Goal: Task Accomplishment & Management: Use online tool/utility

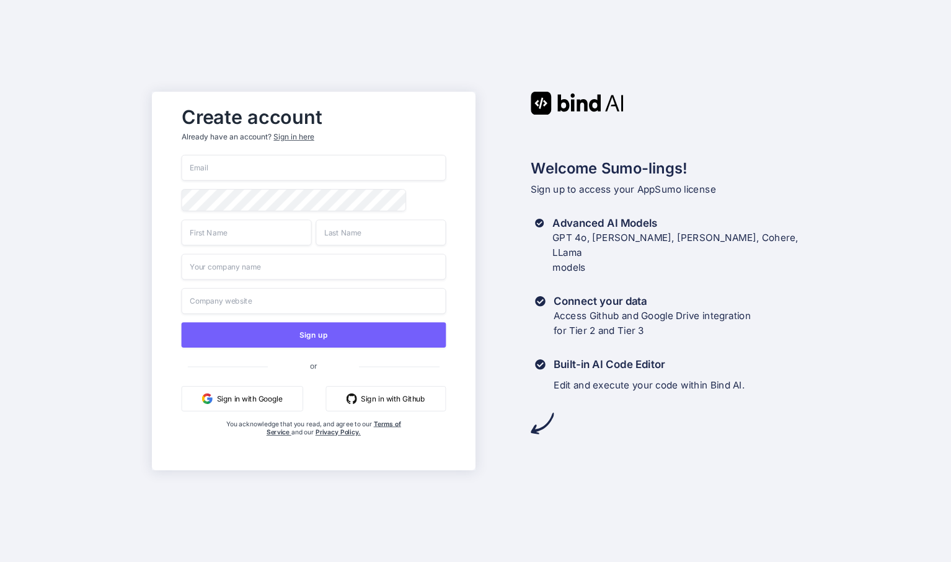
click at [262, 396] on button "Sign in with Google" at bounding box center [243, 398] width 122 height 25
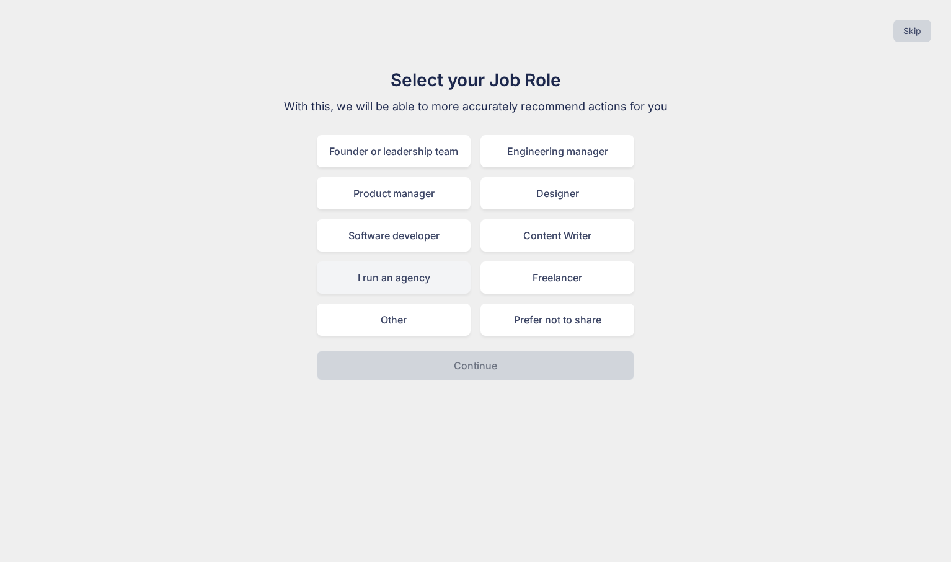
click at [445, 273] on div "I run an agency" at bounding box center [394, 278] width 154 height 32
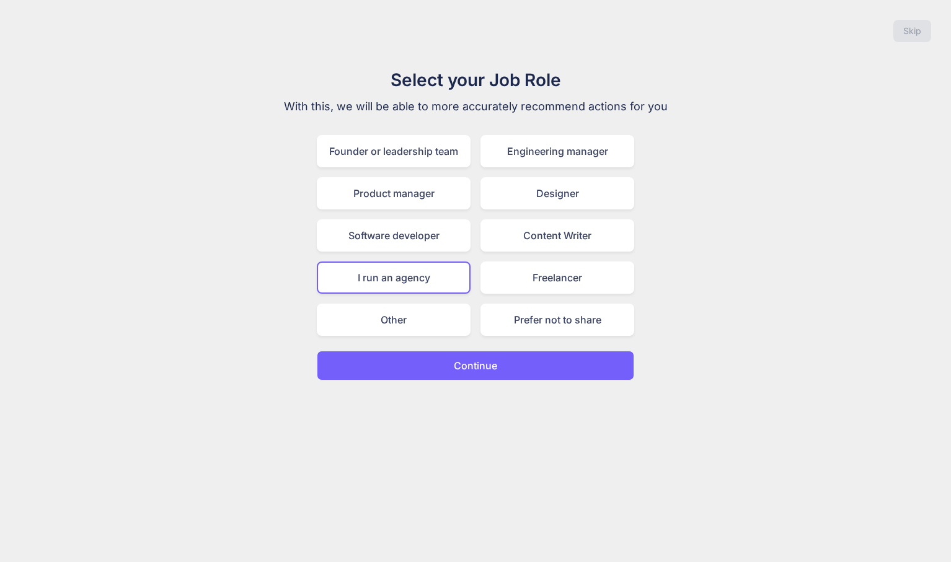
click at [492, 350] on div "Select your Job Role With this, we will be able to more accurately recommend ac…" at bounding box center [475, 224] width 417 height 314
click at [488, 361] on p "Continue" at bounding box center [475, 365] width 43 height 15
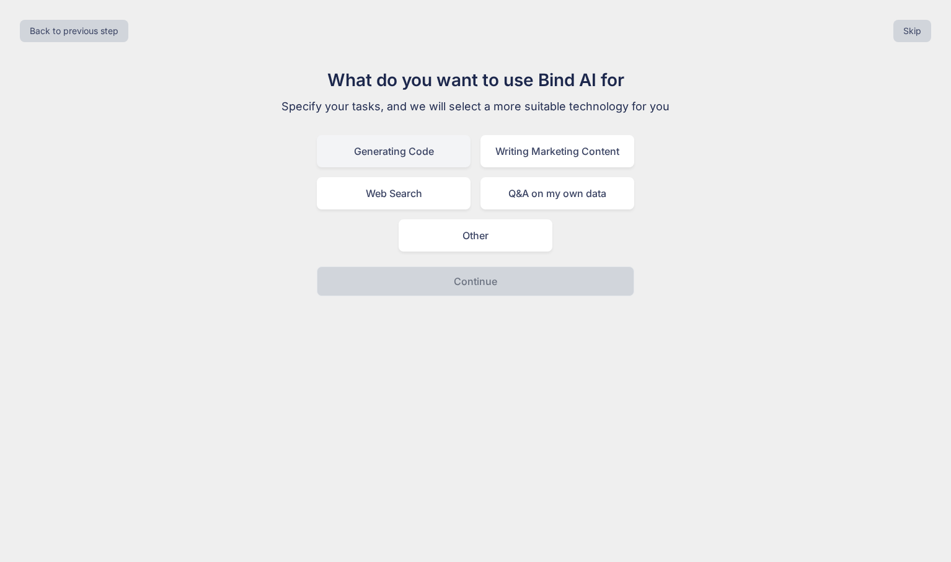
click at [430, 164] on div "Generating Code" at bounding box center [394, 151] width 154 height 32
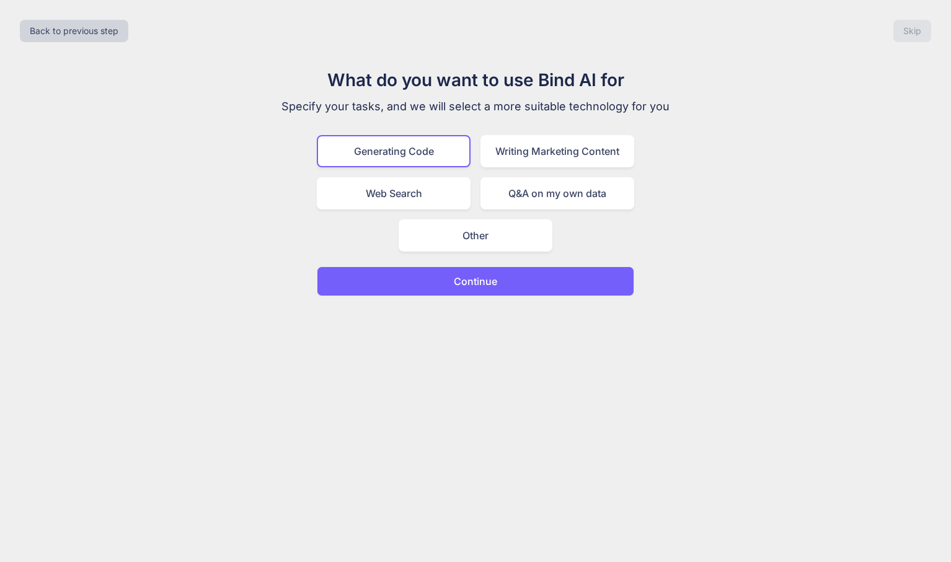
click at [454, 271] on button "Continue" at bounding box center [475, 282] width 317 height 30
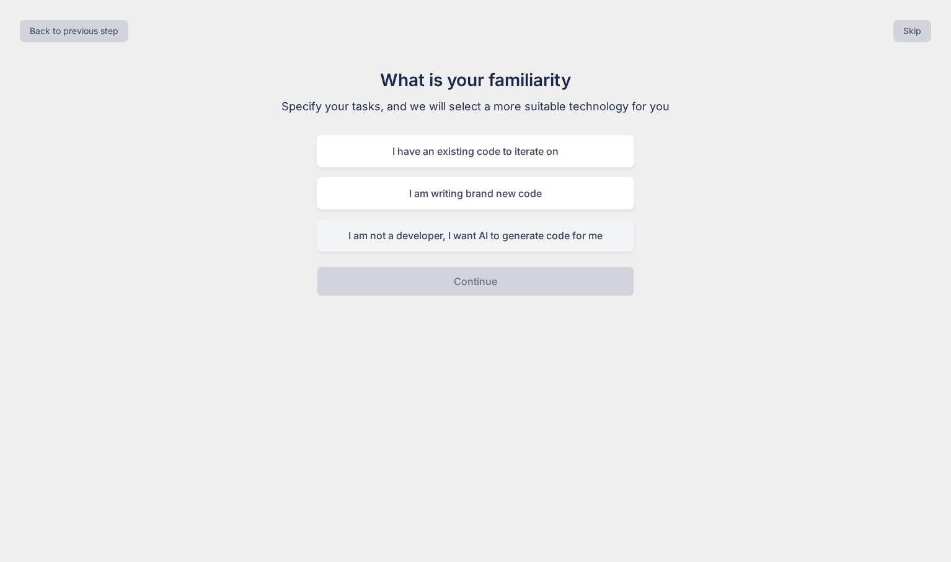
click at [457, 239] on div "I am not a developer, I want AI to generate code for me" at bounding box center [475, 235] width 317 height 32
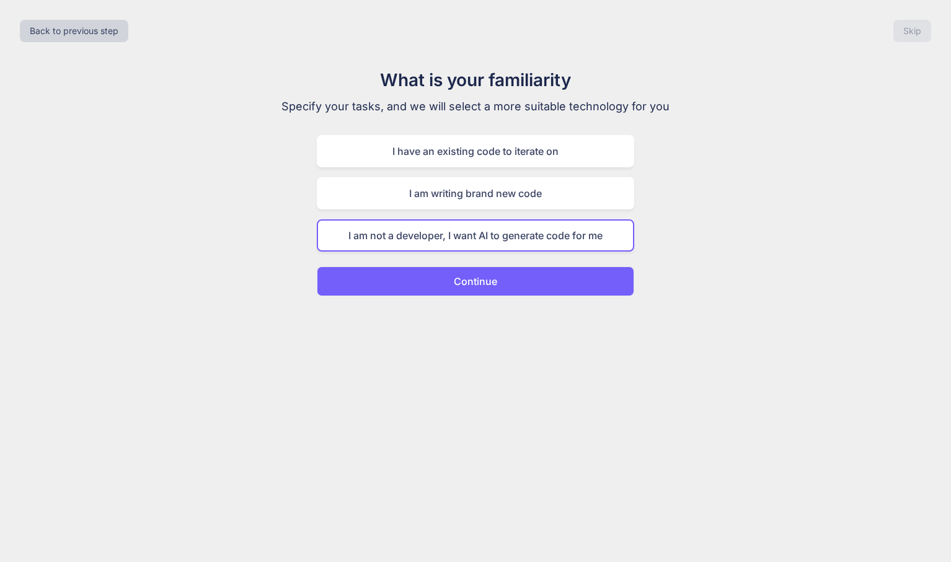
click at [459, 276] on p "Continue" at bounding box center [475, 281] width 43 height 15
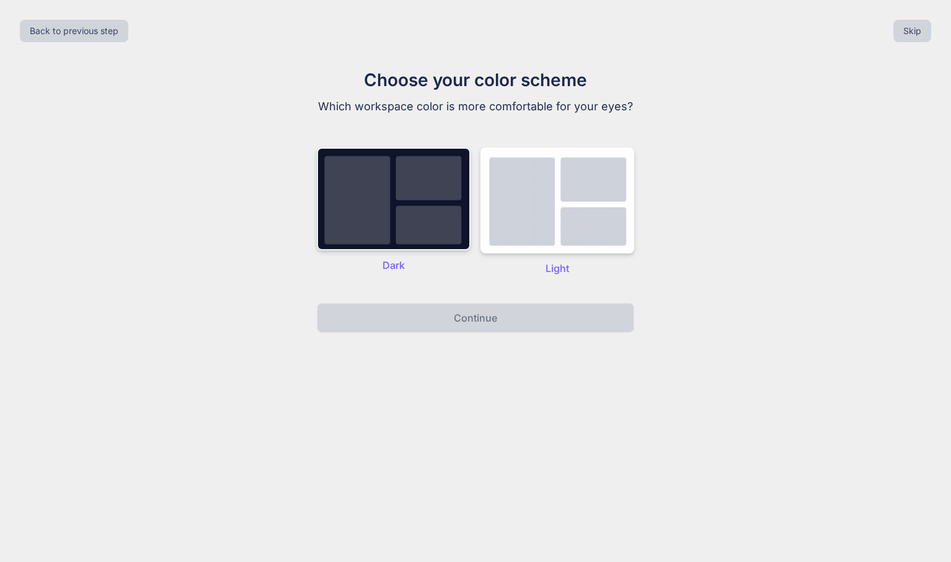
click at [410, 216] on img at bounding box center [394, 199] width 154 height 103
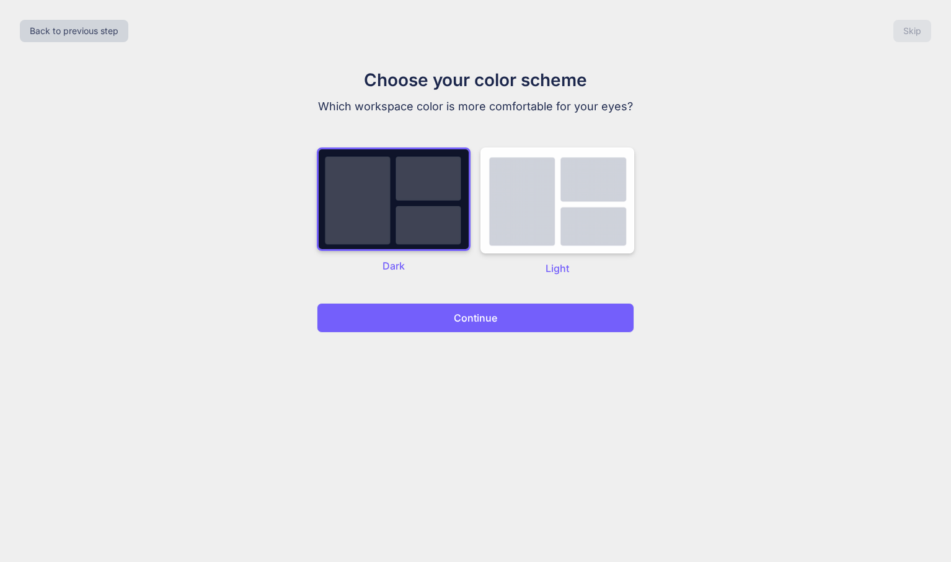
click at [451, 316] on button "Continue" at bounding box center [475, 318] width 317 height 30
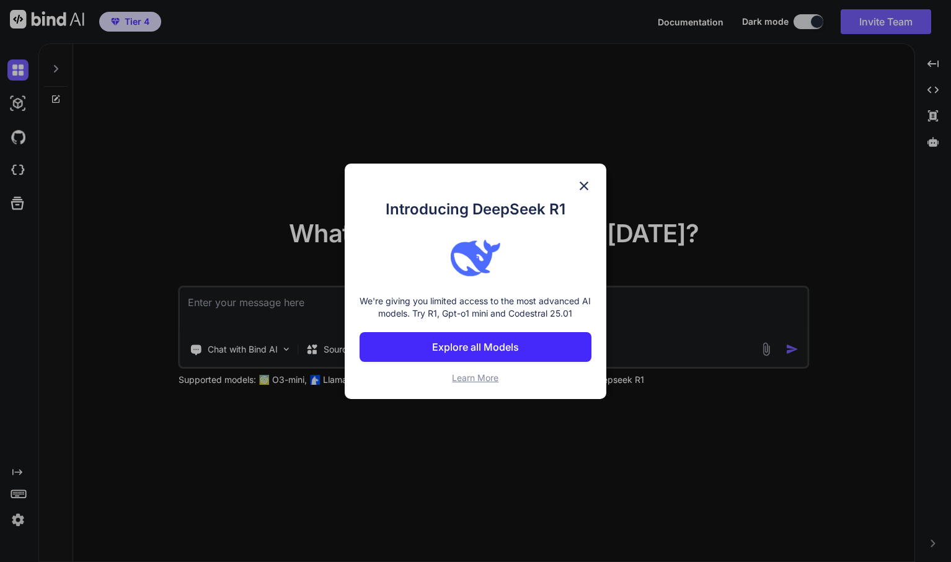
click at [590, 186] on img at bounding box center [584, 186] width 15 height 15
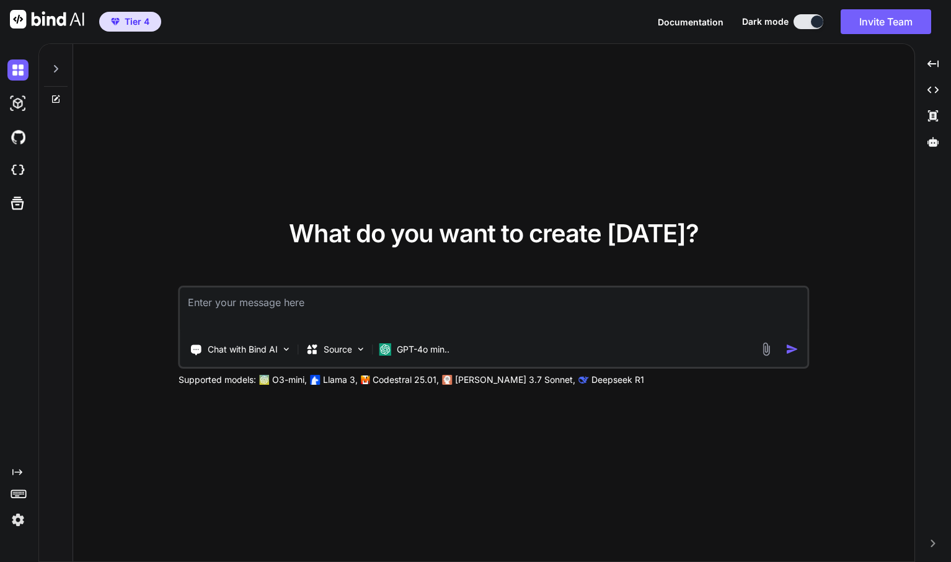
click at [296, 307] on textarea at bounding box center [493, 311] width 627 height 46
click at [415, 340] on div "GPT-4o min.." at bounding box center [414, 349] width 80 height 25
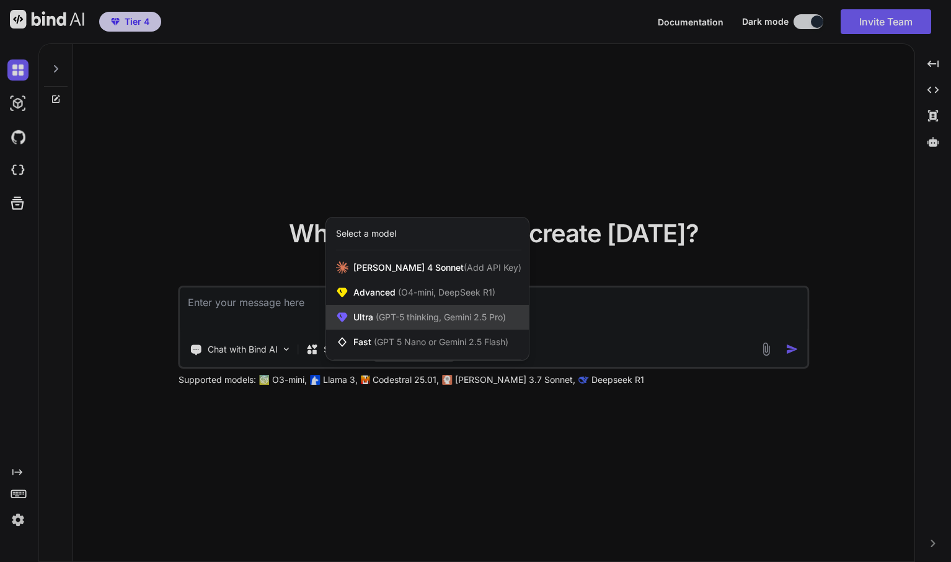
click at [440, 313] on span "(GPT-5 thinking, Gemini 2.5 Pro)" at bounding box center [439, 317] width 133 height 11
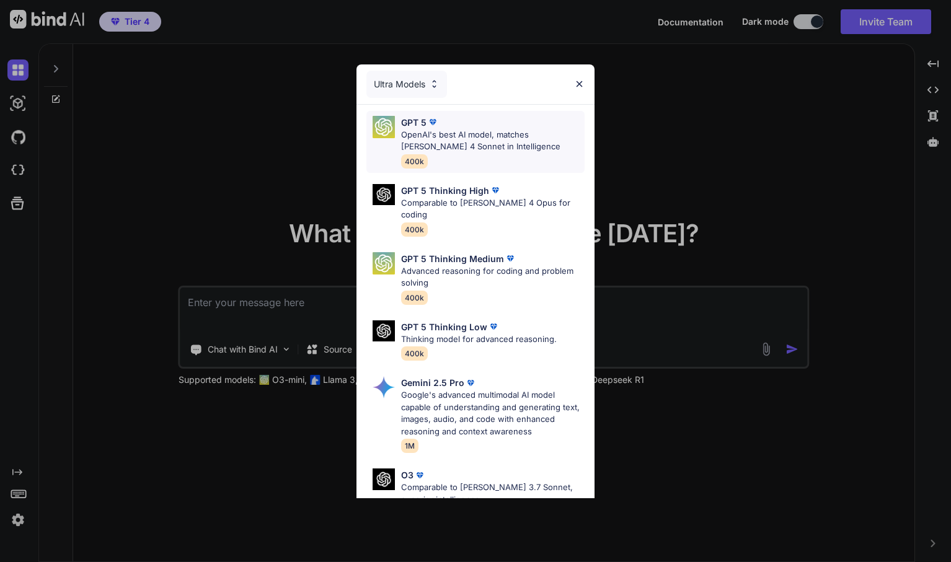
click at [428, 153] on div "GPT 5 OpenAI's best AI model, matches Claude 4 Sonnet in Intelligence 400k" at bounding box center [492, 142] width 183 height 52
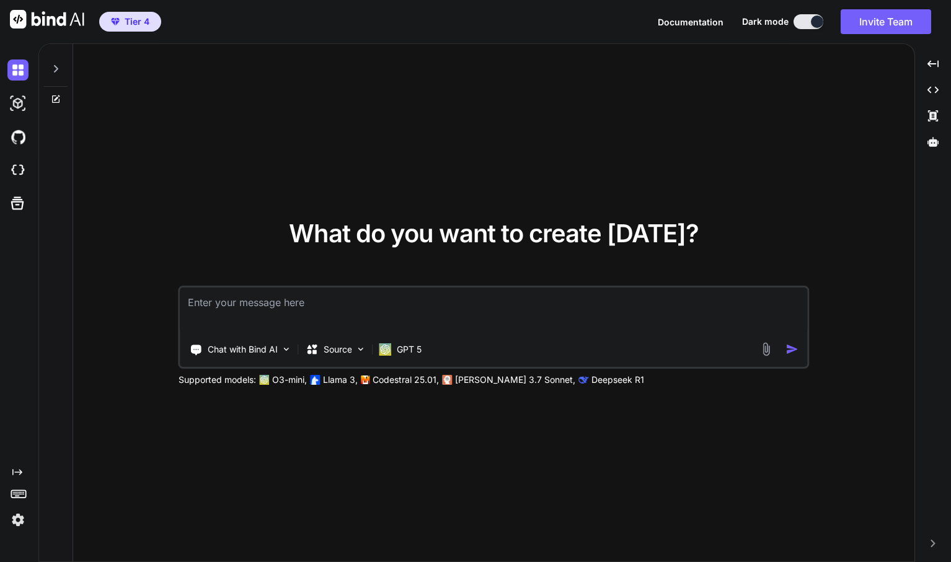
click at [356, 293] on textarea at bounding box center [493, 311] width 627 height 46
click at [339, 350] on p "Source" at bounding box center [338, 349] width 29 height 12
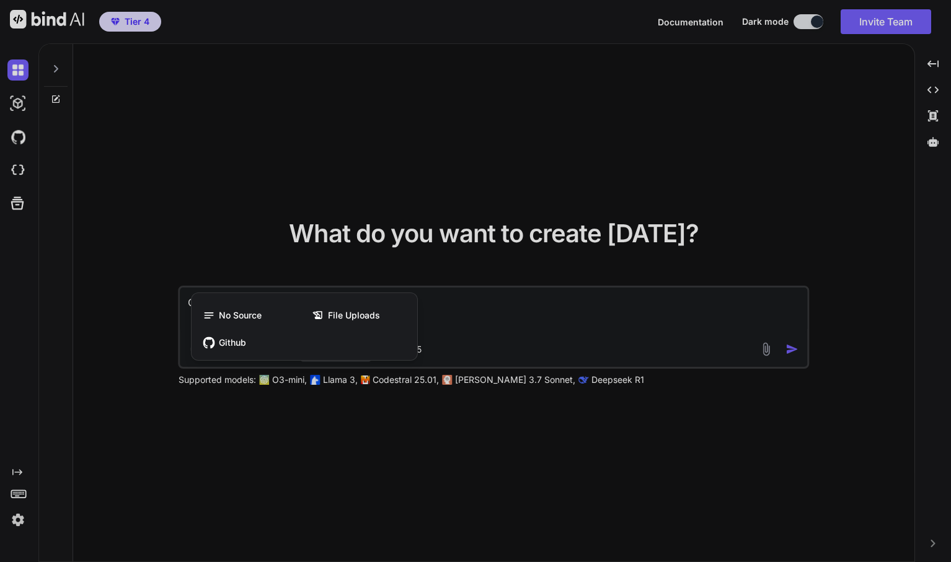
click at [479, 319] on div at bounding box center [475, 281] width 951 height 562
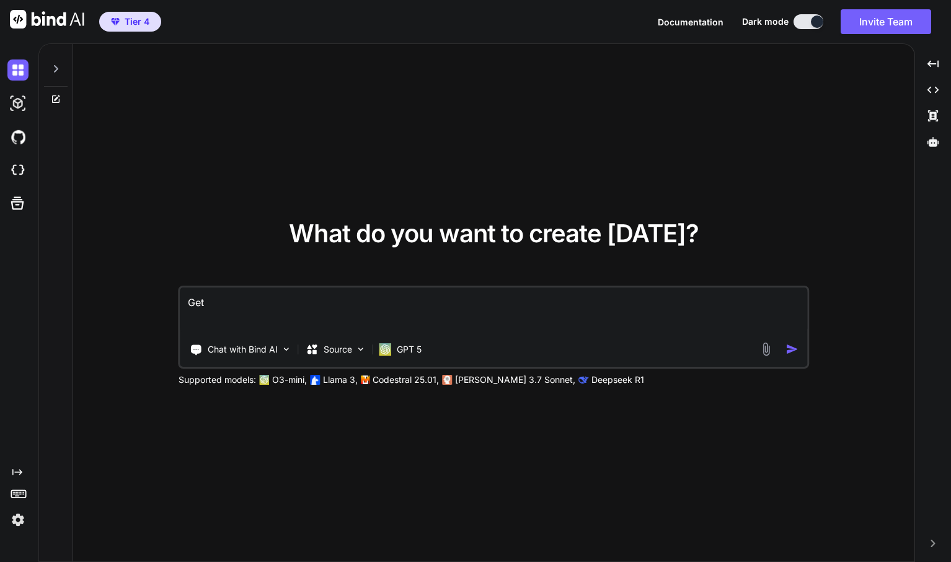
click at [383, 302] on textarea "Get" at bounding box center [493, 311] width 627 height 46
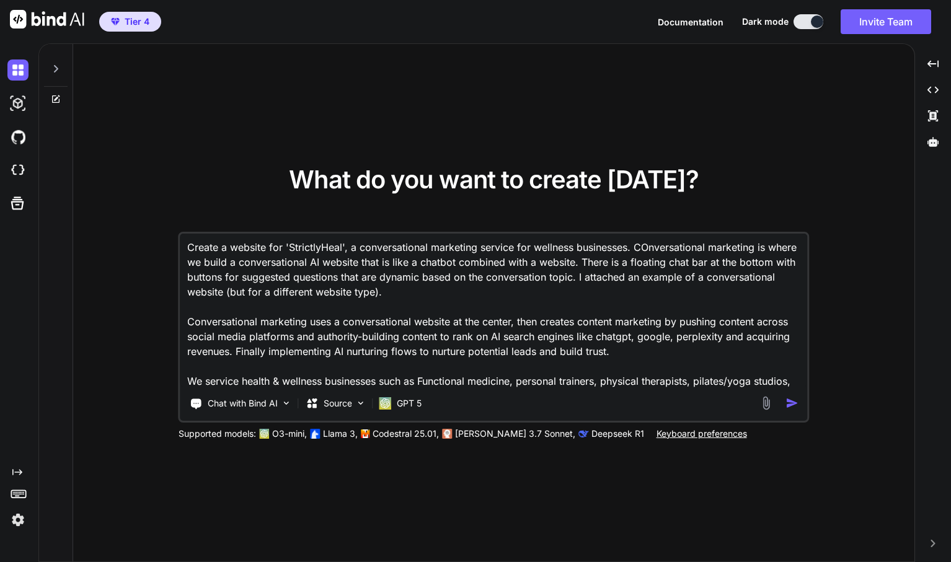
scroll to position [16, 0]
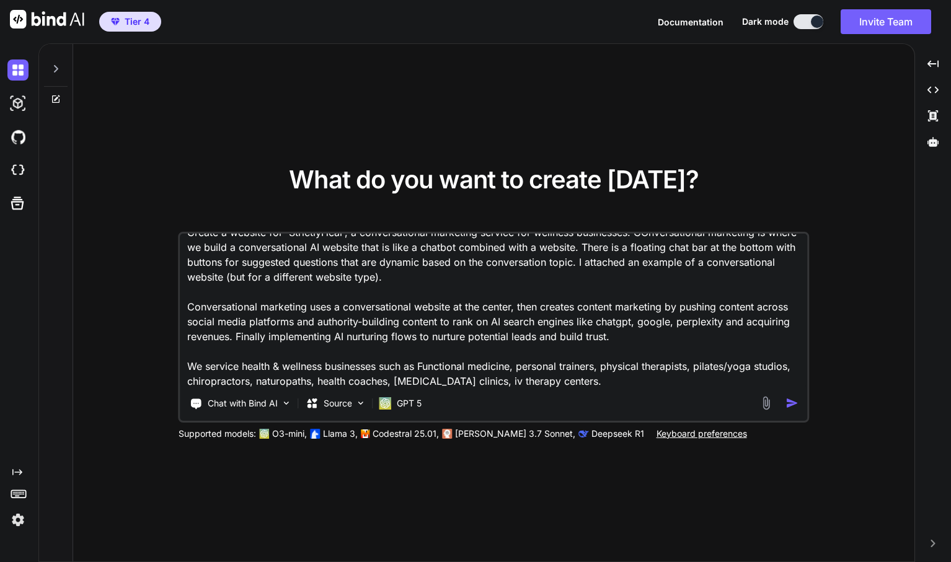
click at [677, 377] on textarea "Create a website for 'StrictlyHeal', a conversational marketing service for wel…" at bounding box center [493, 311] width 627 height 154
type textarea "Create a website for 'StrictlyHeal', a conversational marketing service for wel…"
click at [677, 378] on textarea "Create a website for 'StrictlyHeal', a conversational marketing service for wel…" at bounding box center [493, 311] width 627 height 154
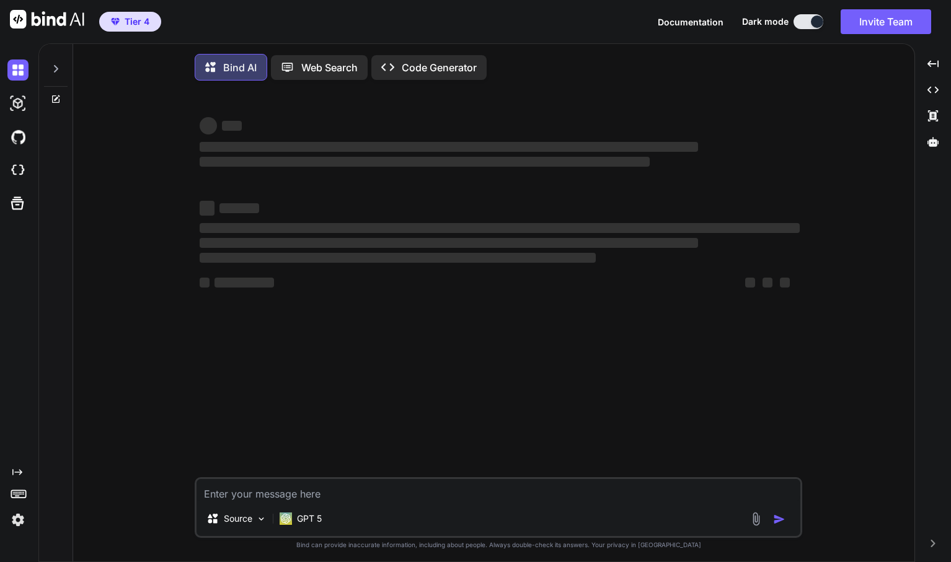
scroll to position [6, 0]
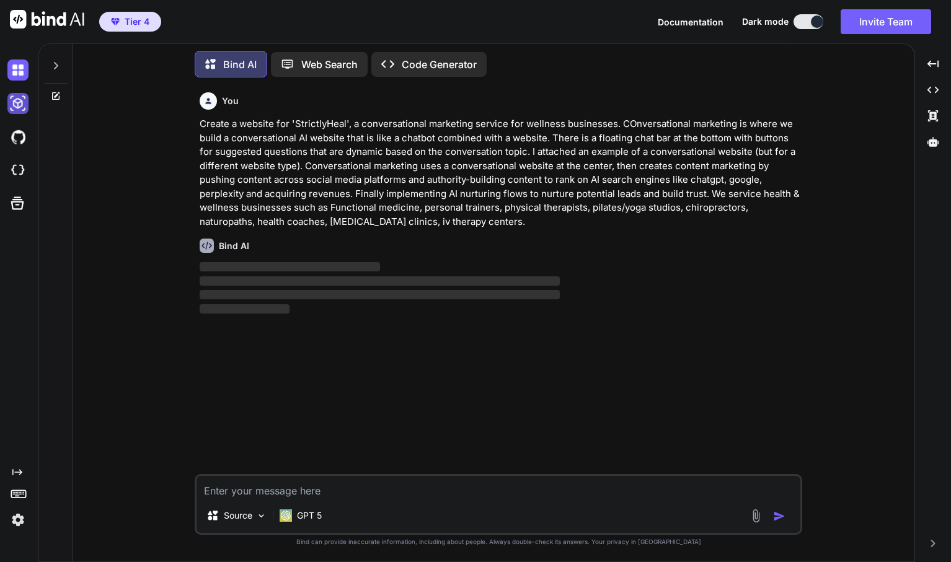
click at [20, 107] on img at bounding box center [17, 103] width 21 height 21
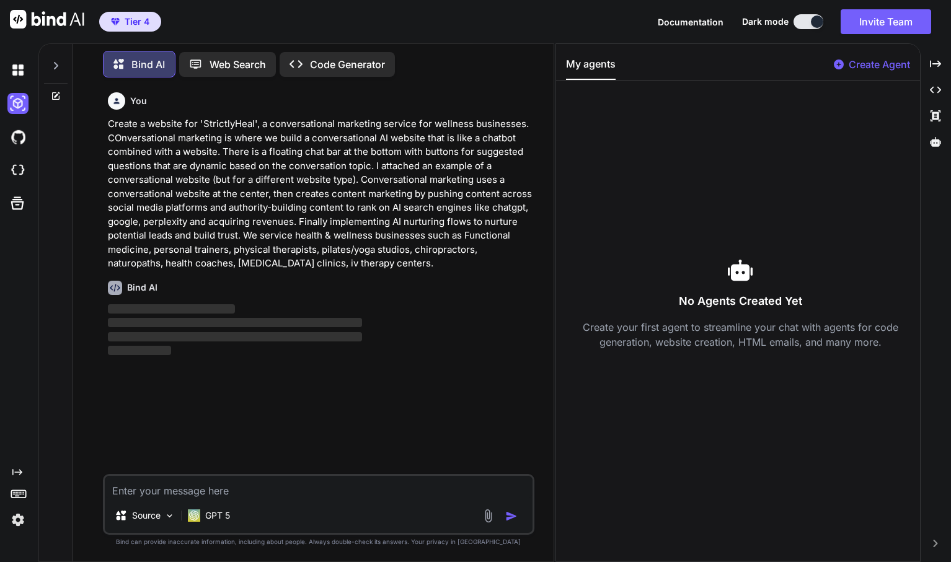
click at [17, 17] on img at bounding box center [47, 19] width 74 height 19
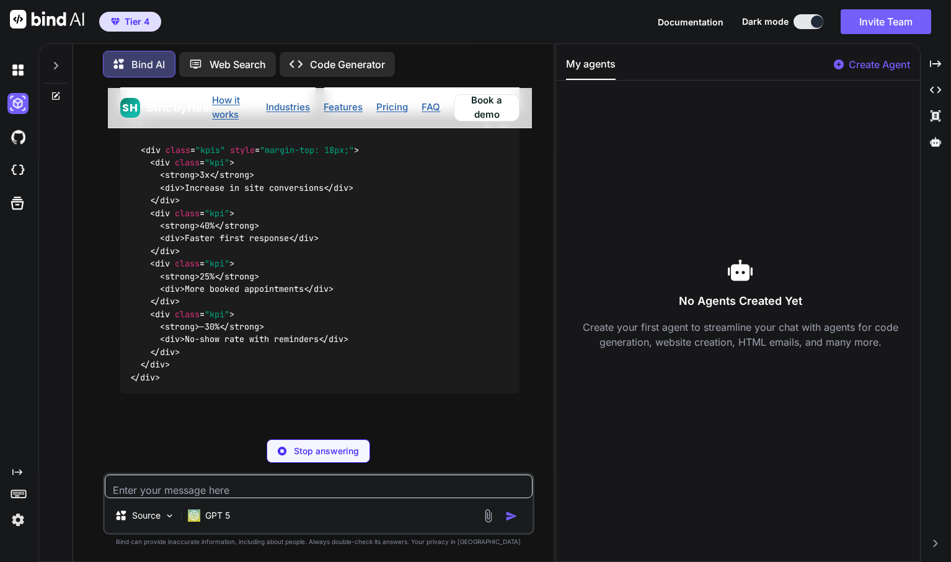
scroll to position [2903, 0]
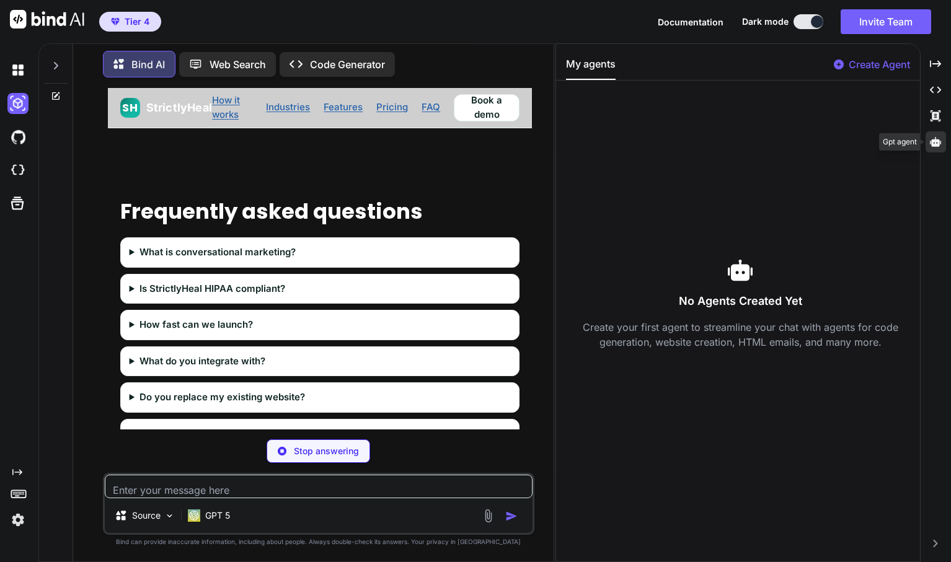
click at [939, 139] on icon at bounding box center [935, 141] width 11 height 9
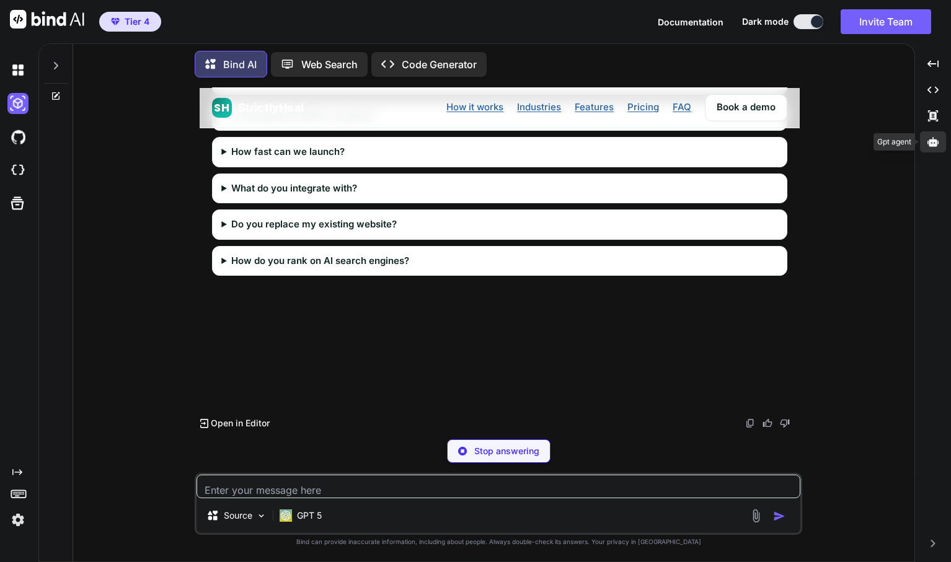
scroll to position [2704, 0]
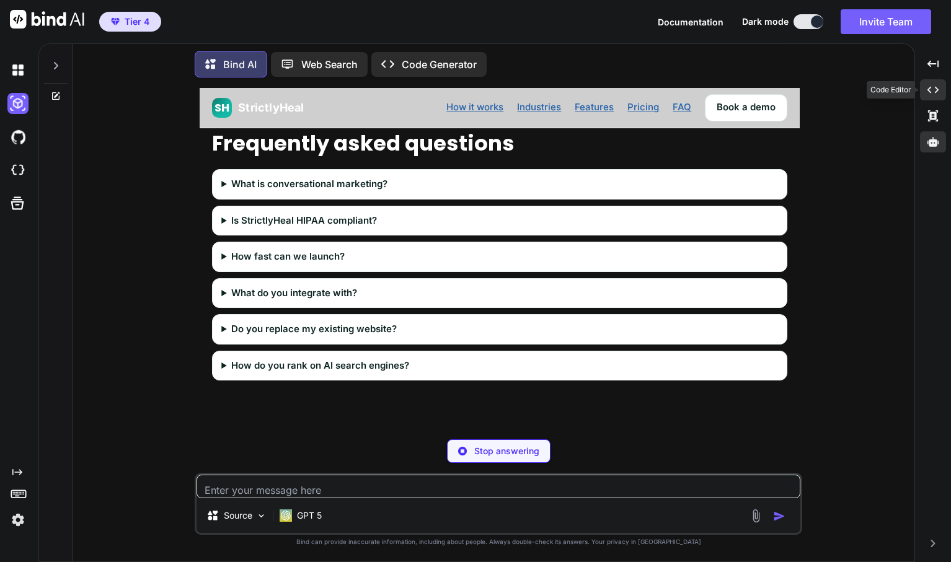
click at [930, 87] on icon at bounding box center [932, 90] width 11 height 7
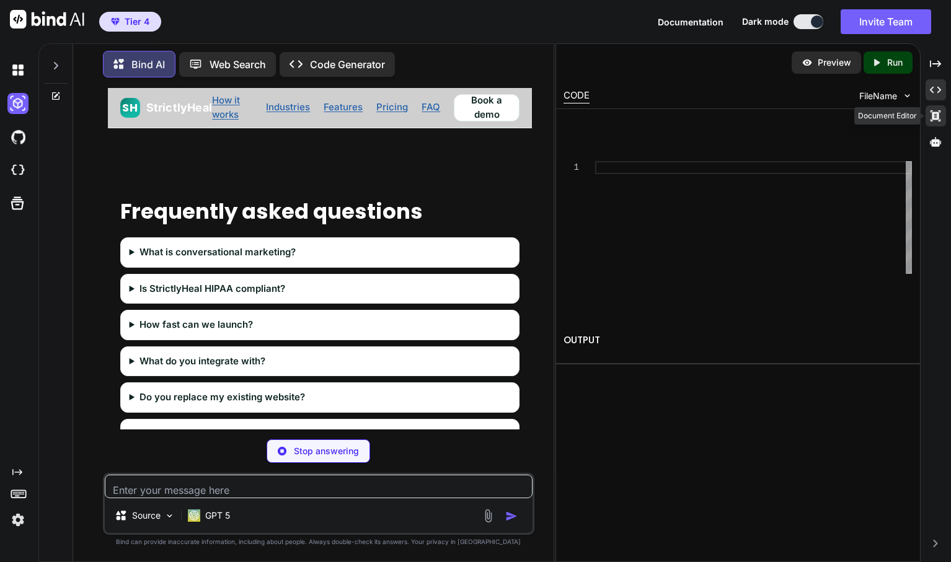
click at [930, 118] on icon "Created with Pixso." at bounding box center [935, 115] width 11 height 11
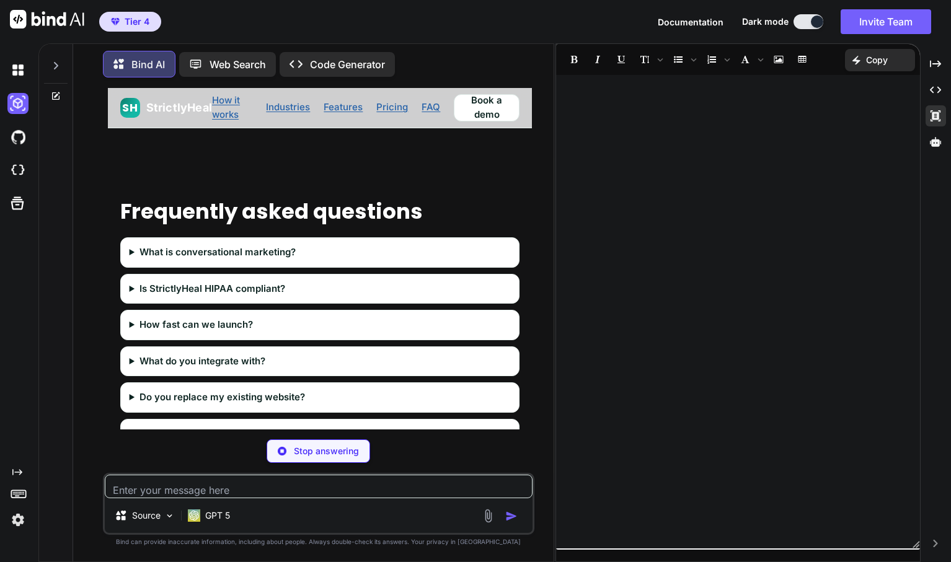
click at [773, 151] on div at bounding box center [738, 311] width 364 height 461
click at [930, 60] on icon "Created with Pixso." at bounding box center [935, 63] width 11 height 11
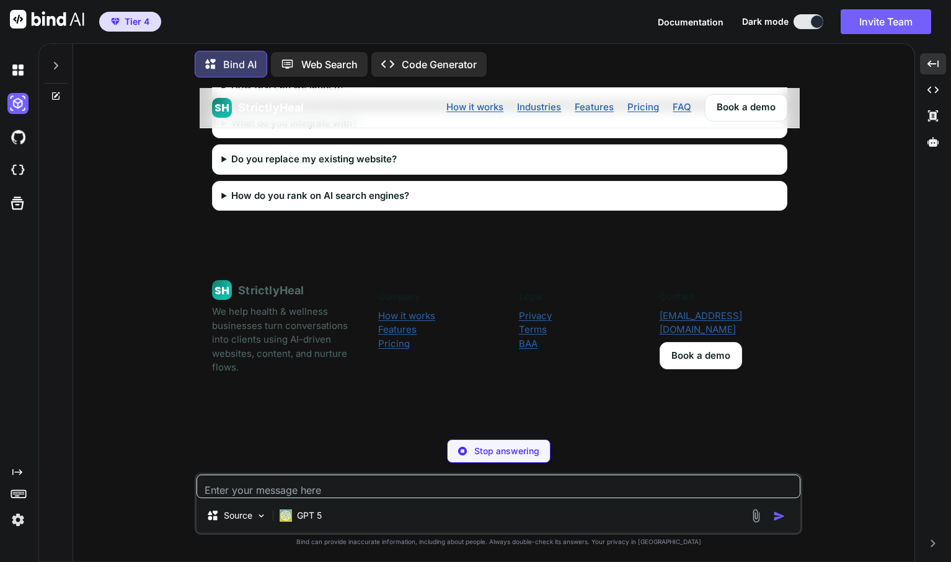
scroll to position [2906, 0]
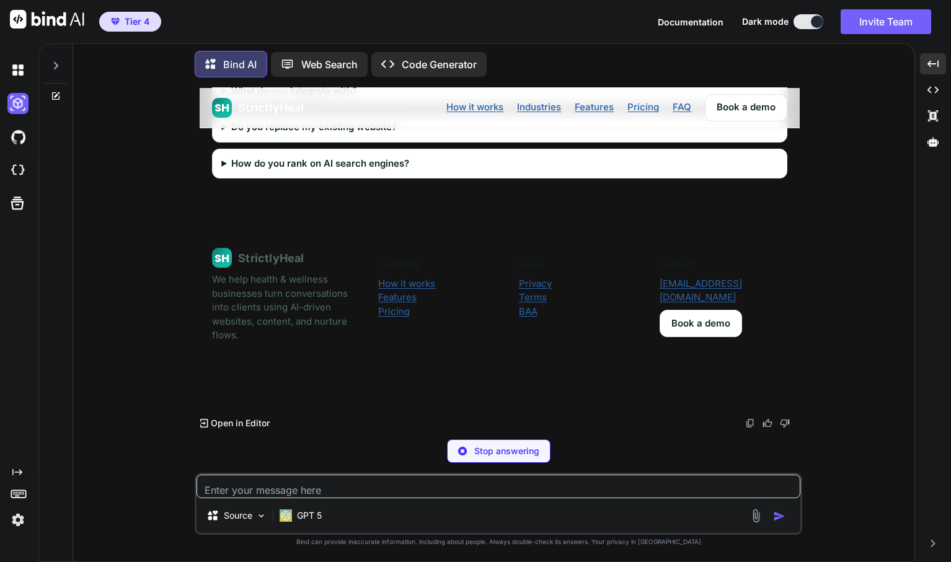
click at [216, 426] on p "Open in Editor" at bounding box center [240, 423] width 59 height 12
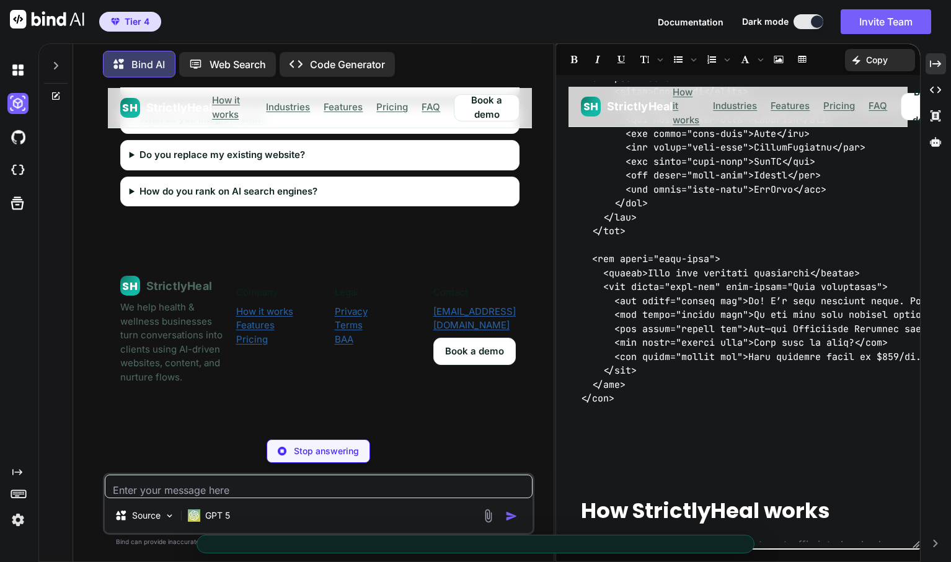
scroll to position [449, 0]
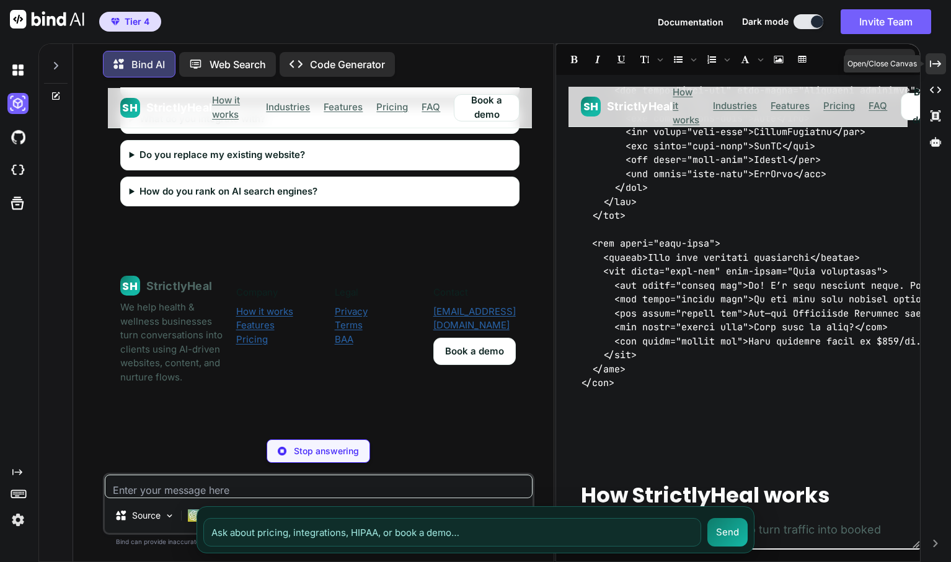
click at [939, 65] on icon at bounding box center [935, 63] width 11 height 7
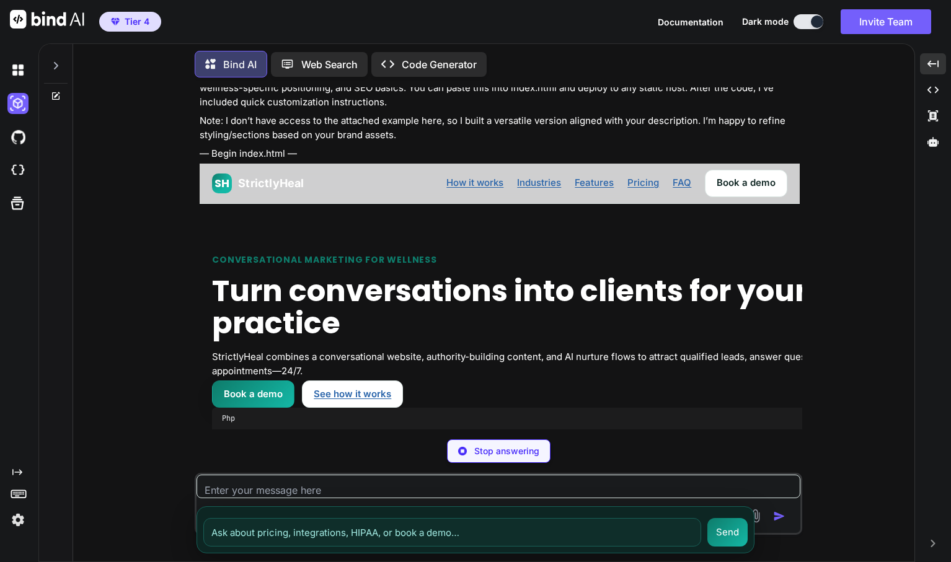
scroll to position [0, 0]
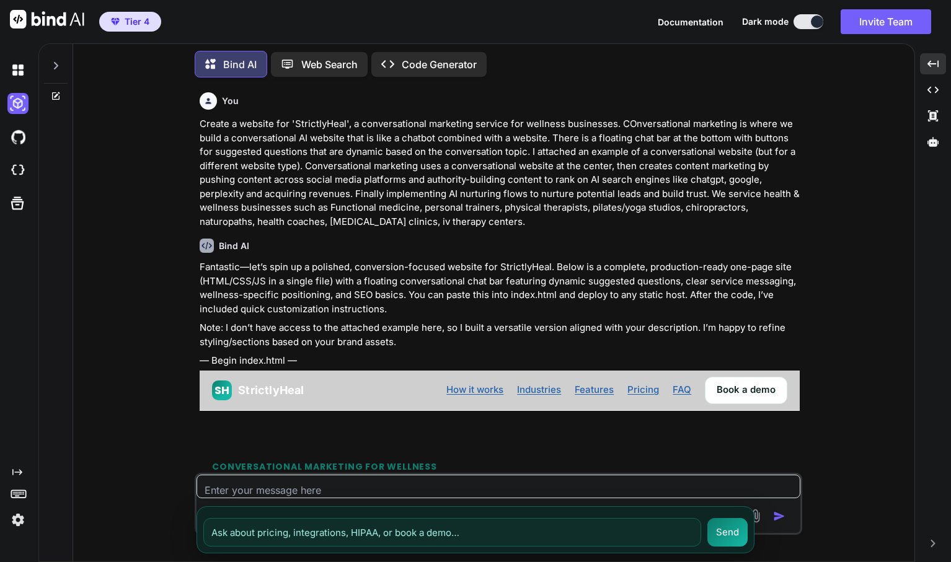
click at [399, 177] on p "Create a website for 'StrictlyHeal', a conversational marketing service for wel…" at bounding box center [500, 173] width 600 height 112
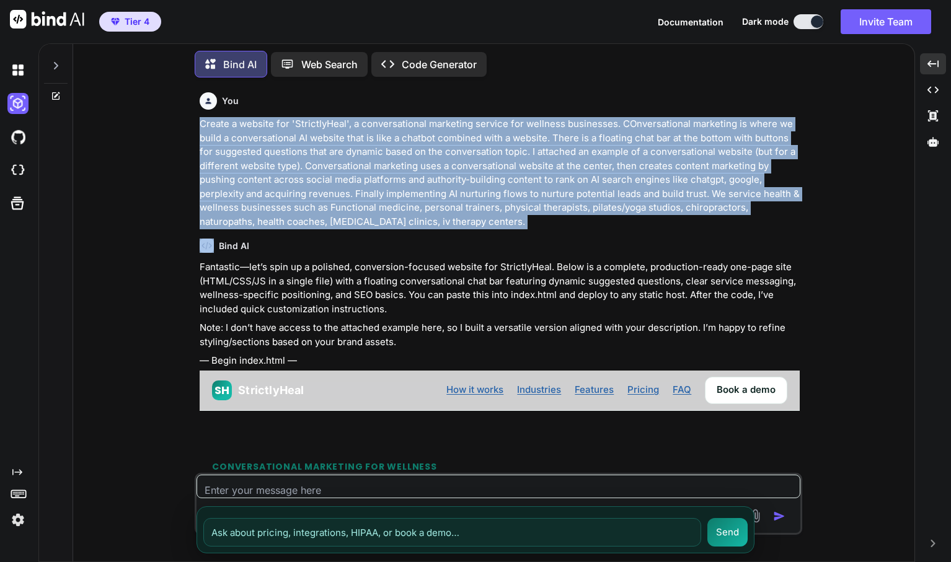
click at [399, 177] on p "Create a website for 'StrictlyHeal', a conversational marketing service for wel…" at bounding box center [500, 173] width 600 height 112
copy p "Create a website for 'StrictlyHeal', a conversational marketing service for wel…"
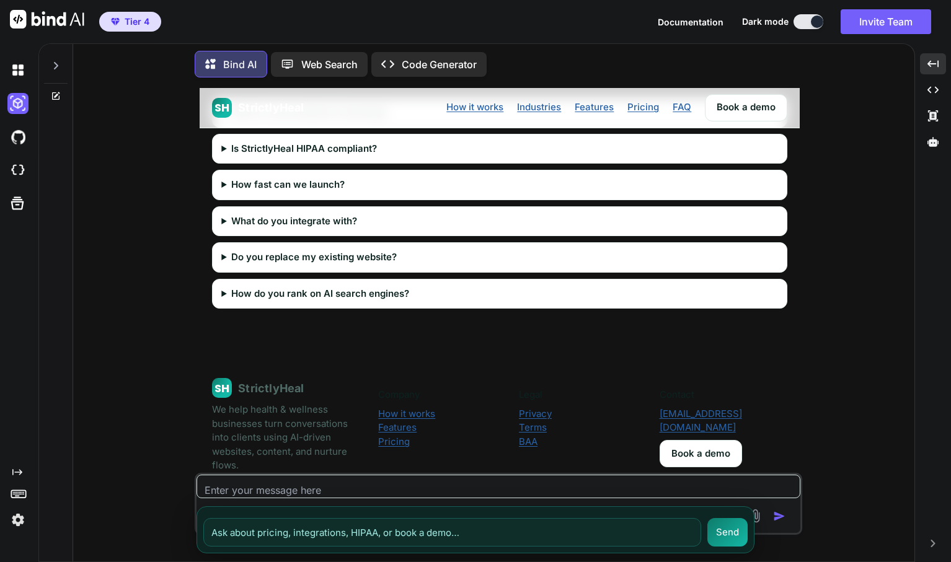
scroll to position [3070, 0]
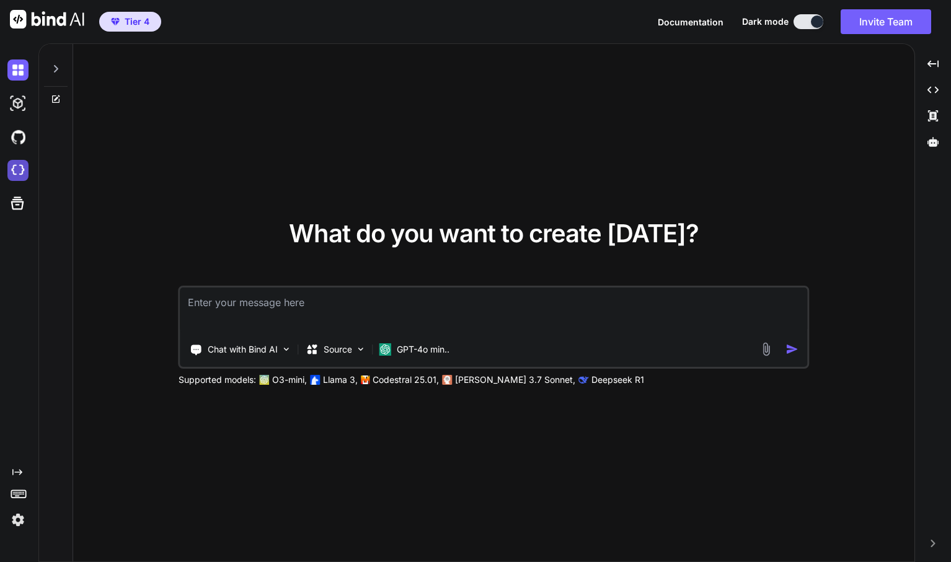
type textarea "x"
click at [22, 170] on img at bounding box center [17, 170] width 21 height 21
click at [17, 202] on icon at bounding box center [17, 203] width 13 height 13
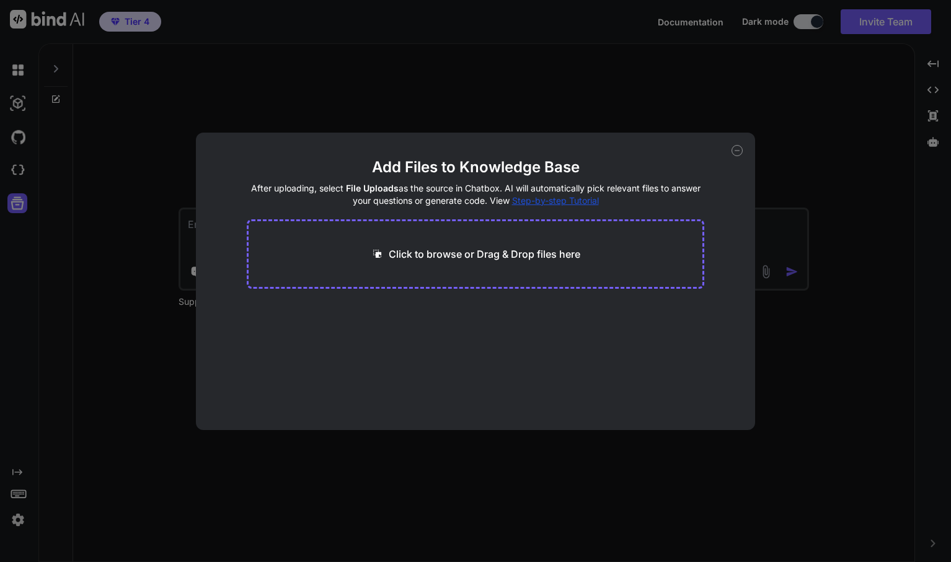
click at [17, 201] on div "Add Files to Knowledge Base After uploading, select File Uploads as the source …" at bounding box center [475, 281] width 951 height 562
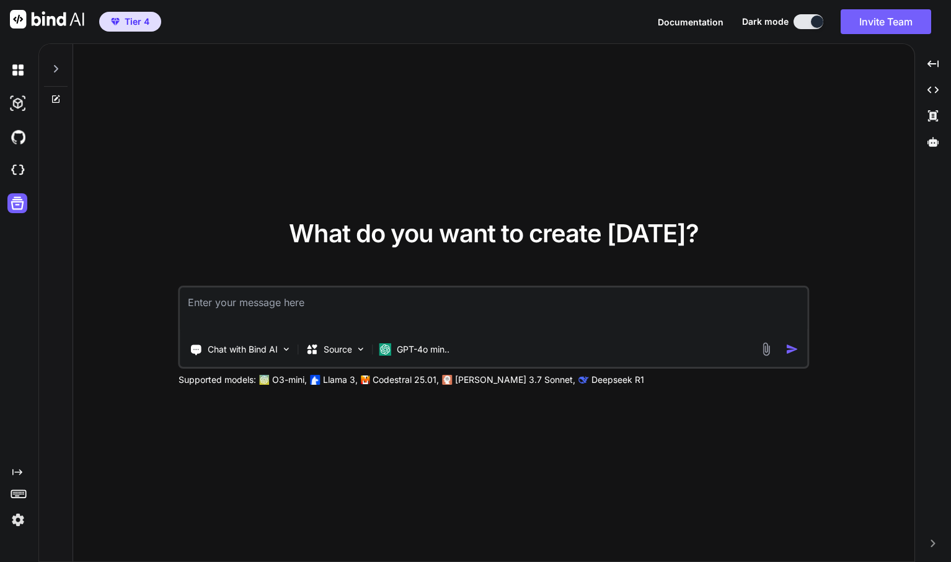
click at [17, 201] on icon at bounding box center [17, 203] width 13 height 13
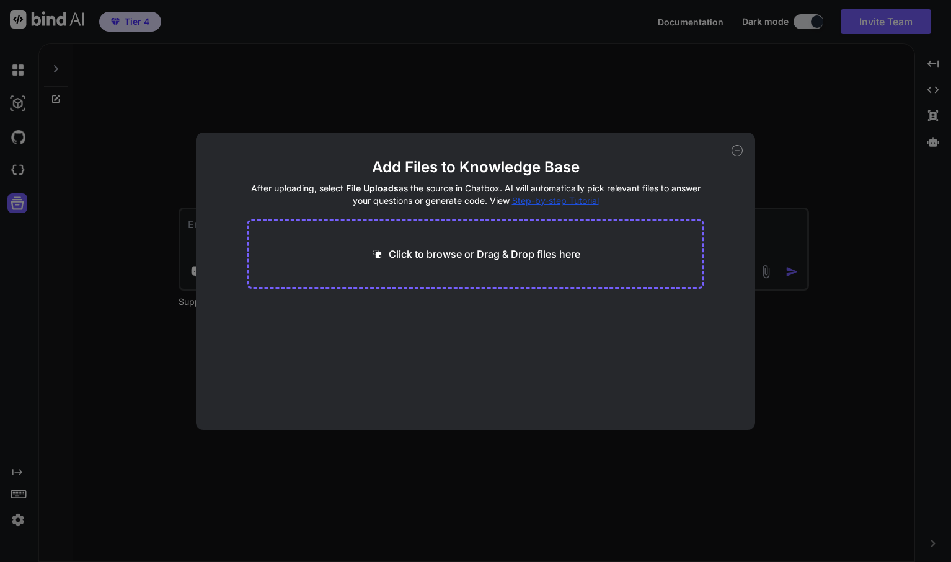
click at [16, 201] on div "Add Files to Knowledge Base After uploading, select File Uploads as the source …" at bounding box center [475, 281] width 951 height 562
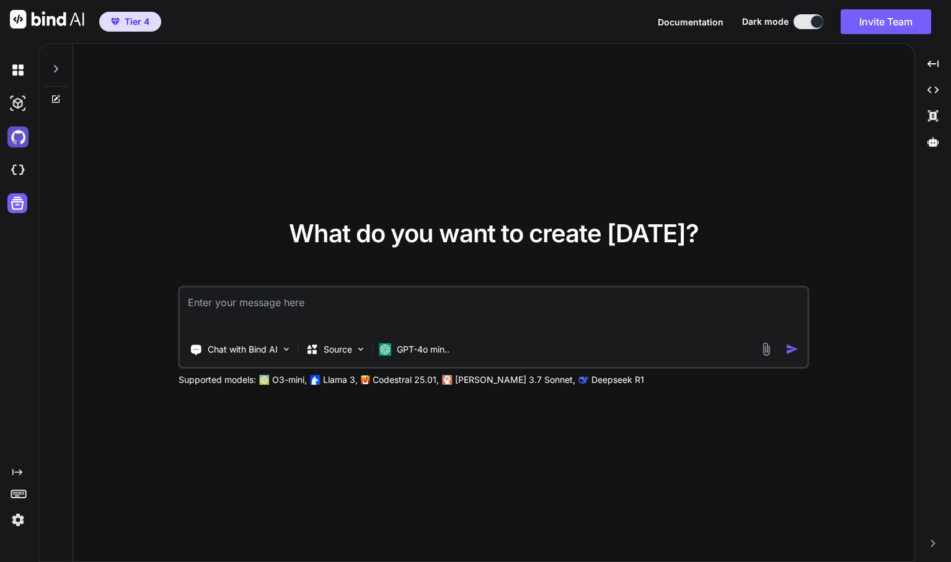
click at [15, 139] on img at bounding box center [17, 136] width 21 height 21
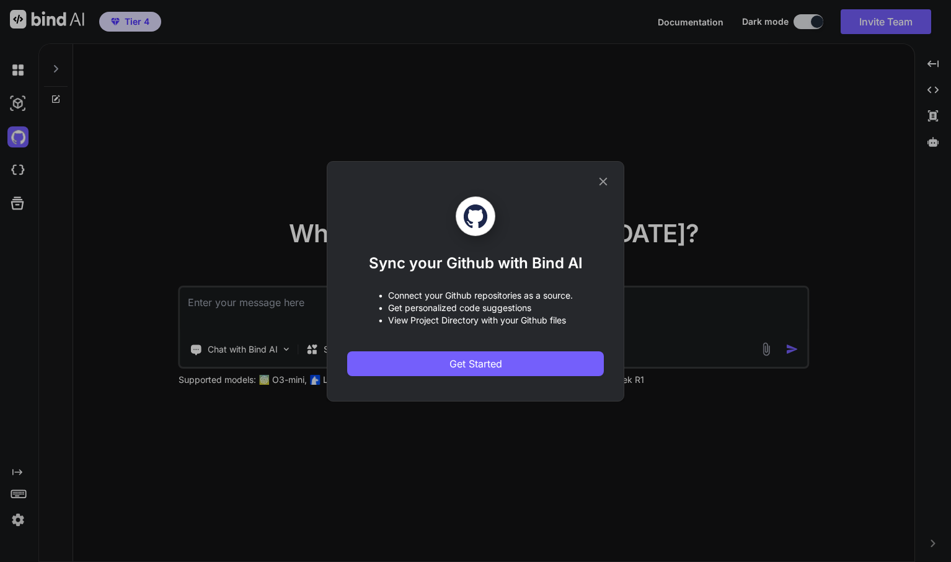
click at [15, 138] on div "Sync your Github with Bind AI • Connect your Github repositories as a source. •…" at bounding box center [475, 281] width 951 height 562
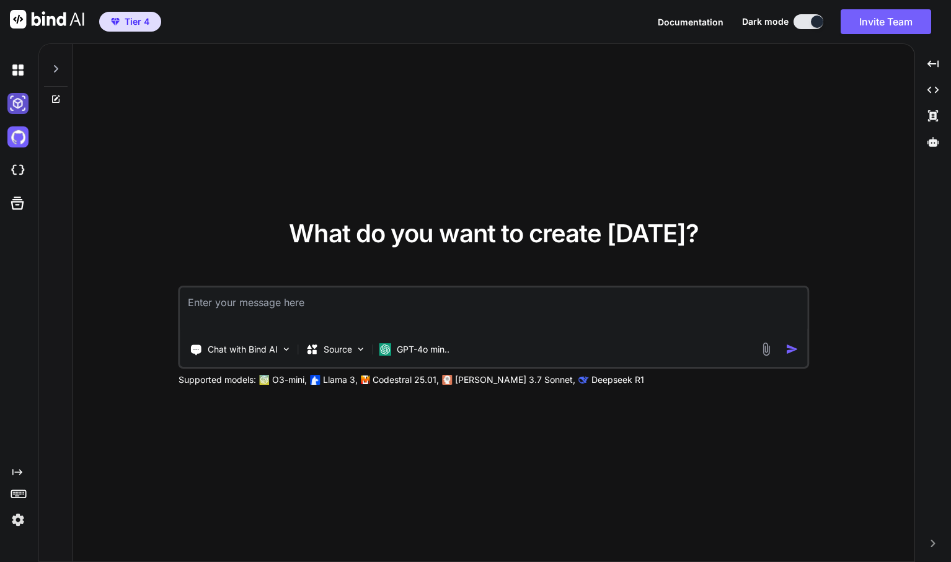
click at [15, 101] on img at bounding box center [17, 103] width 21 height 21
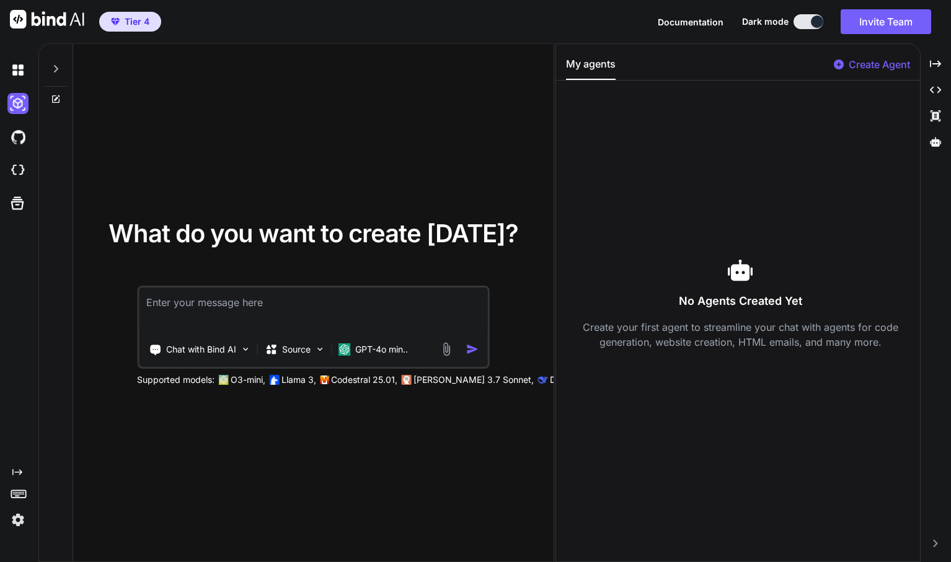
click at [886, 64] on p "Create Agent" at bounding box center [879, 64] width 61 height 15
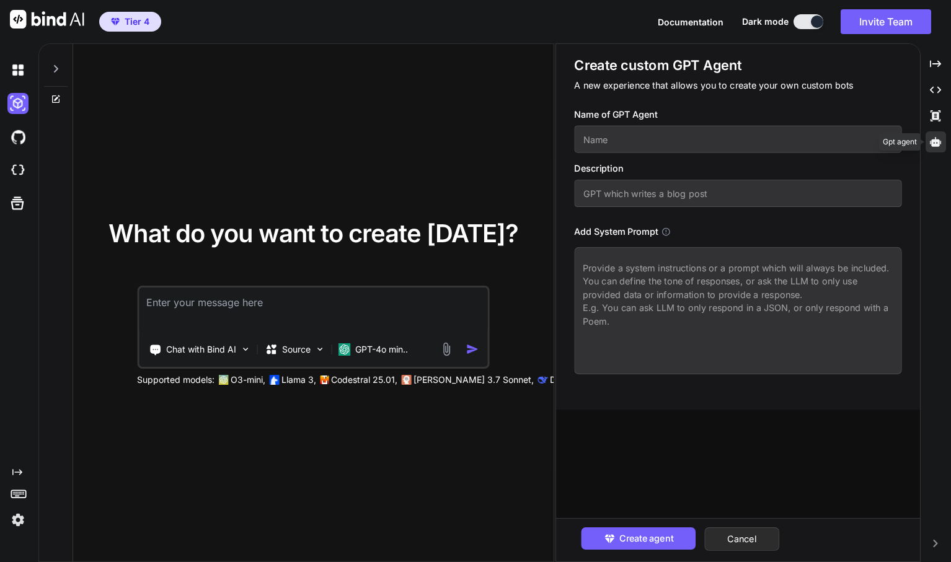
click at [932, 140] on icon at bounding box center [935, 141] width 11 height 9
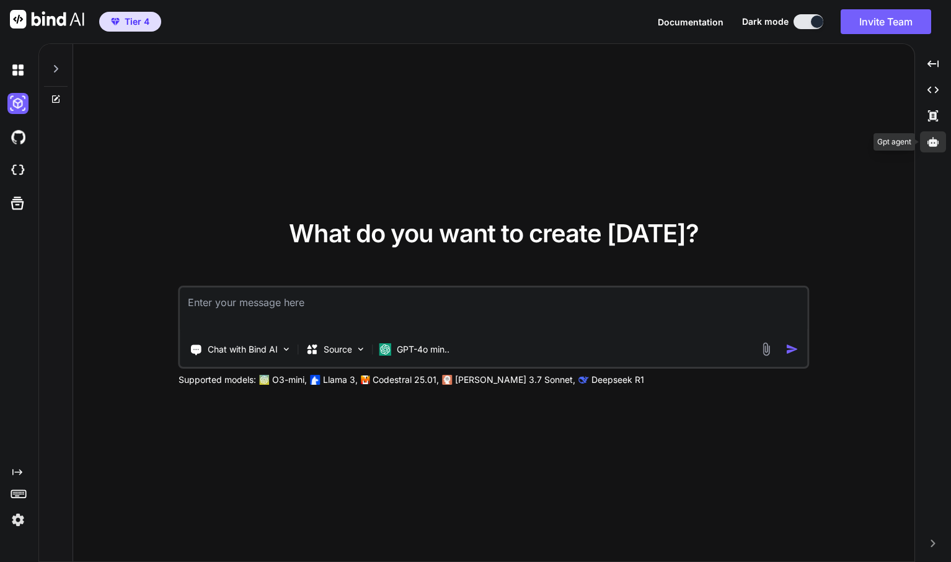
click at [932, 140] on icon at bounding box center [932, 141] width 11 height 9
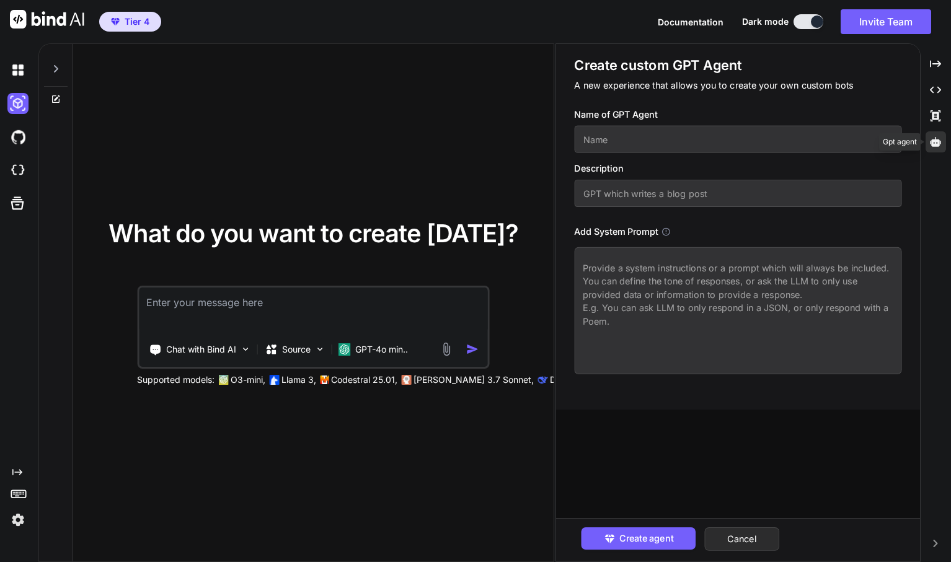
click at [932, 140] on icon at bounding box center [935, 141] width 11 height 9
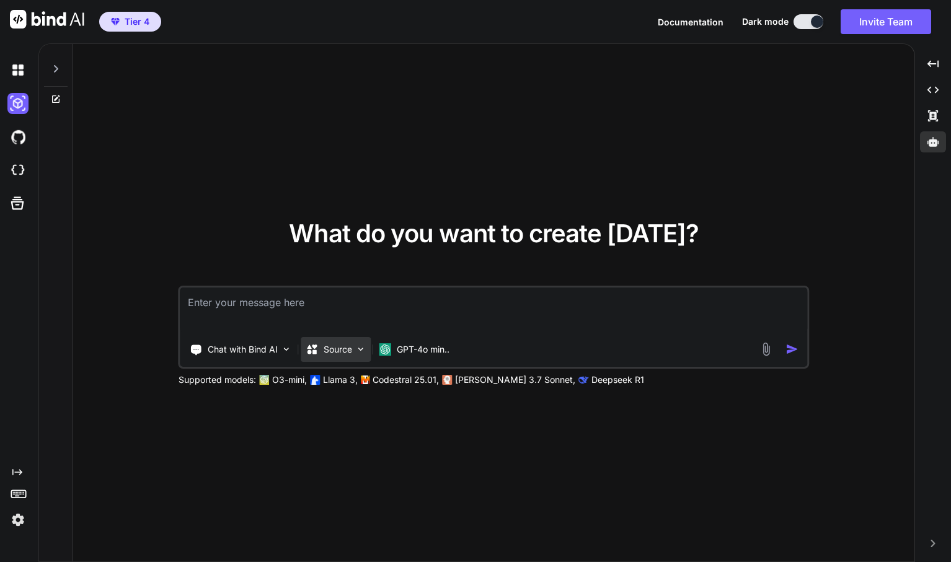
click at [351, 347] on p "Source" at bounding box center [338, 349] width 29 height 12
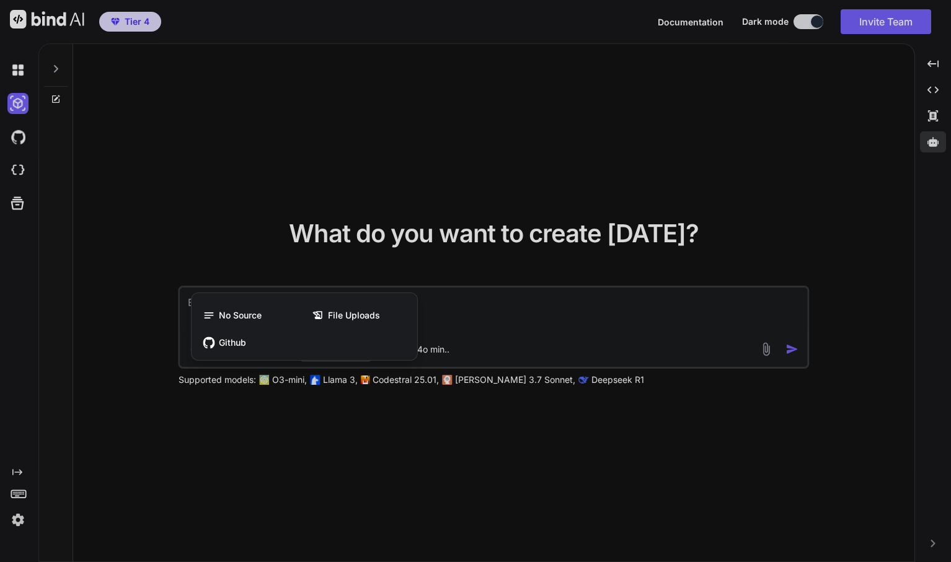
click at [365, 412] on div at bounding box center [475, 281] width 951 height 562
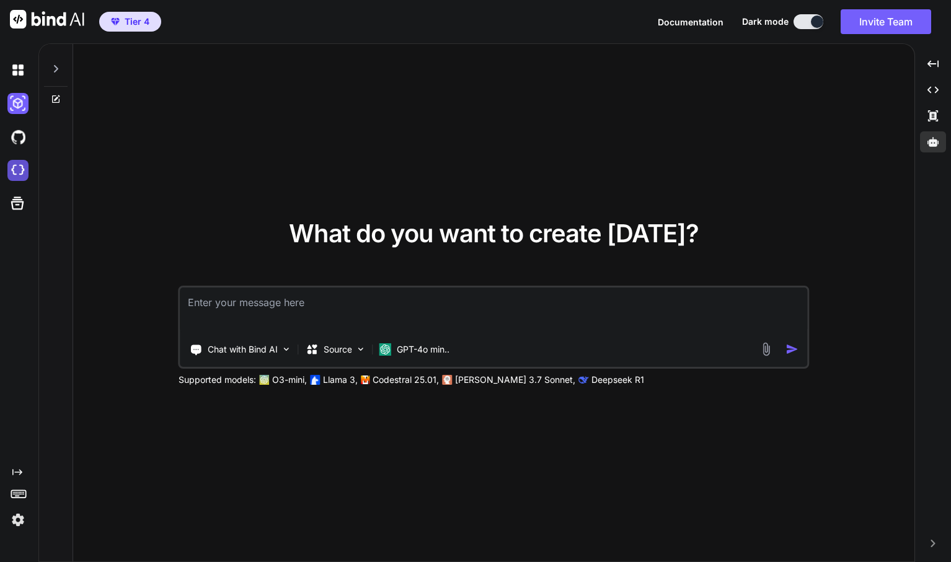
click at [14, 168] on img at bounding box center [17, 170] width 21 height 21
click at [16, 202] on icon at bounding box center [17, 203] width 13 height 13
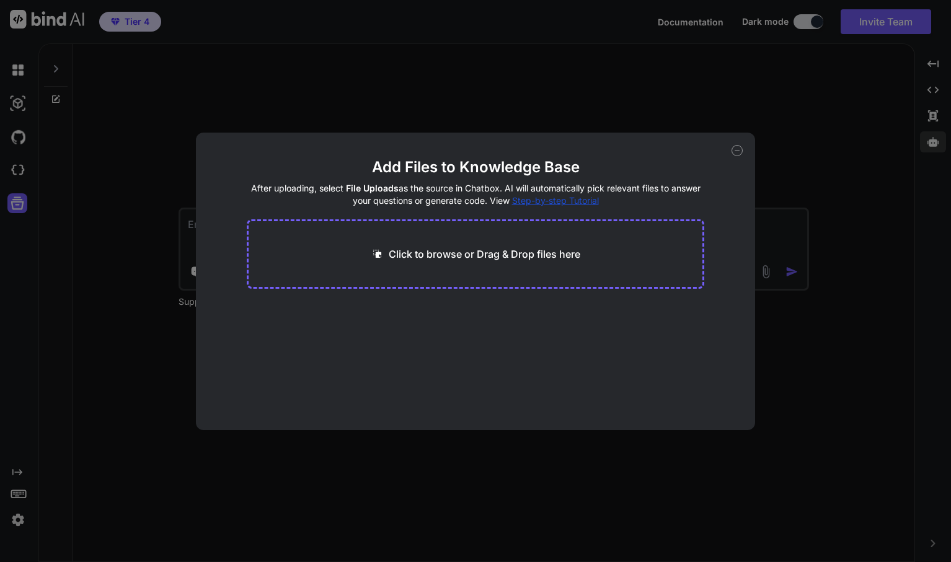
click at [37, 214] on div "Add Files to Knowledge Base After uploading, select File Uploads as the source …" at bounding box center [475, 281] width 951 height 562
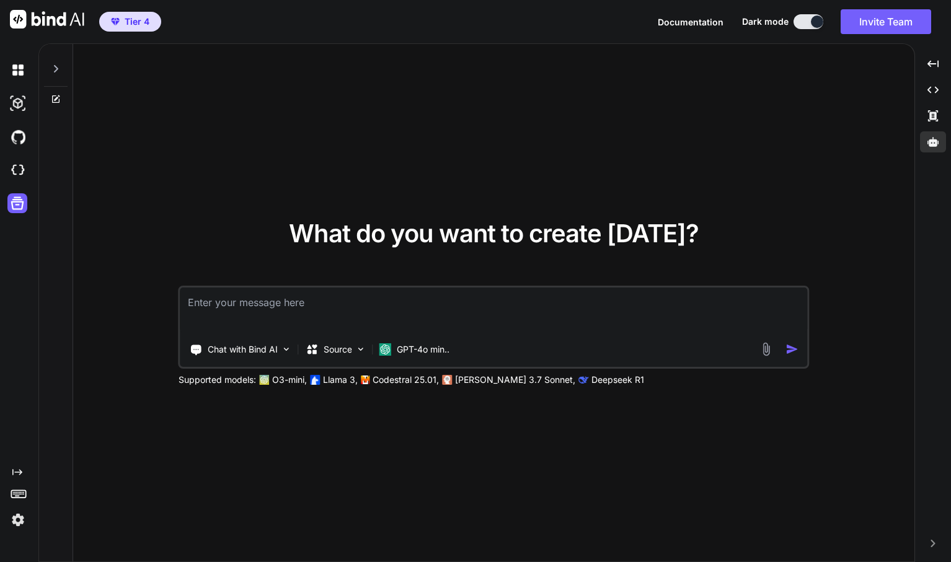
click at [19, 496] on rect at bounding box center [17, 496] width 4 height 1
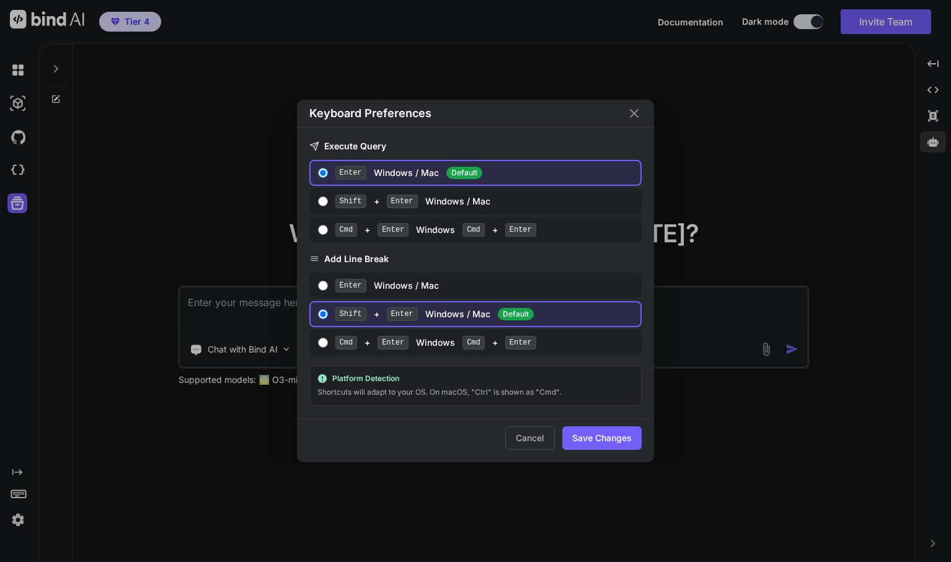
click at [19, 496] on div "Keyboard Preferences Execute Query Enter Windows / Mac Default Shift + Enter Wi…" at bounding box center [475, 281] width 951 height 562
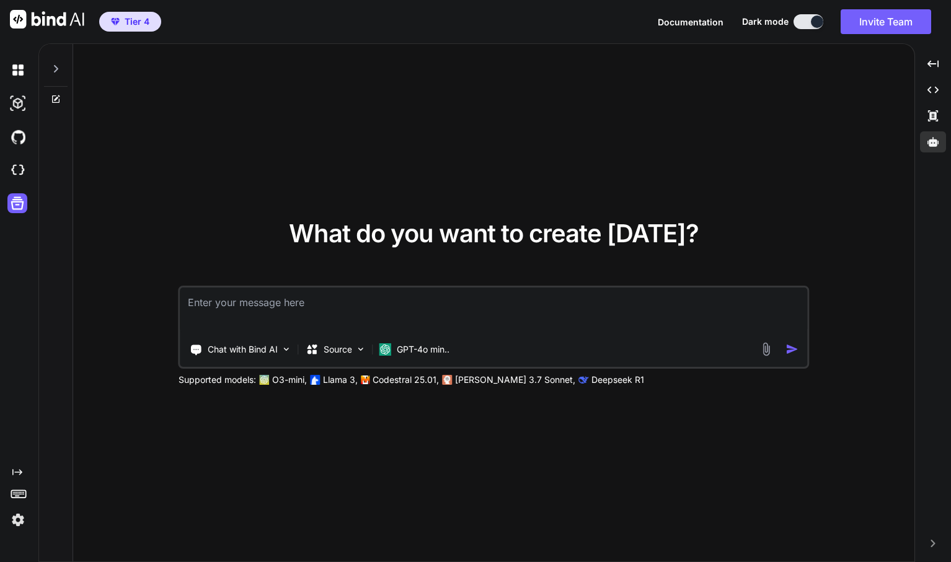
click at [22, 515] on img at bounding box center [17, 520] width 21 height 21
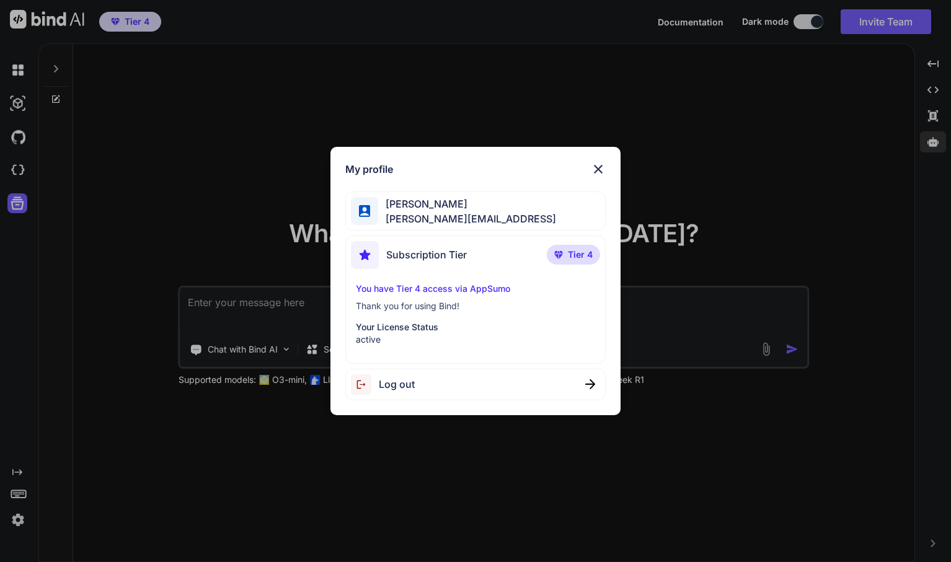
click at [119, 461] on div "My profile Chris LaMorte chris@strictly.ai Subscription Tier Tier 4 You have Ti…" at bounding box center [475, 281] width 951 height 562
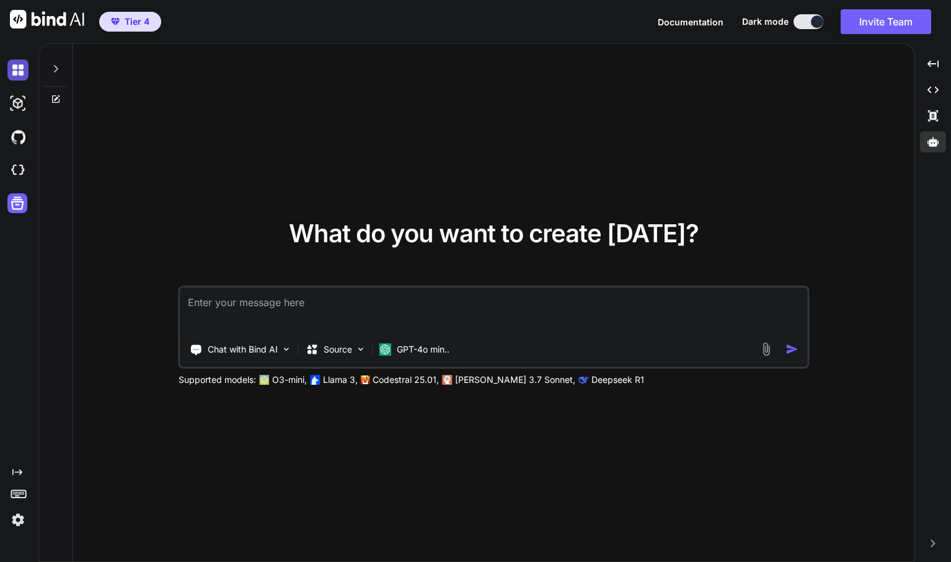
click at [22, 68] on img at bounding box center [17, 70] width 21 height 21
click at [19, 69] on img at bounding box center [17, 70] width 21 height 21
click at [332, 347] on p "Source" at bounding box center [338, 349] width 29 height 12
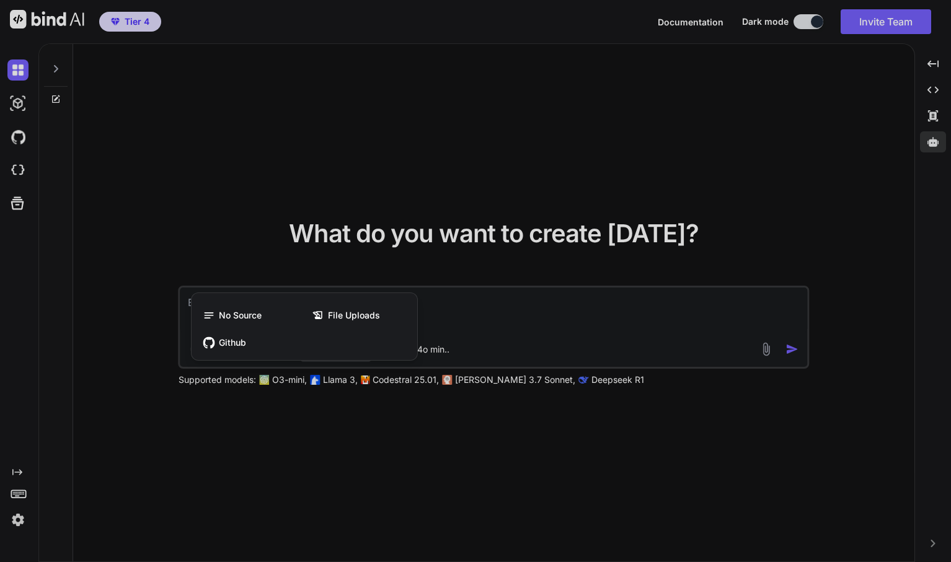
click at [327, 441] on div at bounding box center [475, 281] width 951 height 562
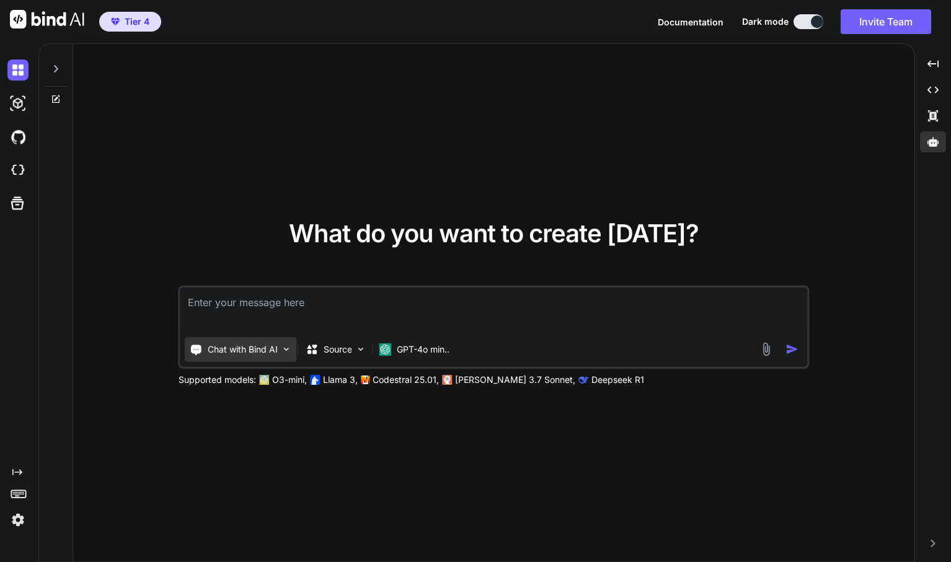
click at [271, 350] on p "Chat with Bind AI" at bounding box center [243, 349] width 70 height 12
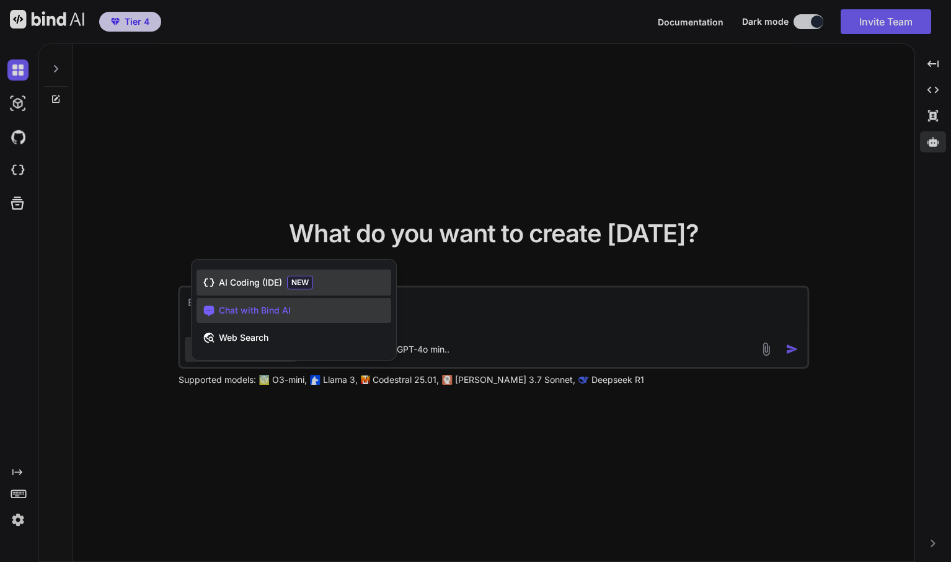
click at [263, 284] on span "AI Coding (IDE)" at bounding box center [250, 282] width 63 height 12
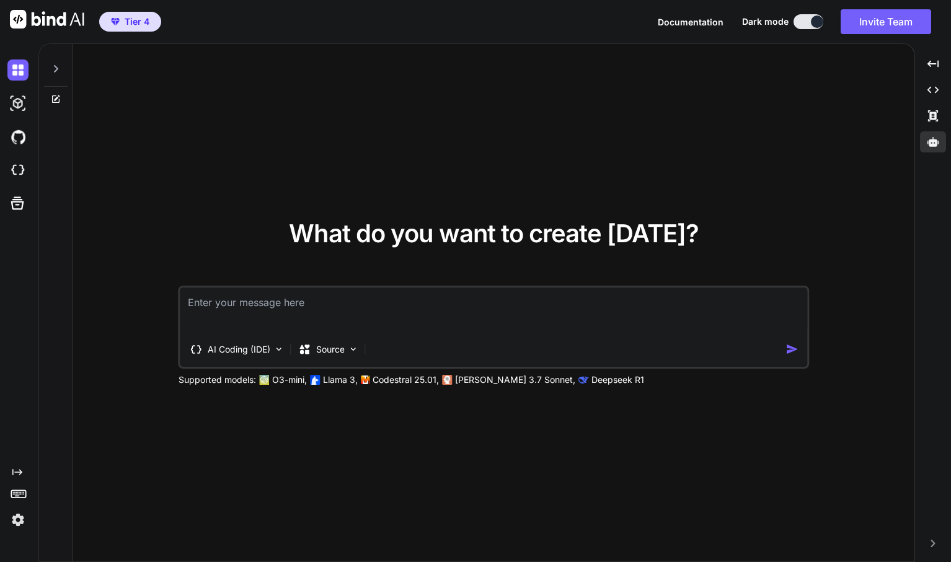
click at [261, 304] on textarea at bounding box center [493, 311] width 627 height 46
paste textarea "Create a website for 'StrictlyHeal', a conversational marketing service for wel…"
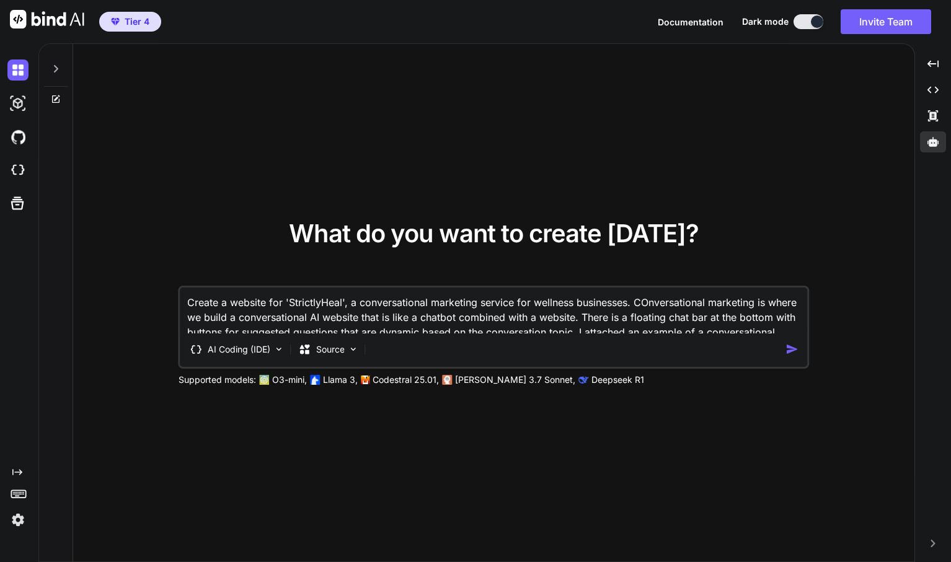
scroll to position [1, 0]
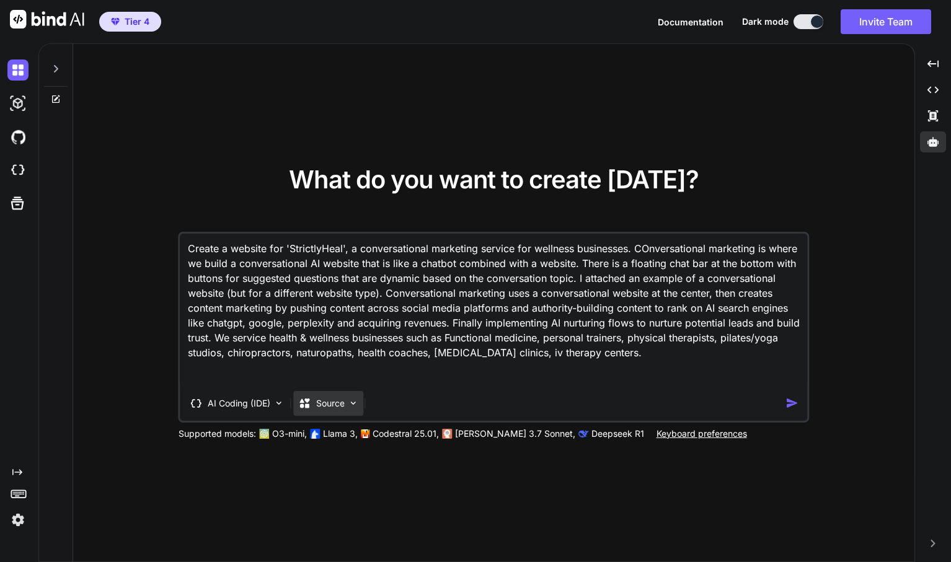
type textarea "Create a website for 'StrictlyHeal', a conversational marketing service for wel…"
click at [356, 397] on div "Source" at bounding box center [329, 403] width 70 height 25
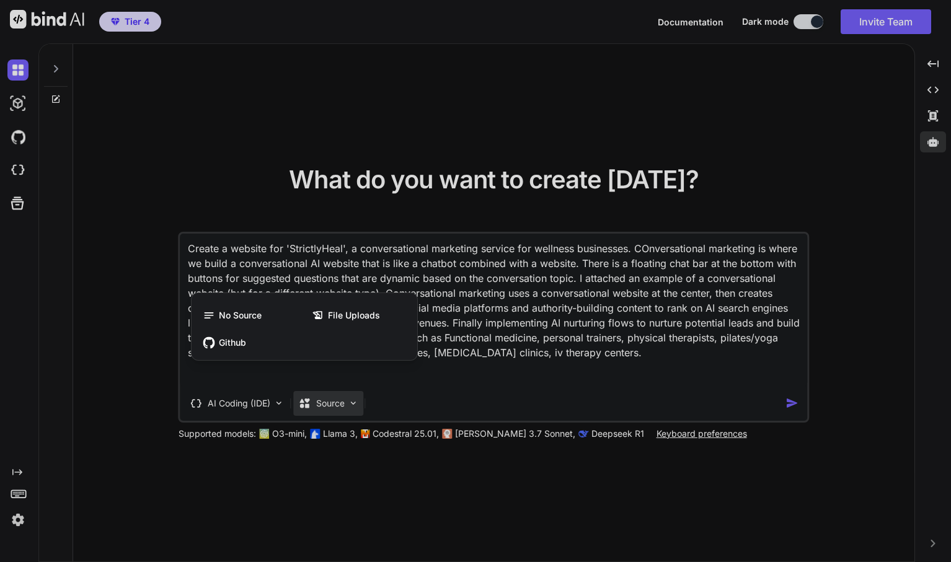
click at [356, 397] on div at bounding box center [475, 281] width 951 height 562
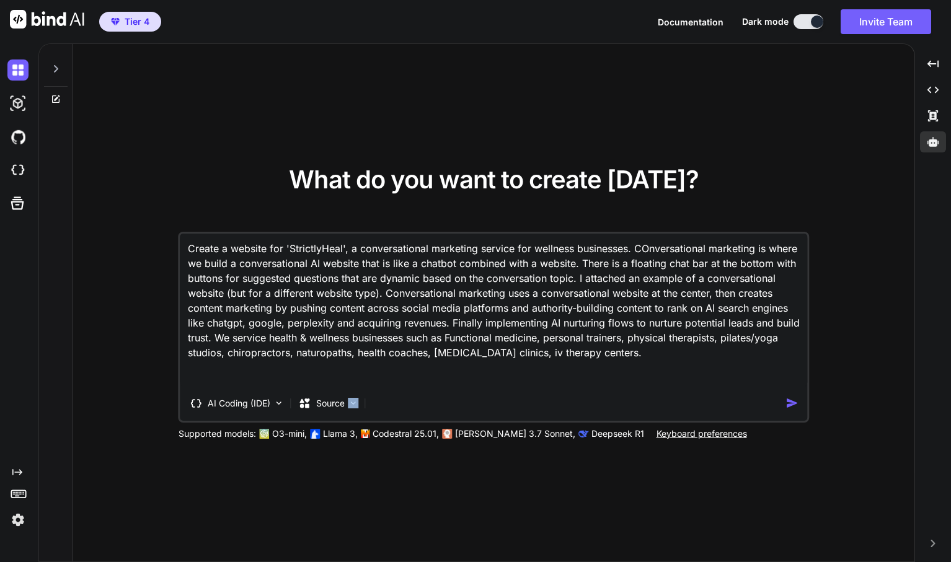
click at [356, 397] on div "Source" at bounding box center [329, 403] width 70 height 25
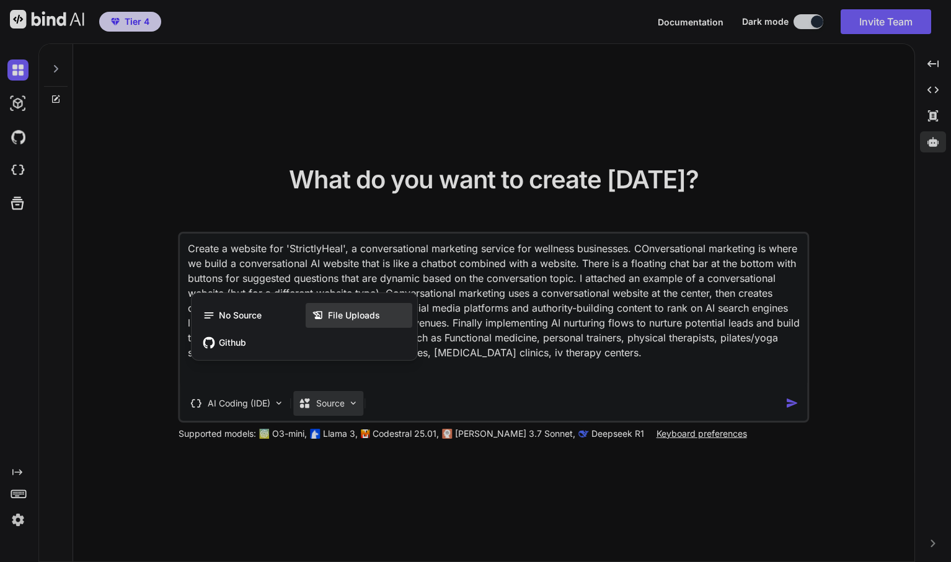
click at [358, 314] on span "File Uploads" at bounding box center [354, 315] width 52 height 12
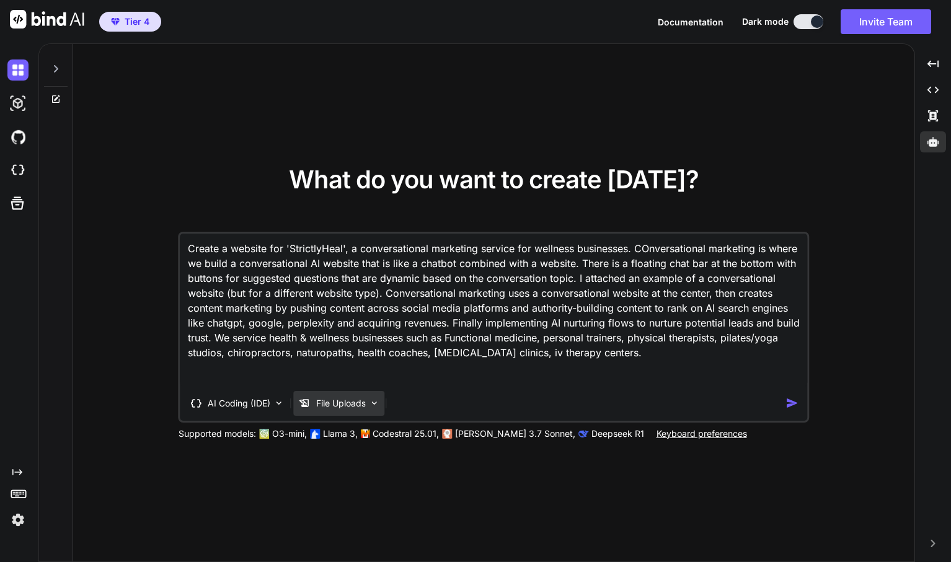
click at [348, 404] on p "File Uploads" at bounding box center [341, 403] width 50 height 12
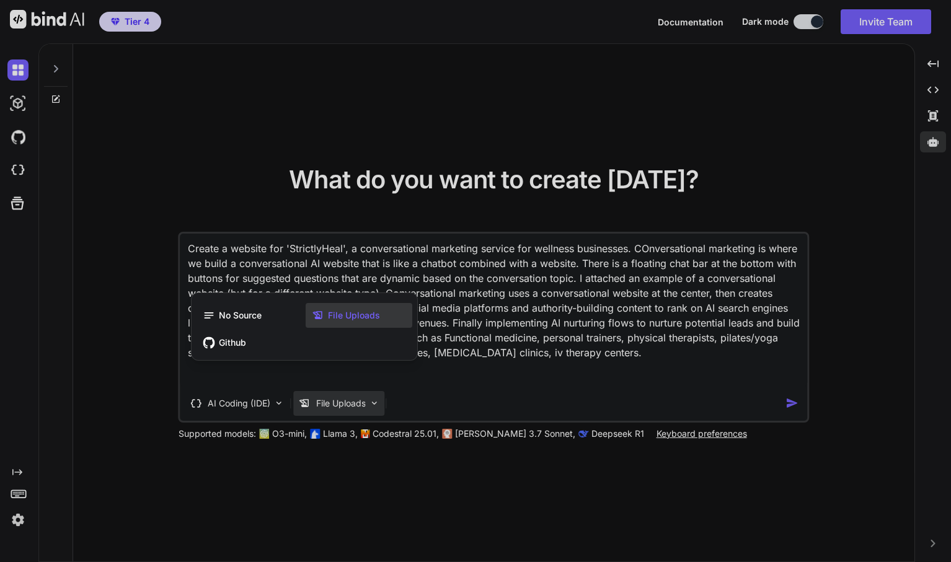
click at [328, 313] on span "File Uploads" at bounding box center [354, 315] width 52 height 12
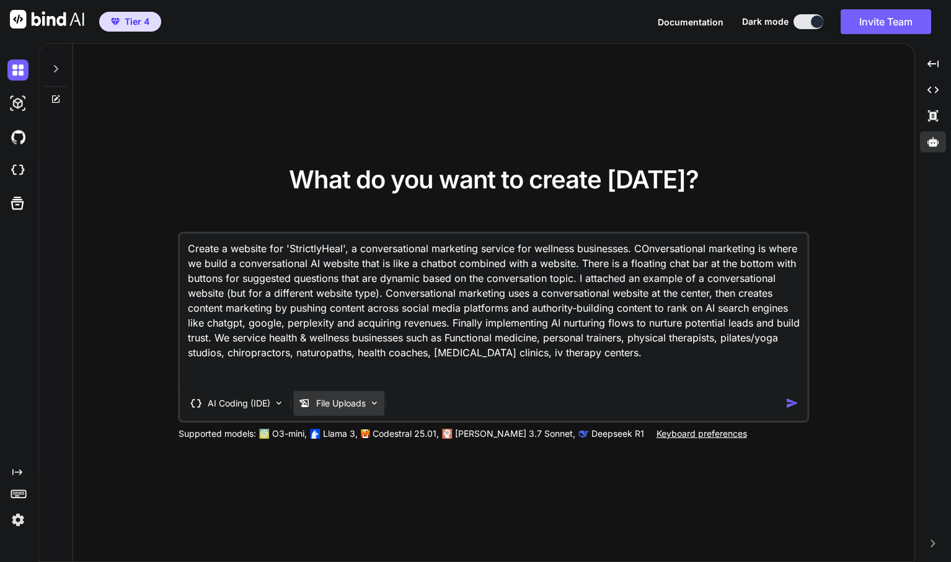
click at [354, 399] on p "File Uploads" at bounding box center [341, 403] width 50 height 12
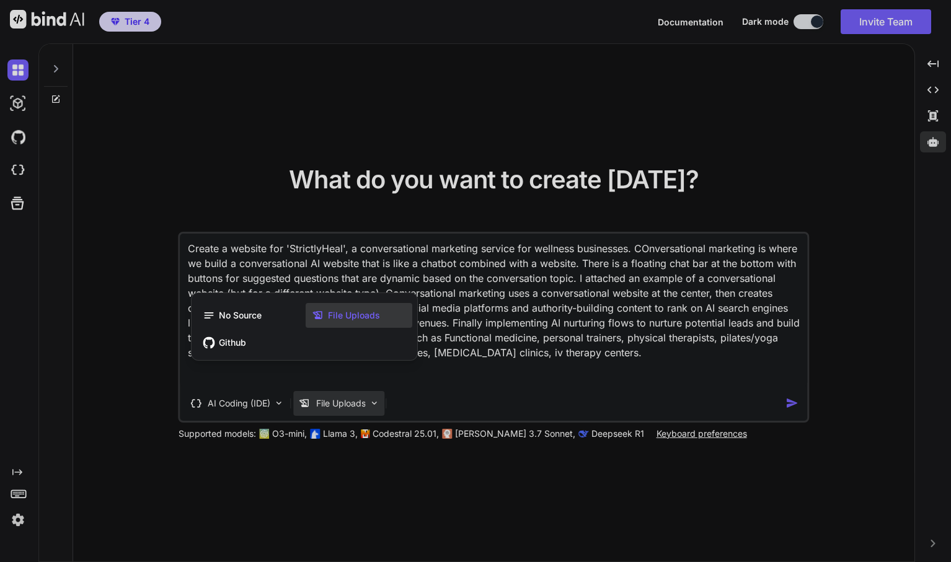
click at [710, 368] on div at bounding box center [475, 281] width 951 height 562
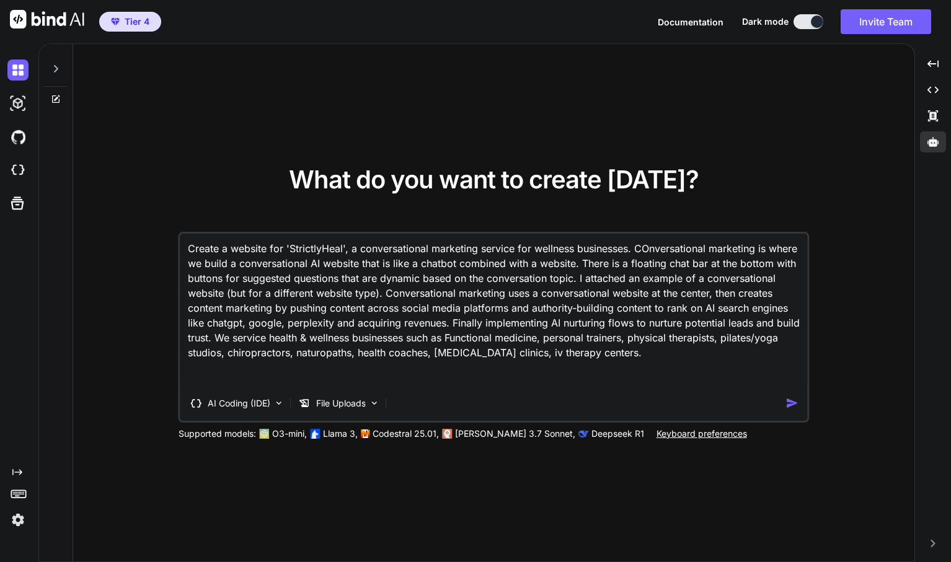
click at [795, 408] on img "button" at bounding box center [791, 403] width 13 height 13
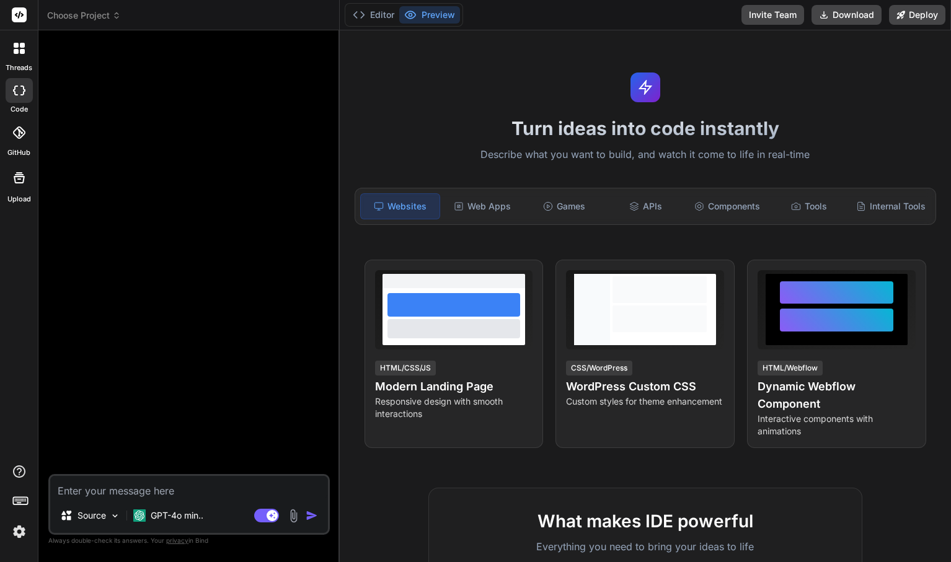
type textarea "x"
click at [632, 201] on icon at bounding box center [634, 206] width 10 height 10
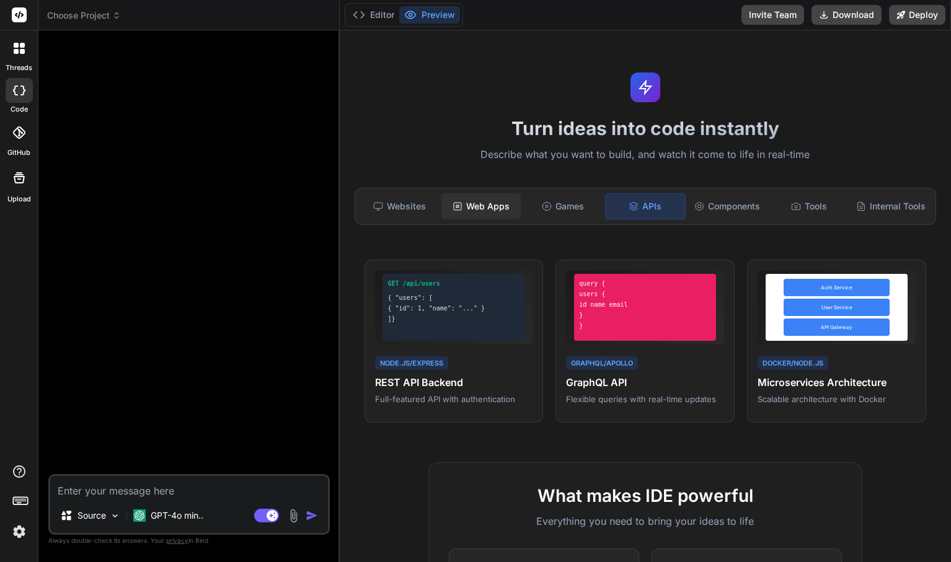
click at [490, 210] on div "Web Apps" at bounding box center [480, 206] width 79 height 26
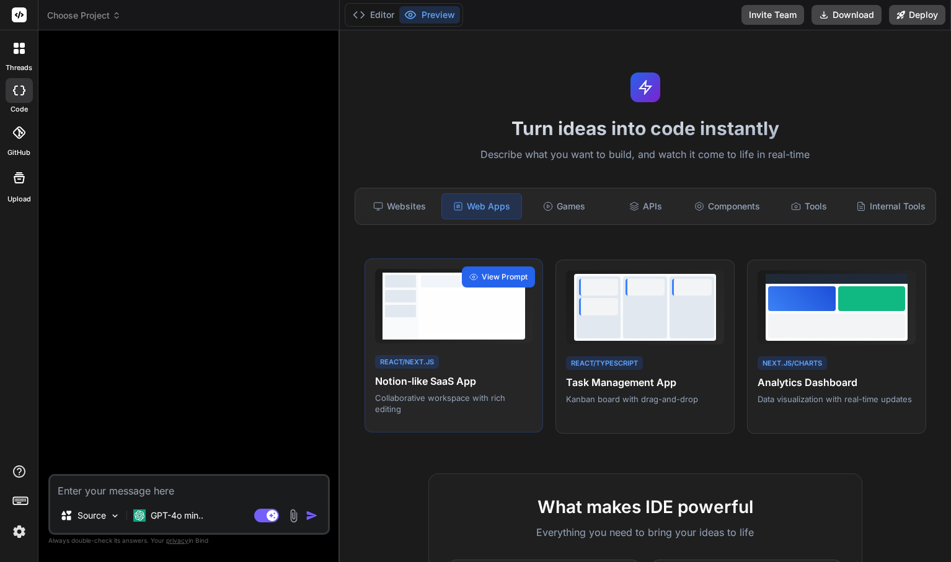
click at [503, 282] on span "View Prompt" at bounding box center [505, 277] width 46 height 11
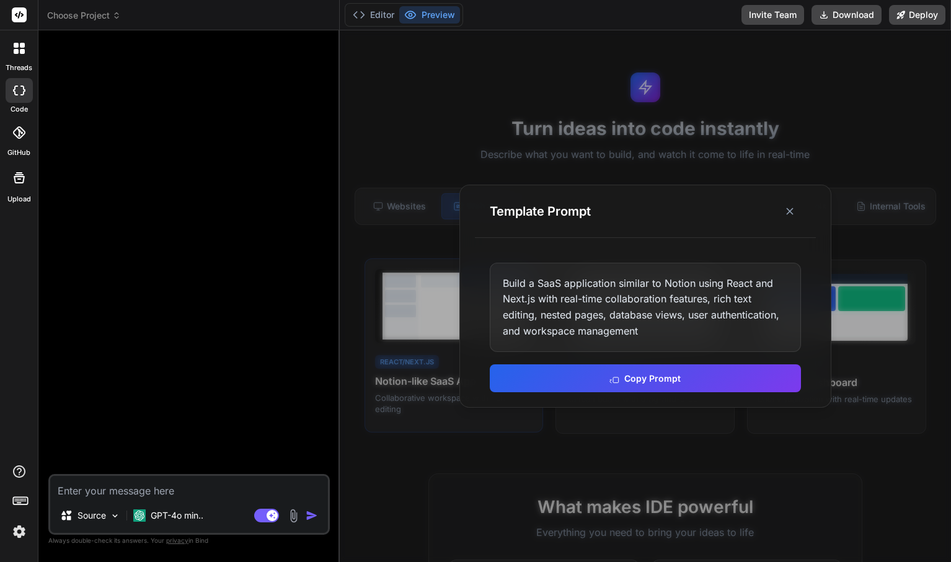
click at [503, 282] on div "Build a SaaS application similar to Notion using React and Next.js with real-ti…" at bounding box center [645, 307] width 311 height 89
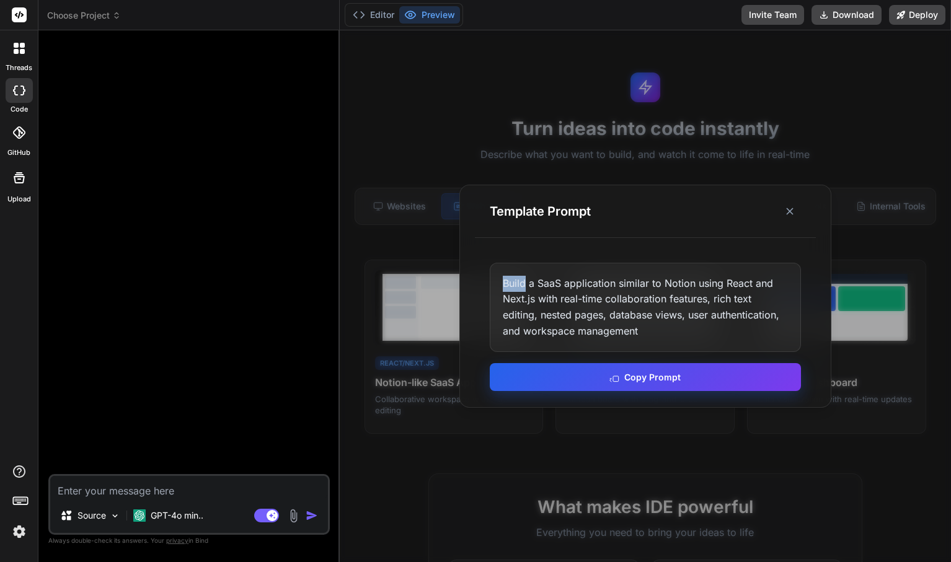
click at [555, 374] on button "Copy Prompt" at bounding box center [645, 377] width 311 height 28
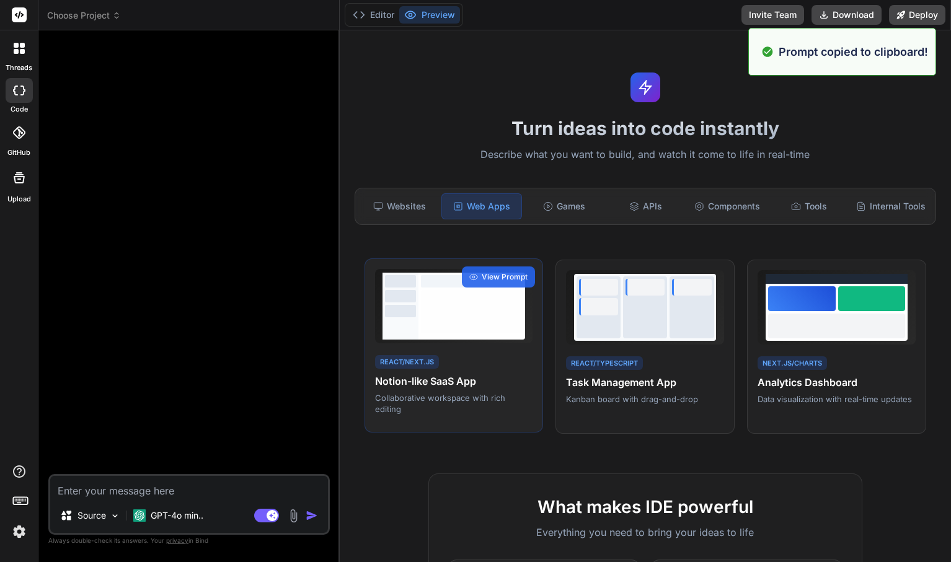
click at [455, 388] on h4 "Notion-like SaaS App" at bounding box center [454, 381] width 158 height 15
click at [201, 476] on textarea at bounding box center [189, 487] width 278 height 22
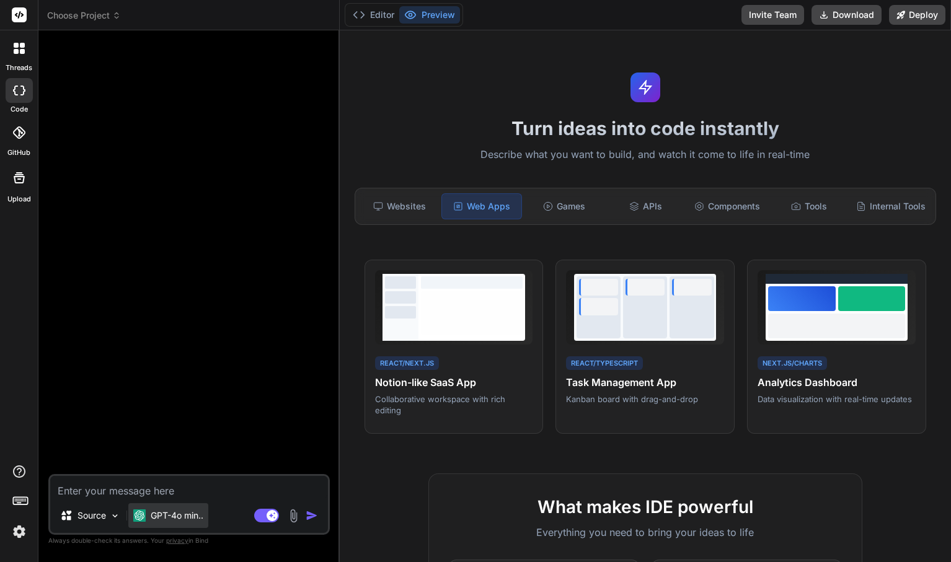
paste textarea "Build a SaaS application similar to Notion using React and Next.js with real-ti…"
type textarea "Build a SaaS application similar to Notion using React and Next.js with real-ti…"
type textarea "x"
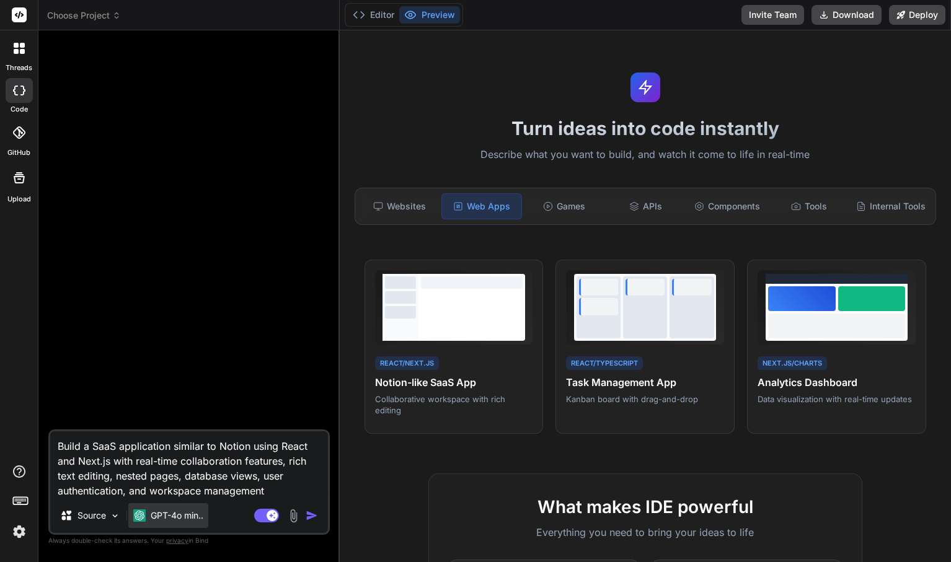
type textarea "Build a SaaS application similar to Notion using React and Next.js with real-ti…"
click at [183, 510] on p "GPT-4o min.." at bounding box center [177, 516] width 53 height 12
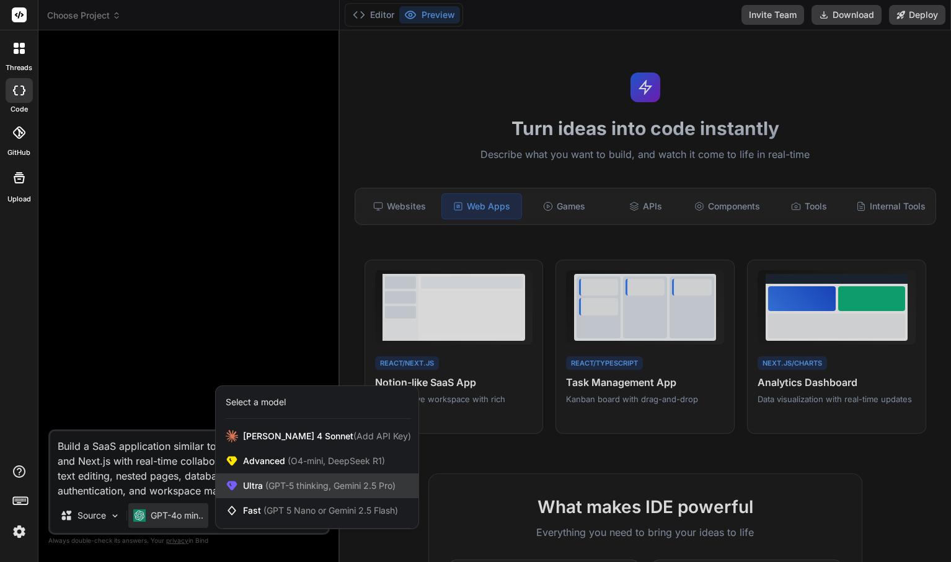
click at [283, 488] on span "(GPT-5 thinking, Gemini 2.5 Pro)" at bounding box center [329, 485] width 133 height 11
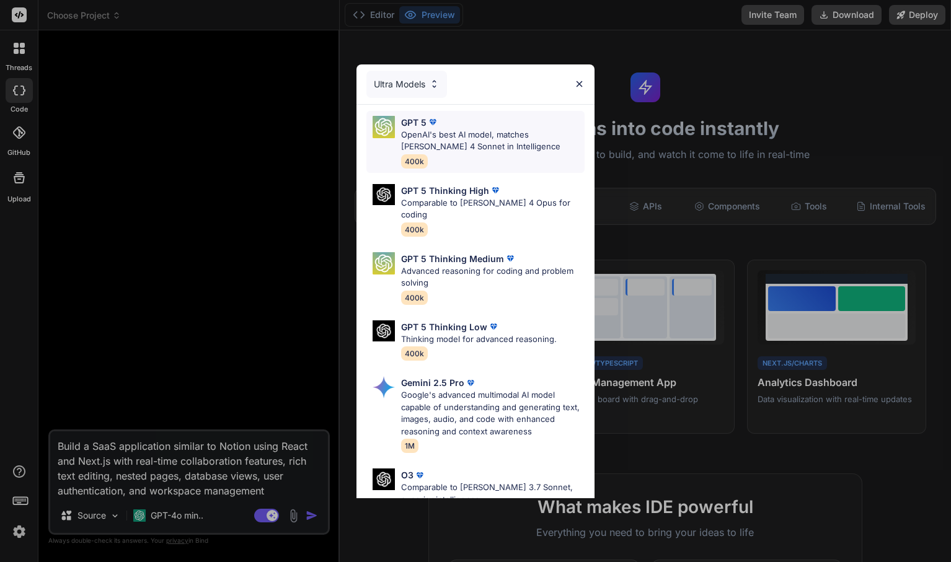
click at [459, 143] on p "OpenAI's best AI model, matches Claude 4 Sonnet in Intelligence" at bounding box center [492, 141] width 183 height 24
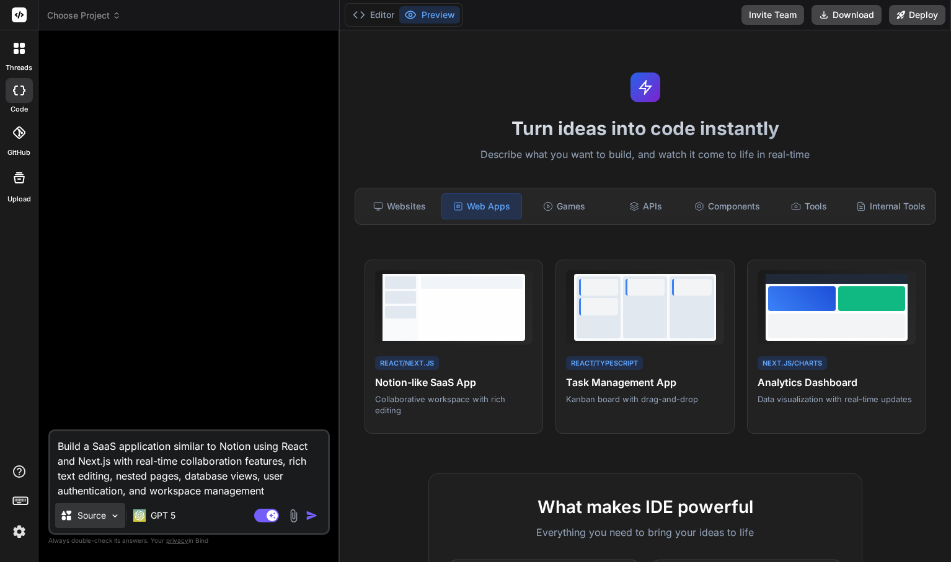
click at [79, 511] on p "Source" at bounding box center [91, 516] width 29 height 12
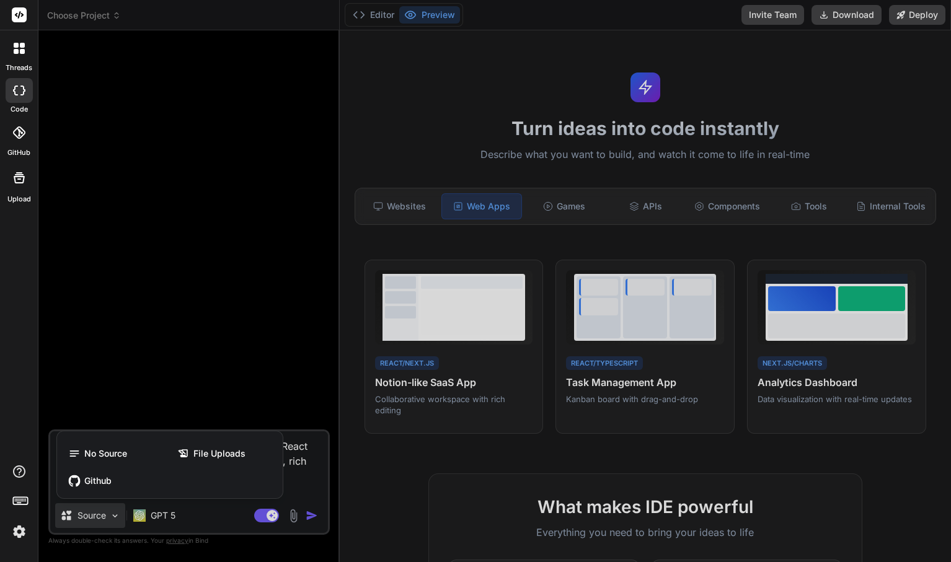
click at [79, 511] on div at bounding box center [475, 281] width 951 height 562
type textarea "x"
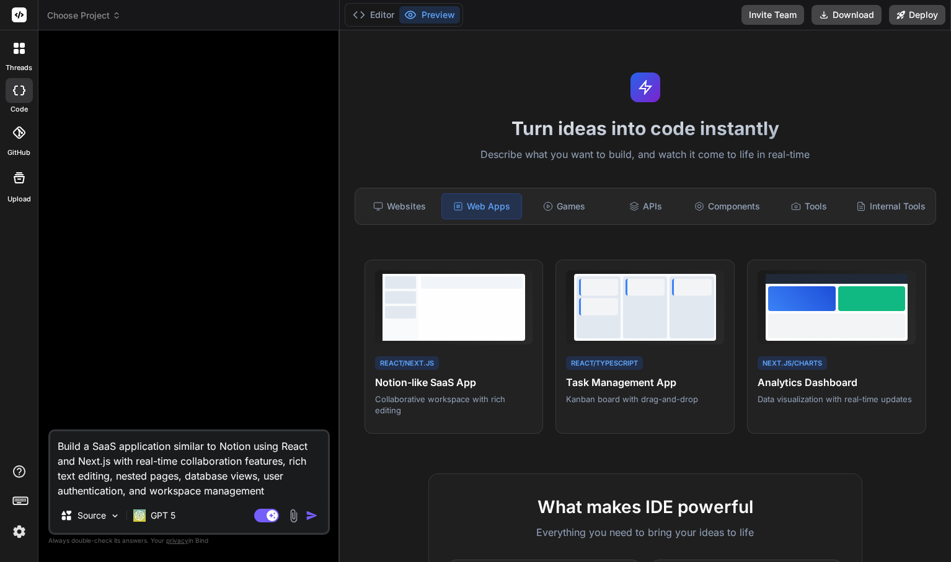
click at [308, 518] on img "button" at bounding box center [312, 516] width 12 height 12
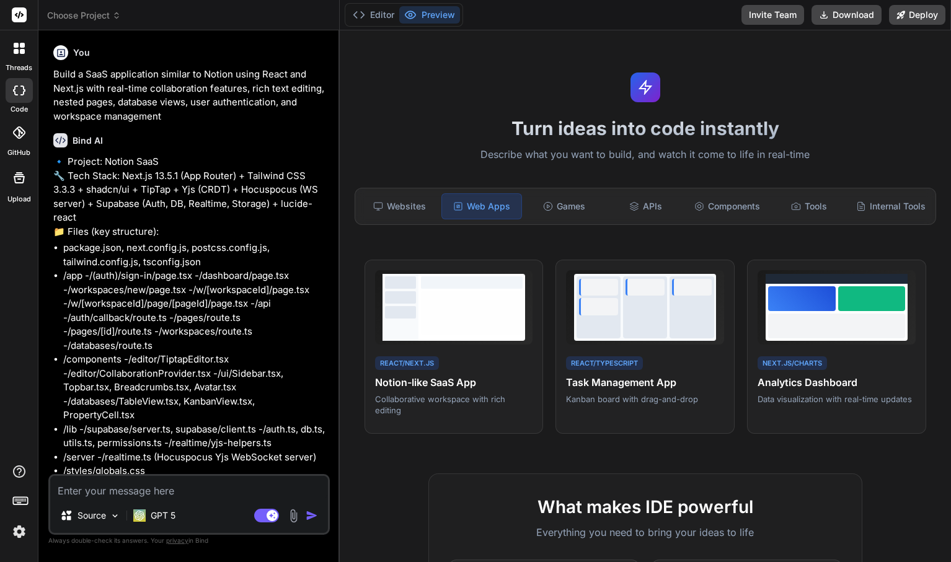
type textarea "x"
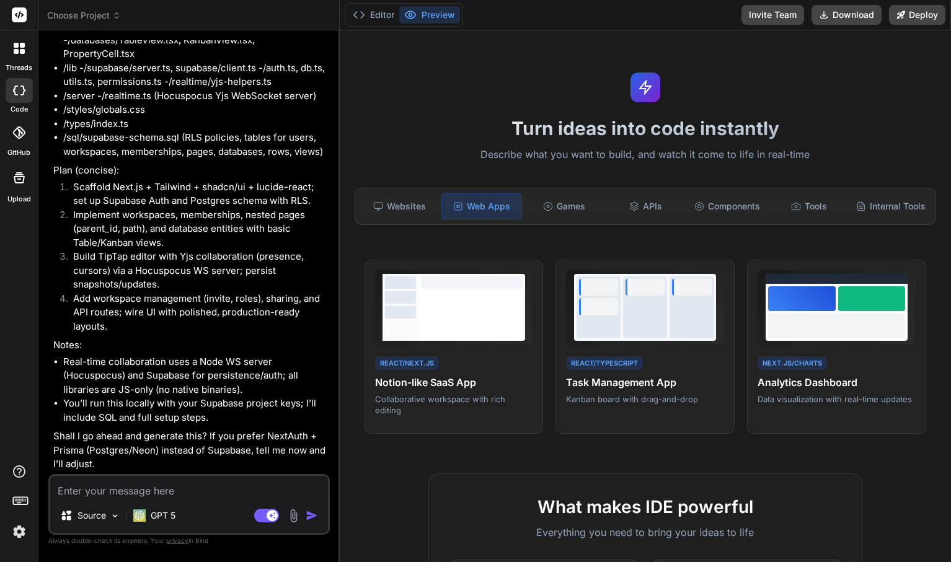
click at [231, 485] on textarea at bounding box center [189, 487] width 278 height 22
click at [138, 490] on textarea at bounding box center [189, 487] width 278 height 22
type textarea "o"
type textarea "x"
type textarea "ok"
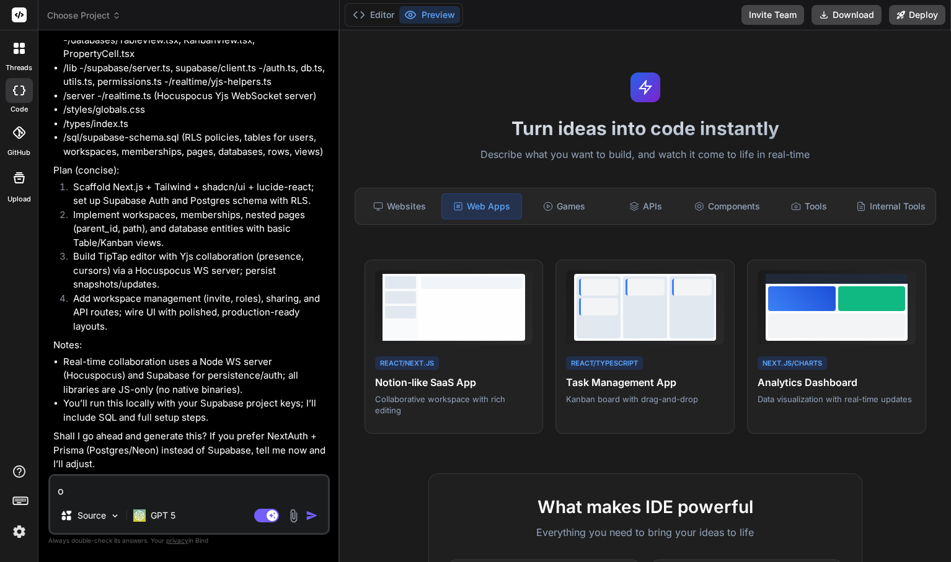
type textarea "x"
type textarea "o"
type textarea "x"
type textarea "ok"
type textarea "x"
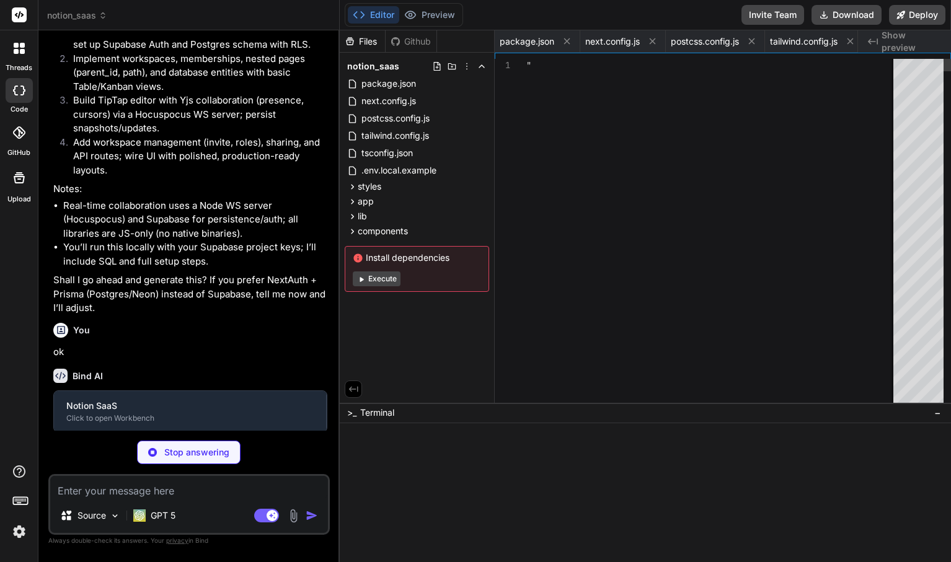
scroll to position [0, 724]
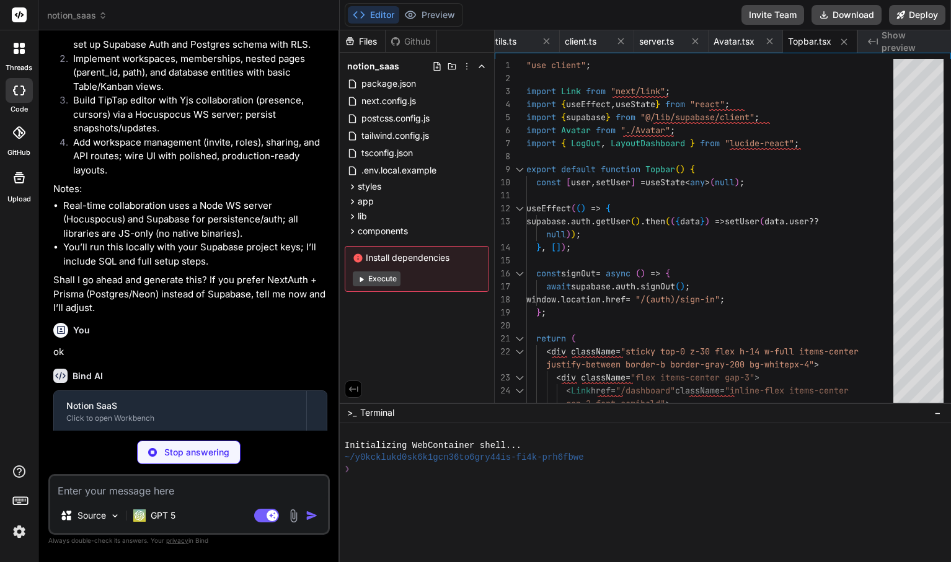
type textarea "x"
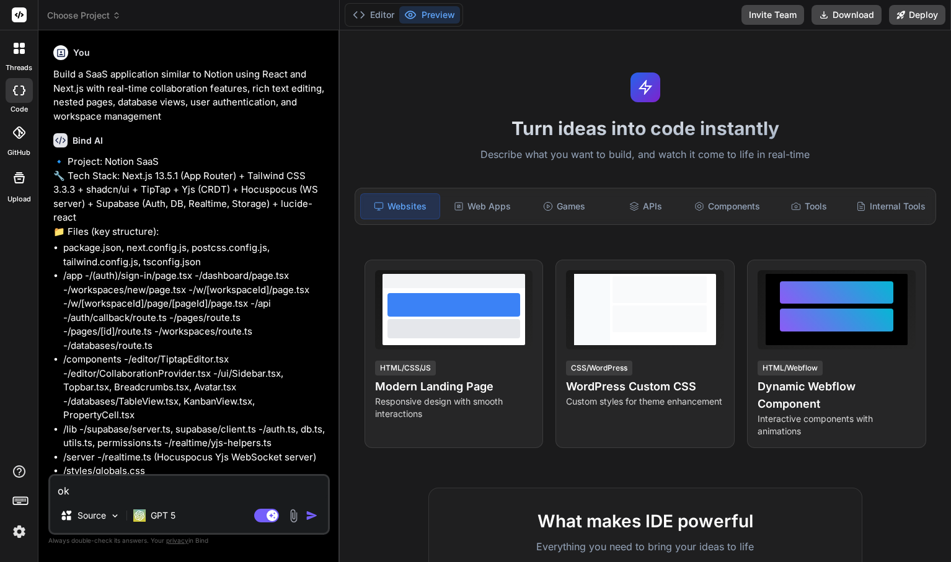
scroll to position [375, 0]
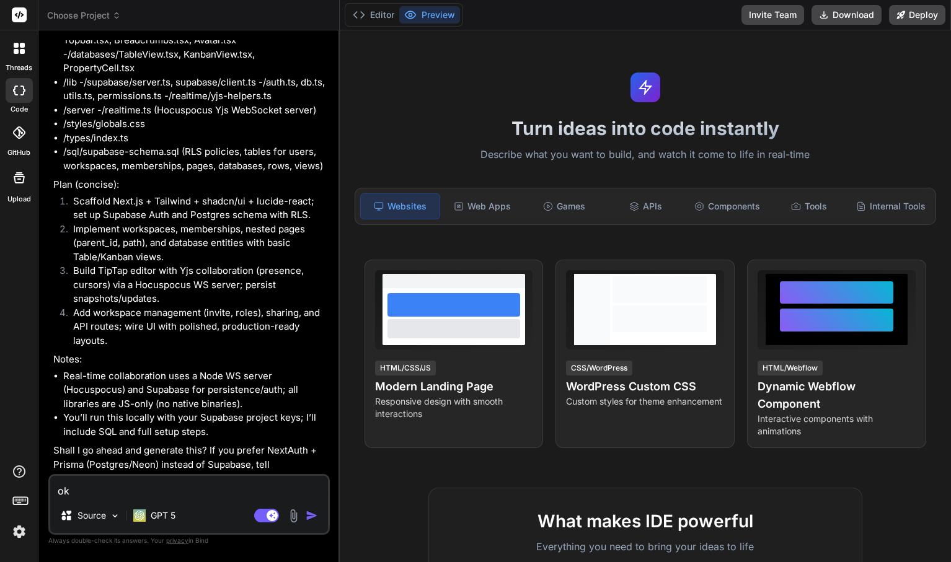
click at [27, 40] on div at bounding box center [19, 48] width 26 height 26
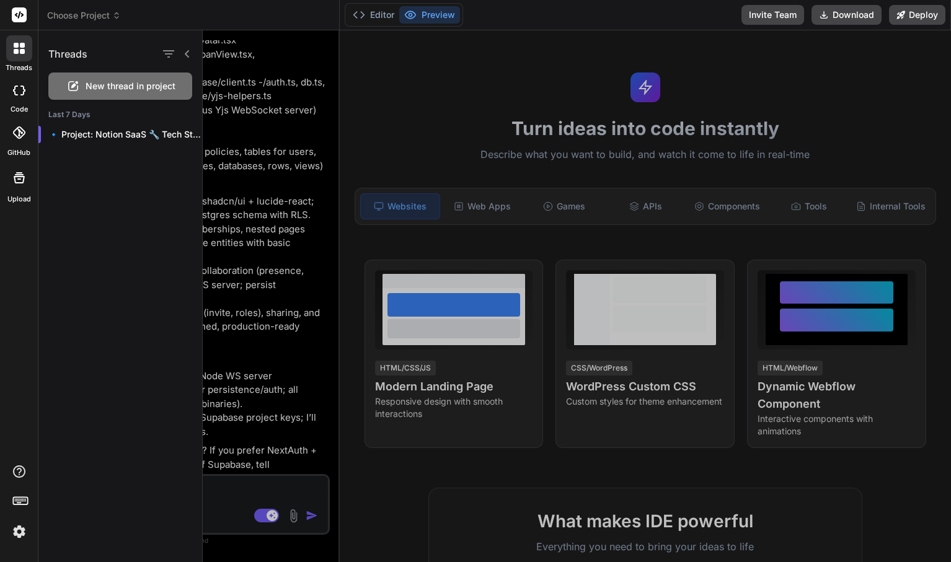
click at [23, 53] on icon at bounding box center [22, 51] width 5 height 5
click at [20, 100] on div at bounding box center [19, 90] width 27 height 25
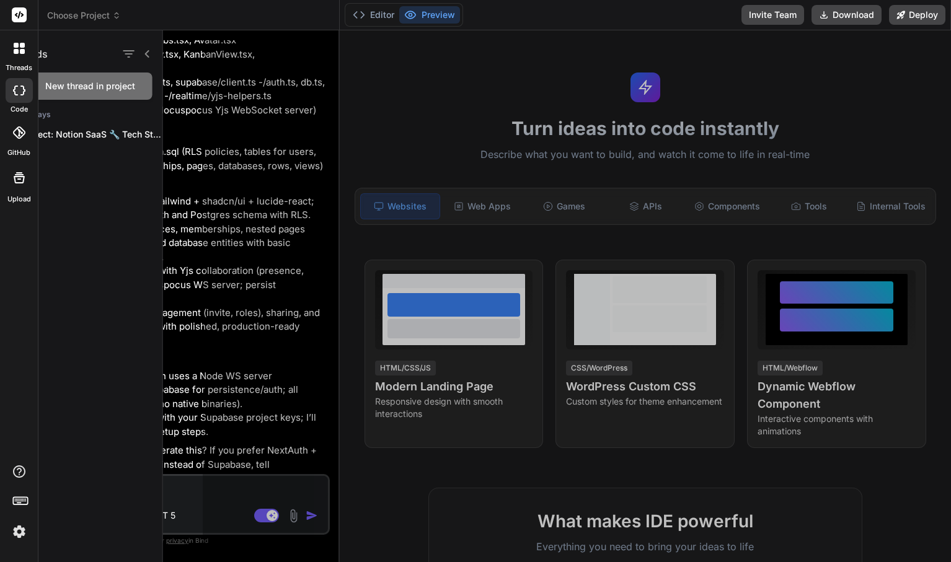
type textarea "x"
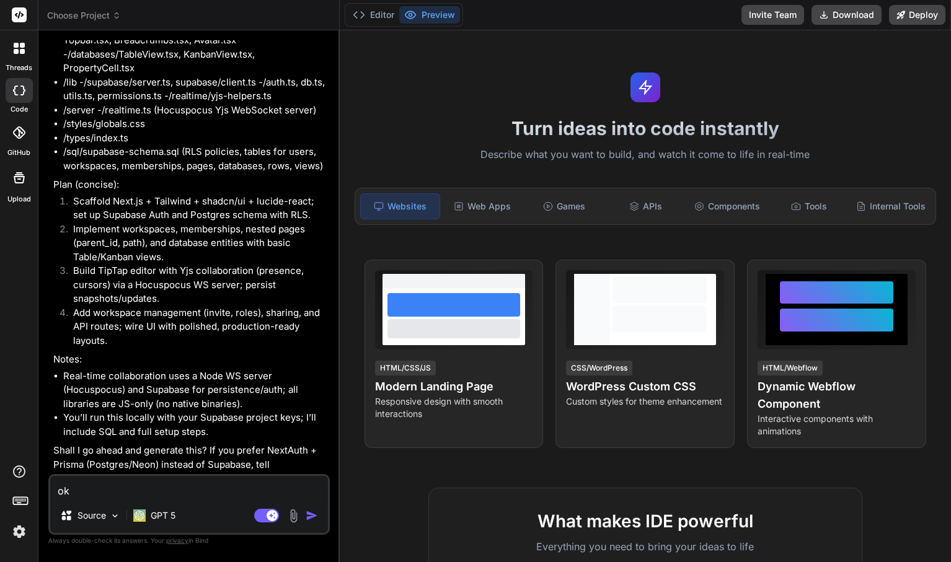
click at [146, 488] on textarea "ok" at bounding box center [189, 487] width 278 height 22
type textarea "x"
click at [24, 15] on rect at bounding box center [19, 14] width 15 height 15
click at [19, 18] on rect at bounding box center [19, 14] width 15 height 15
click at [218, 495] on textarea at bounding box center [189, 487] width 278 height 22
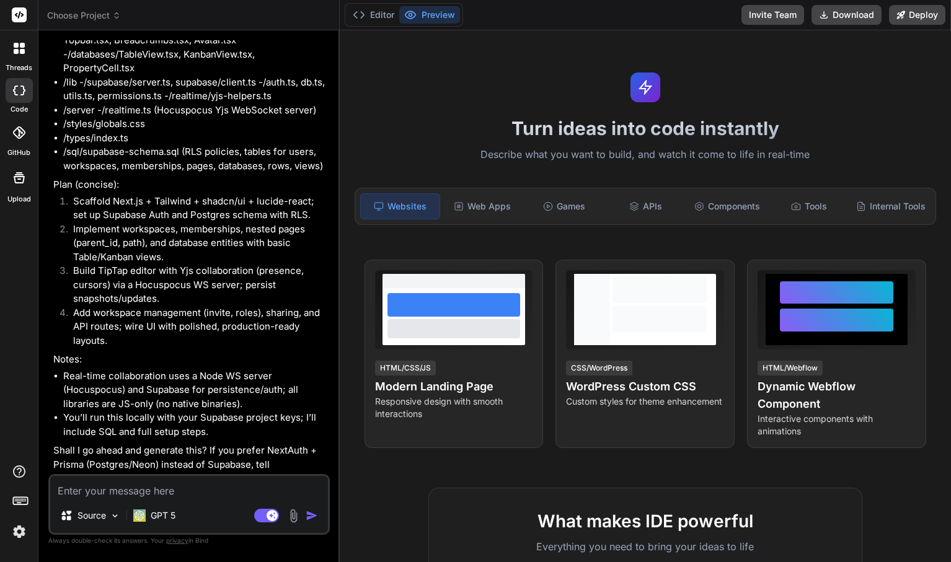
type textarea "y"
type textarea "x"
type textarea "ye"
type textarea "x"
type textarea "yes"
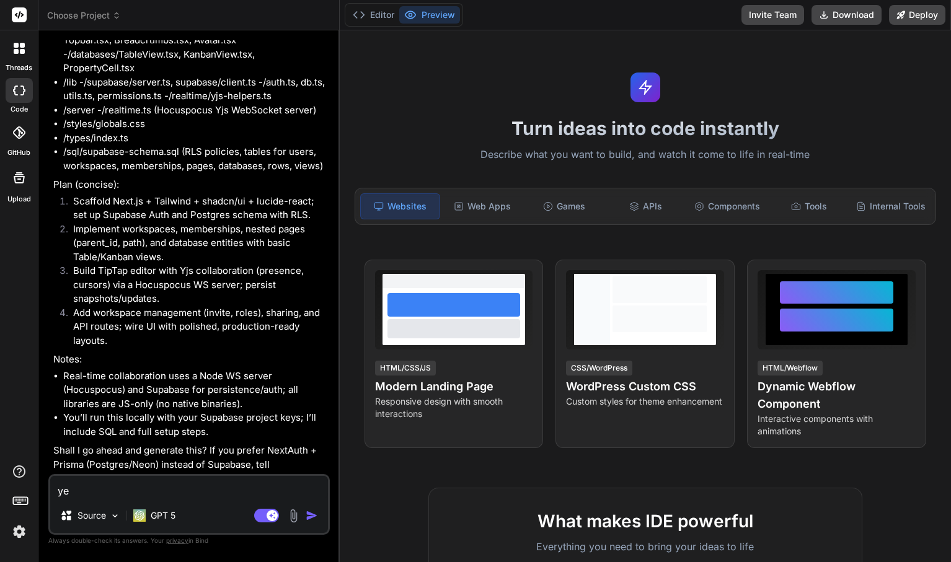
type textarea "x"
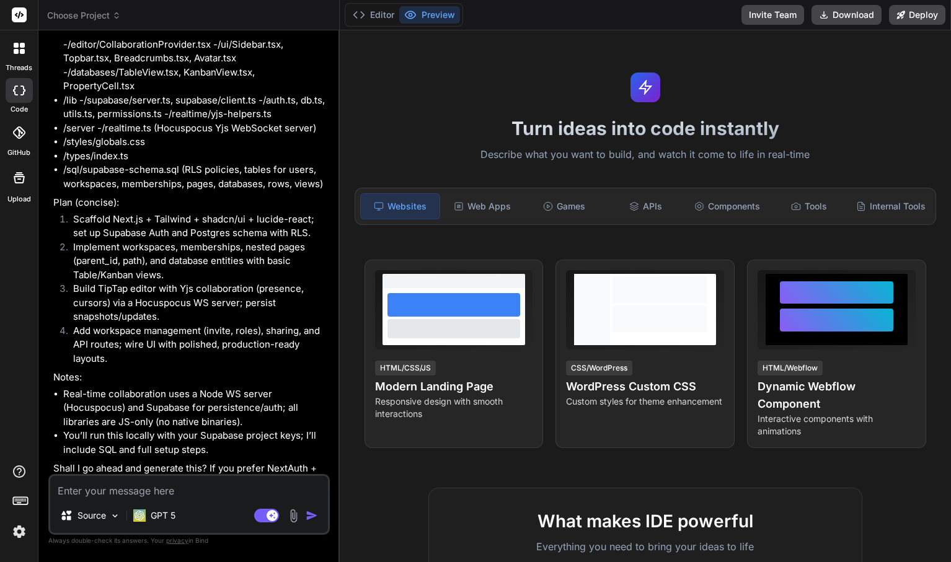
scroll to position [503, 0]
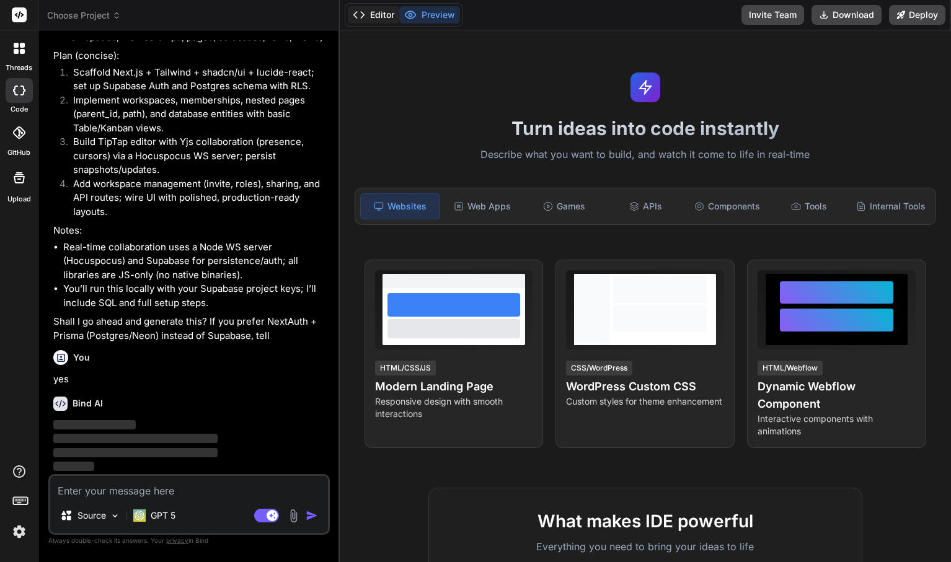
click at [373, 16] on button "Editor" at bounding box center [373, 14] width 51 height 17
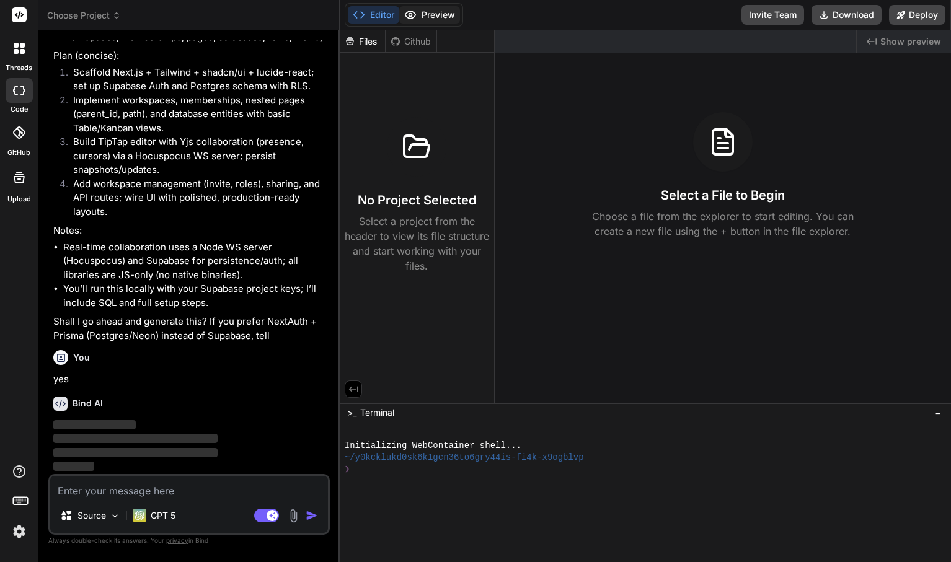
click at [415, 21] on button "Preview" at bounding box center [429, 14] width 61 height 17
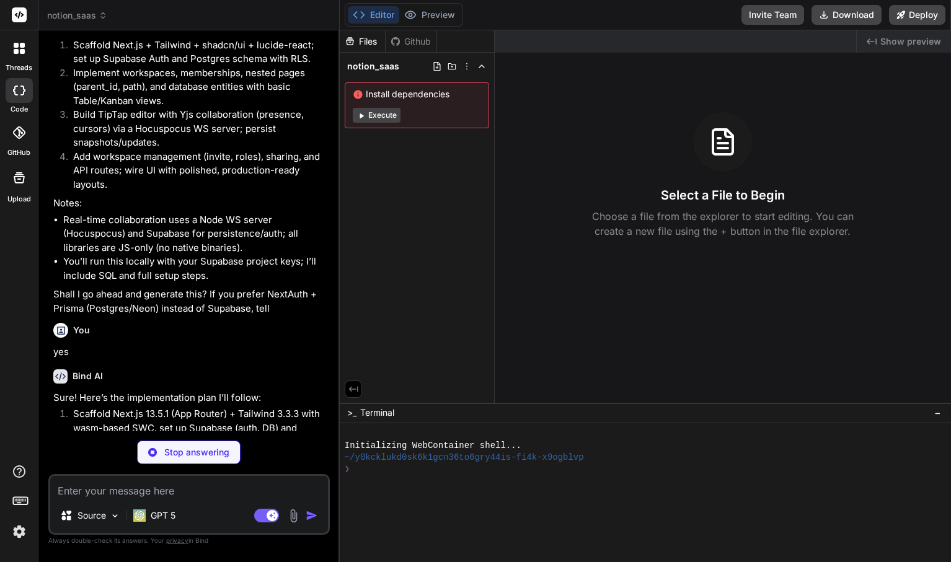
click at [388, 118] on button "Execute" at bounding box center [377, 115] width 48 height 15
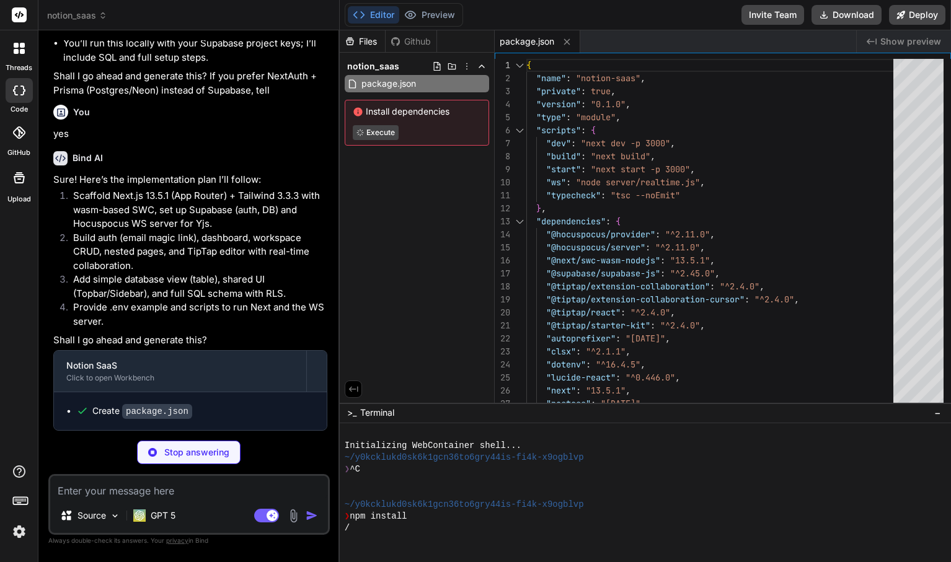
scroll to position [767, 0]
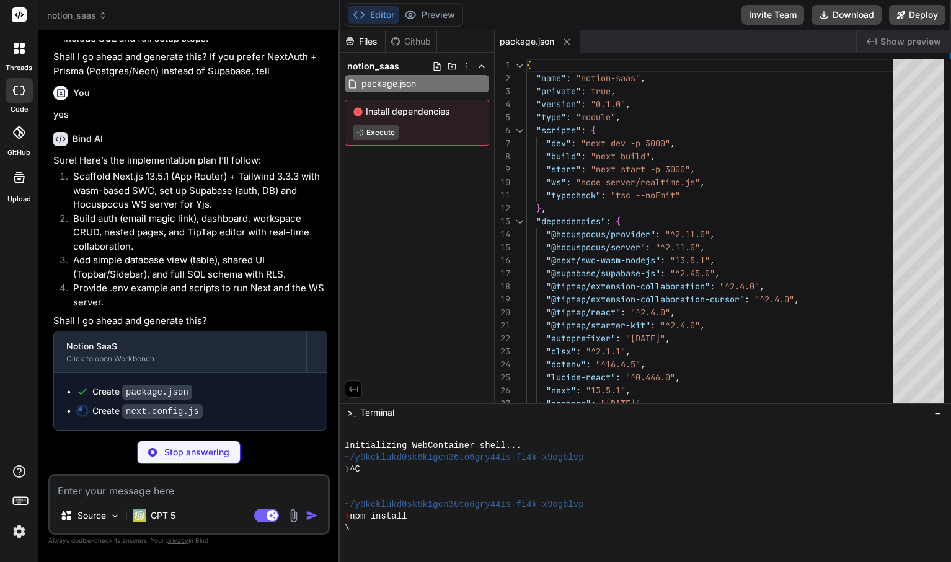
type textarea "x"
type textarea "/** @type {import('next').NextConfig} */ const nextConfig = { reactStrictMode: …"
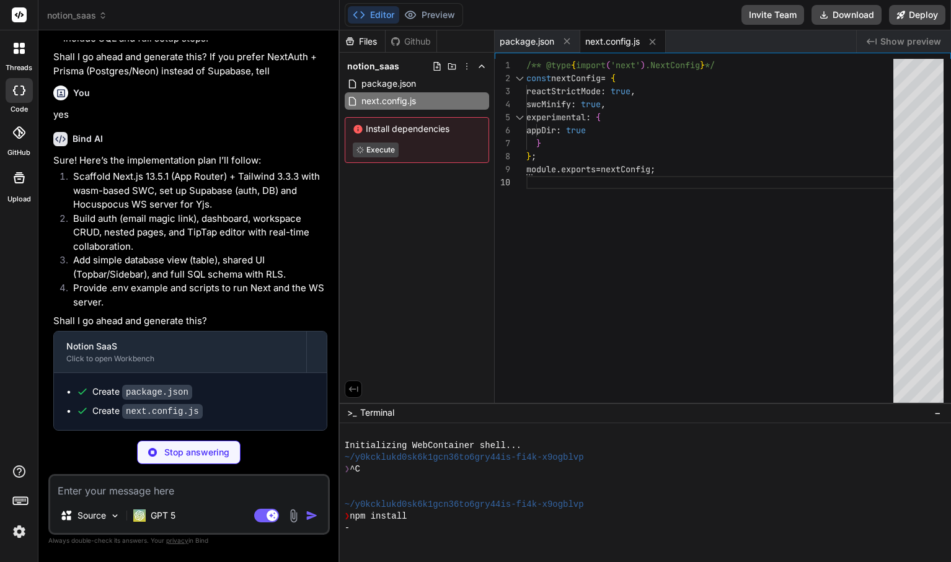
scroll to position [70, 0]
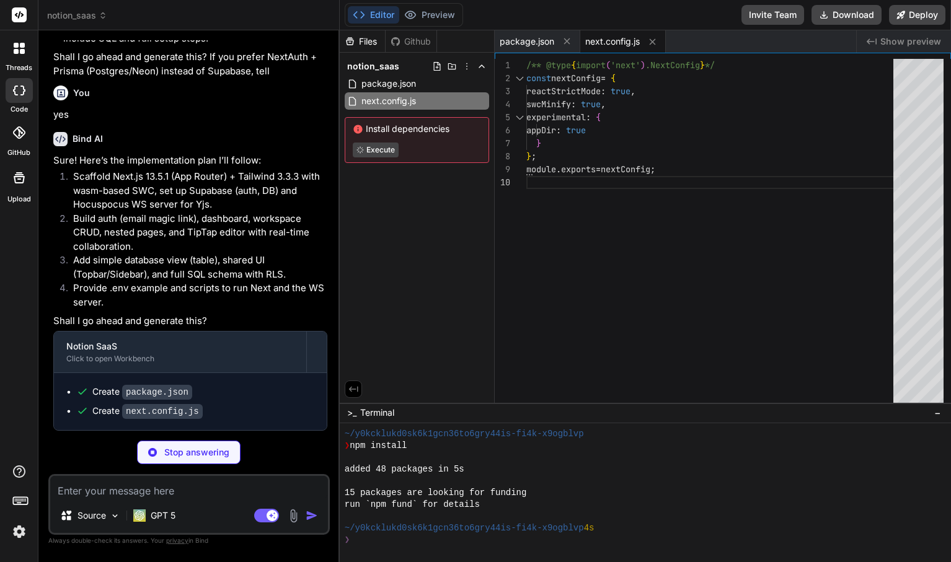
type textarea "x"
type textarea "module.exports = { plugins: { tailwindcss: {}, autoprefixer: {}, }, };"
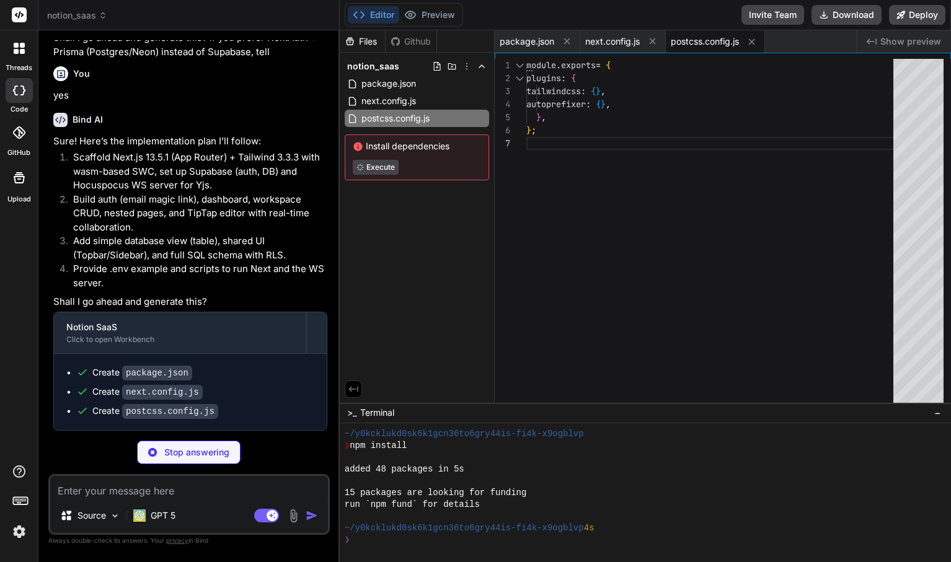
scroll to position [105, 0]
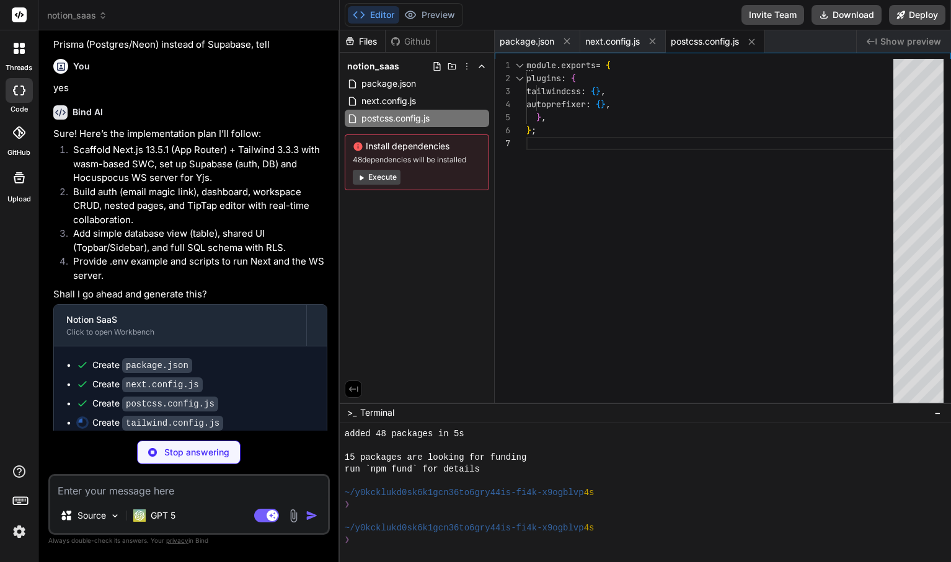
type textarea "x"
type textarea "} } }, }, plugins: [], };"
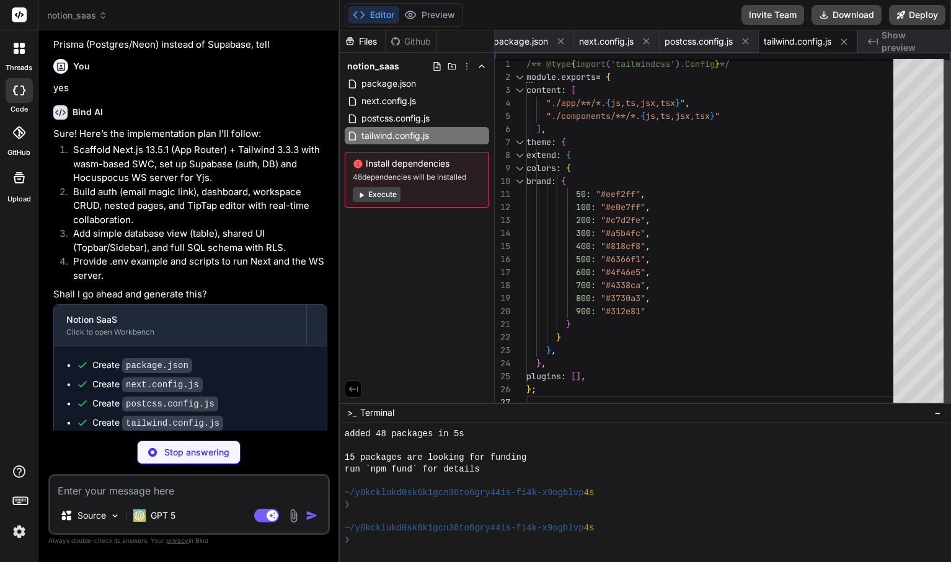
type textarea "x"
type textarea ""include": ["next-env.d.ts", "**/*.ts", "**/*.tsx", ".next/types/**/*.ts"], "ex…"
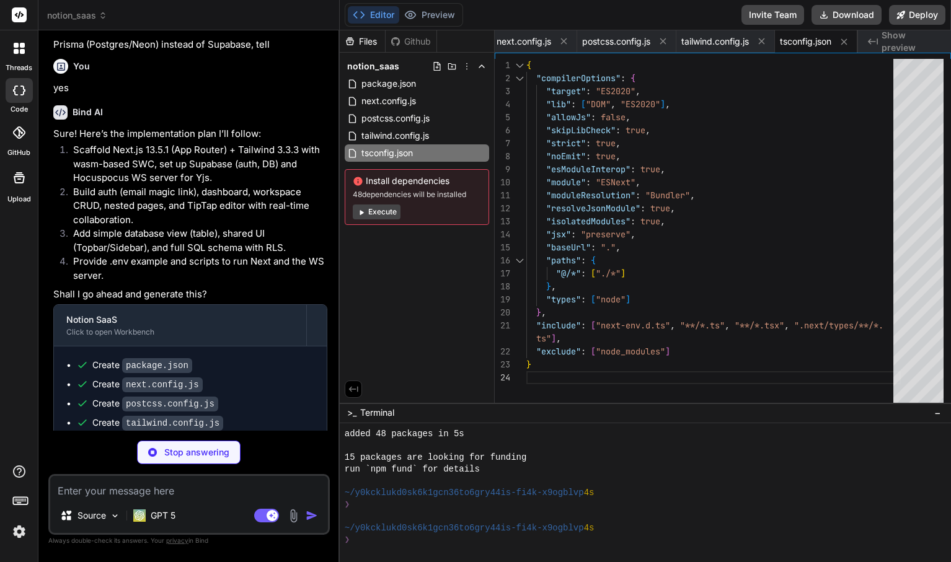
type textarea "x"
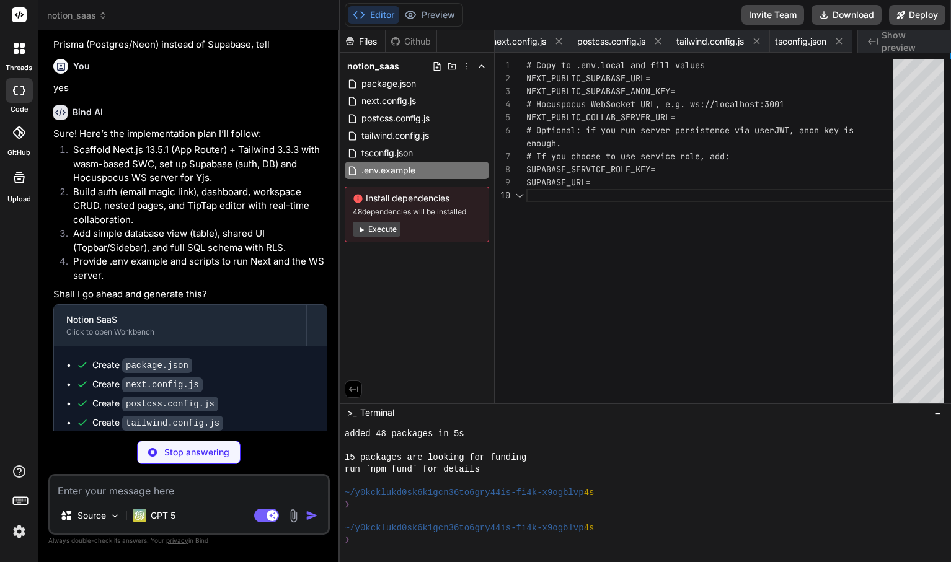
scroll to position [0, 0]
type textarea "x"
type textarea "text-sm focus:outline-none focus:ring-2 ring-brand-500; } .card { @apply rounde…"
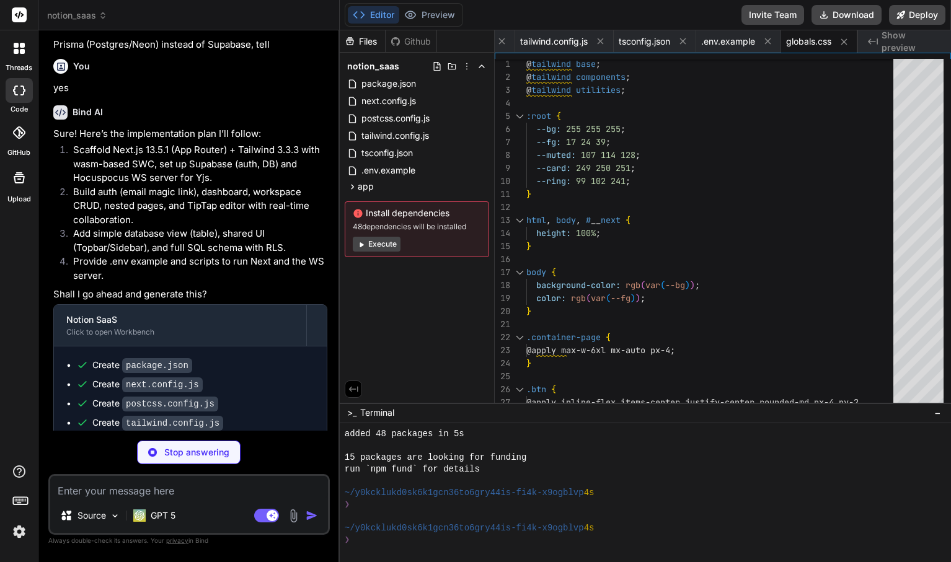
type textarea "x"
type textarea "</html> ); }"
type textarea "x"
type textarea "return null; }"
type textarea "x"
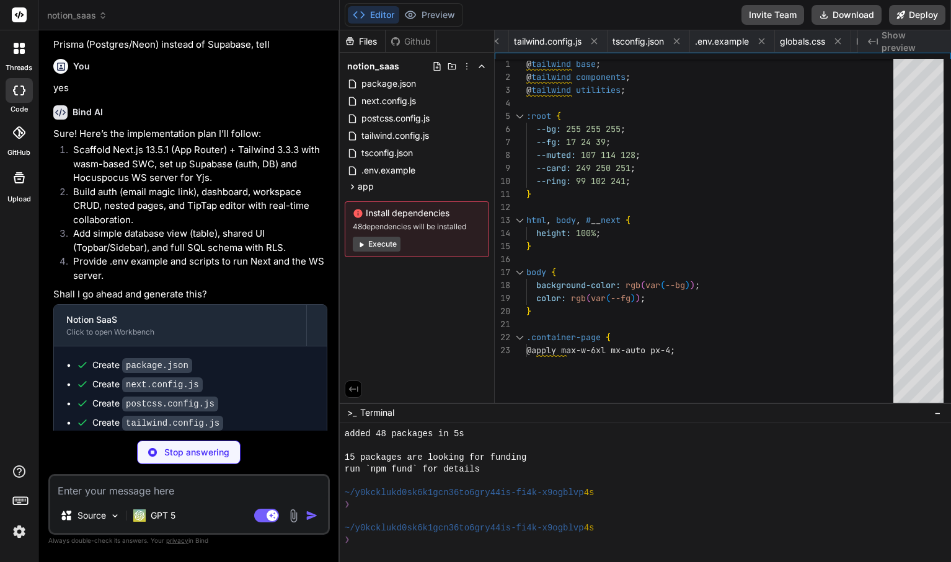
type textarea "}"
type textarea "x"
type textarea "toLocaleDateString() : ""} </div> </Link> ))} </div> )} </div> ); }"
type textarea "x"
type textarea "</form> </div> </div> ); }"
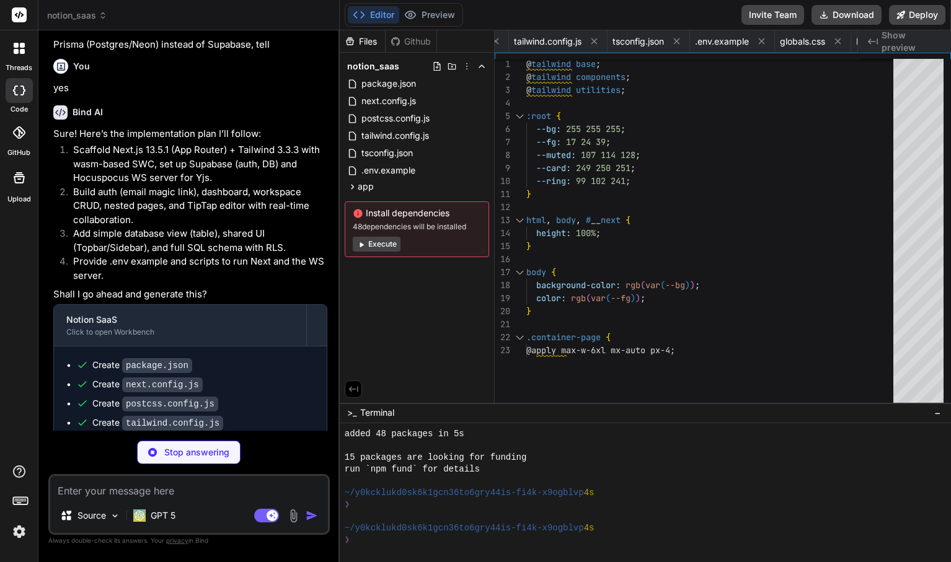
type textarea "x"
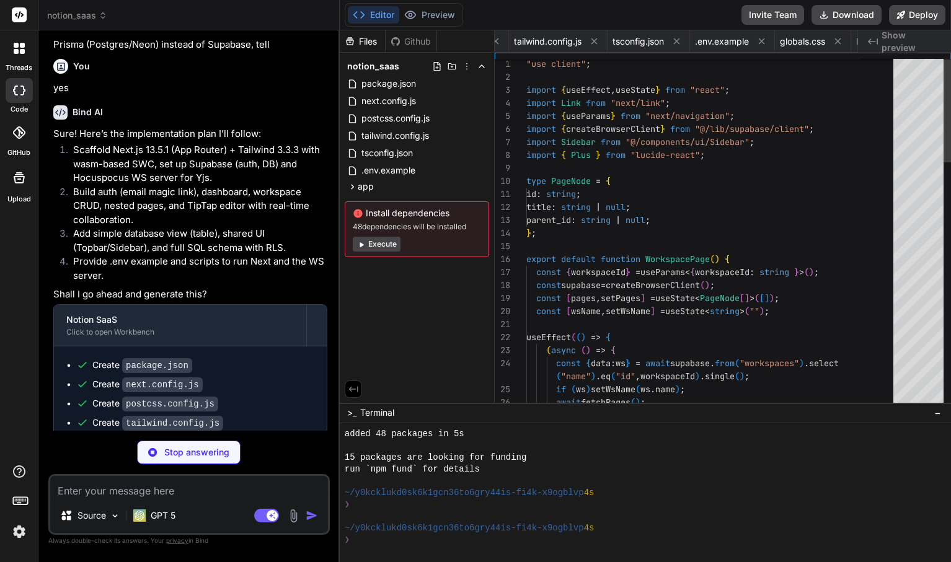
scroll to position [0, 702]
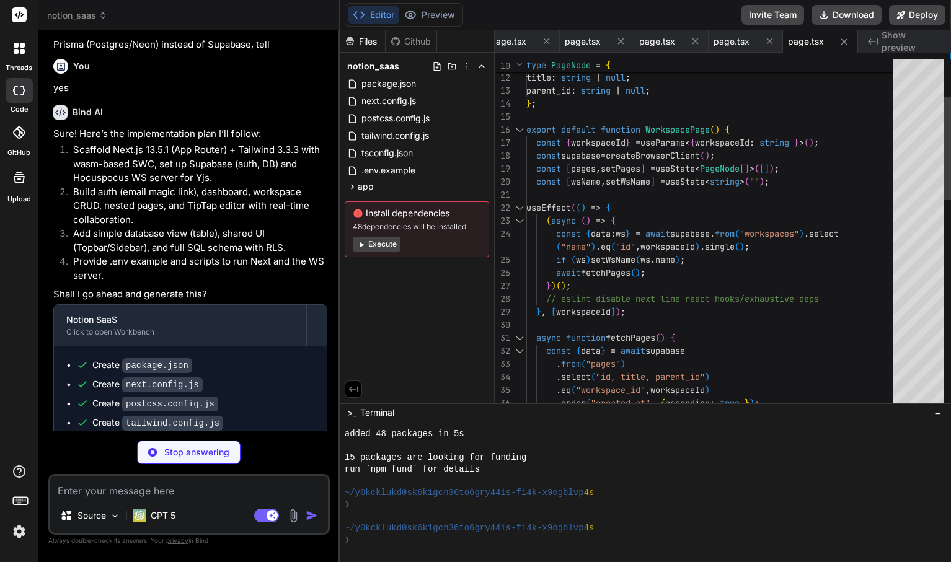
type textarea "x"
type textarea "</div> </div> </div> ); }"
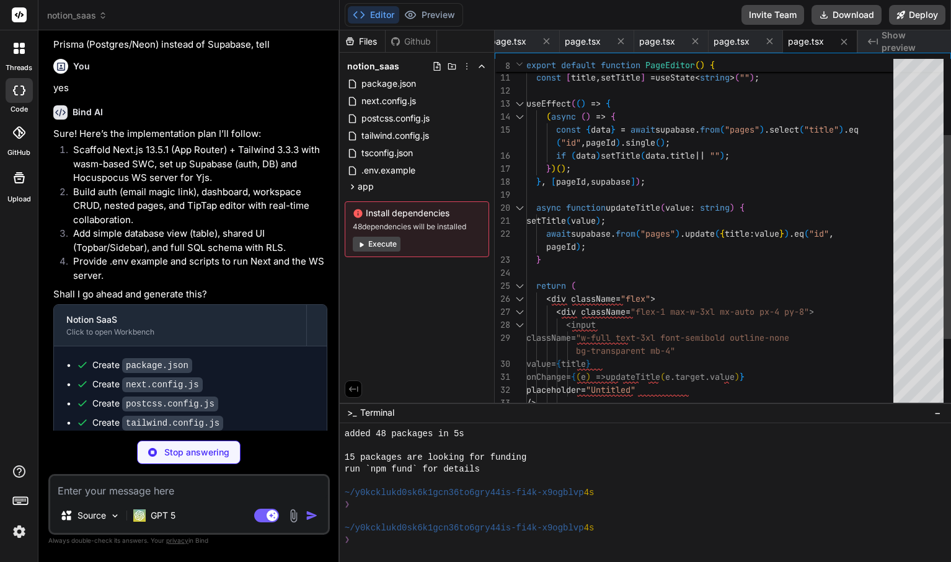
scroll to position [65, 0]
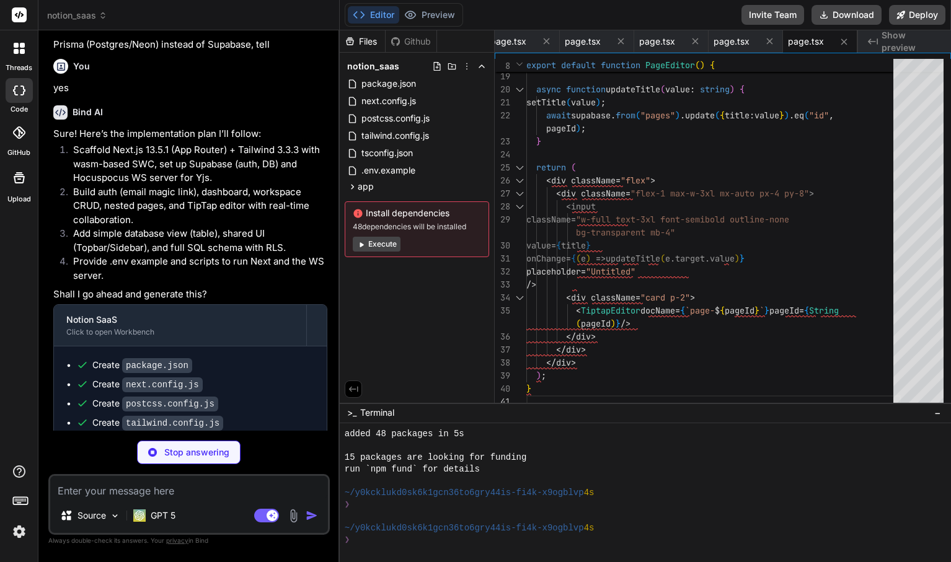
click at [362, 241] on icon at bounding box center [360, 244] width 9 height 9
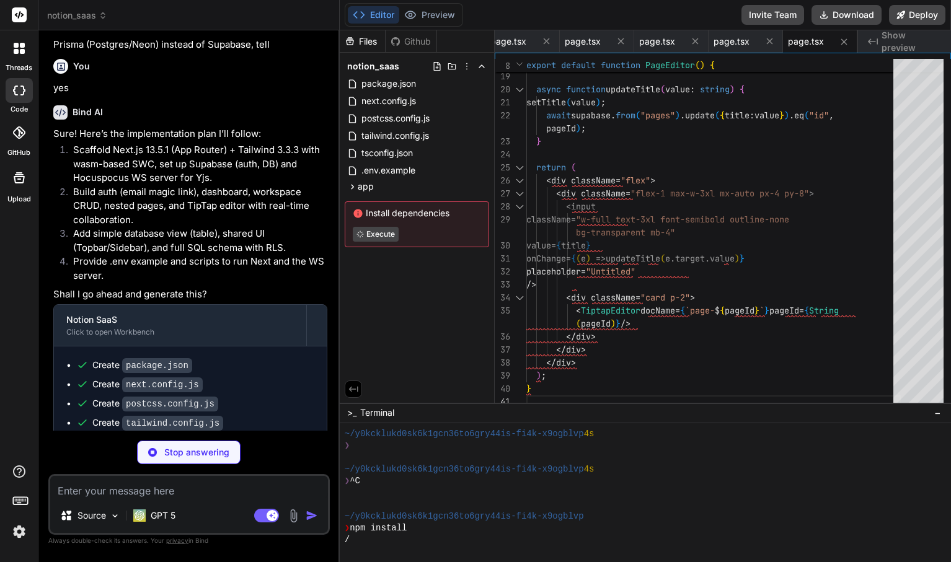
type textarea "x"
type textarea ")} </div> </div> </div> ); }"
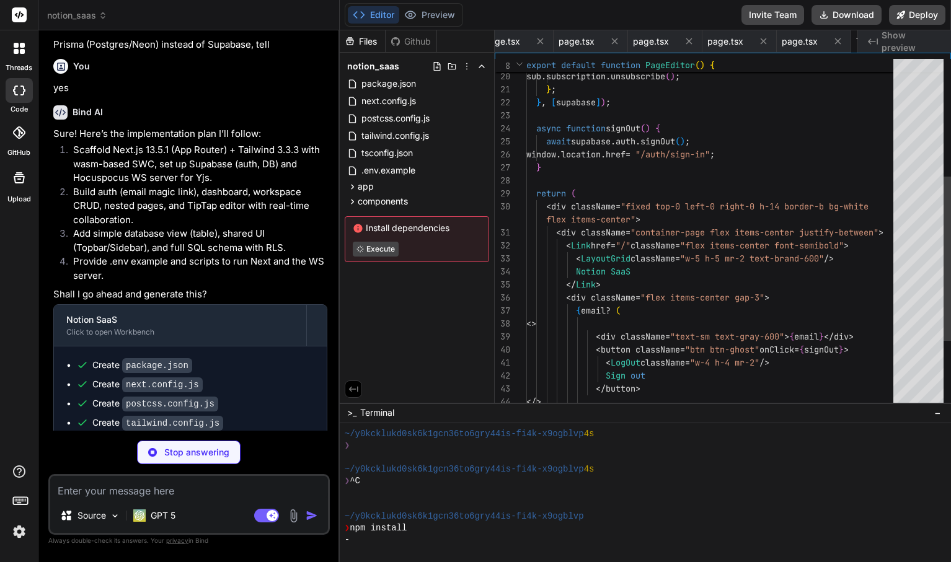
scroll to position [0, 851]
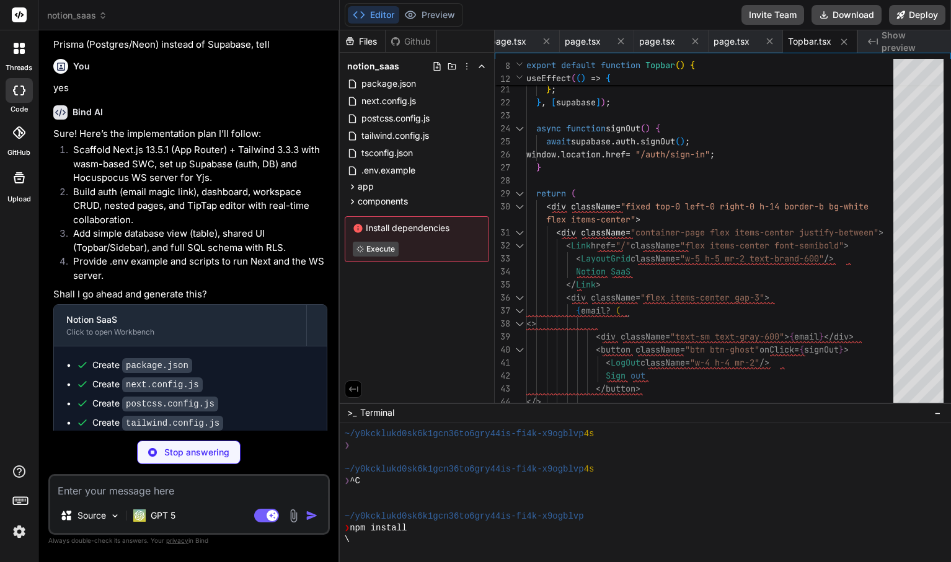
type textarea "x"
type textarea "</div> ); }"
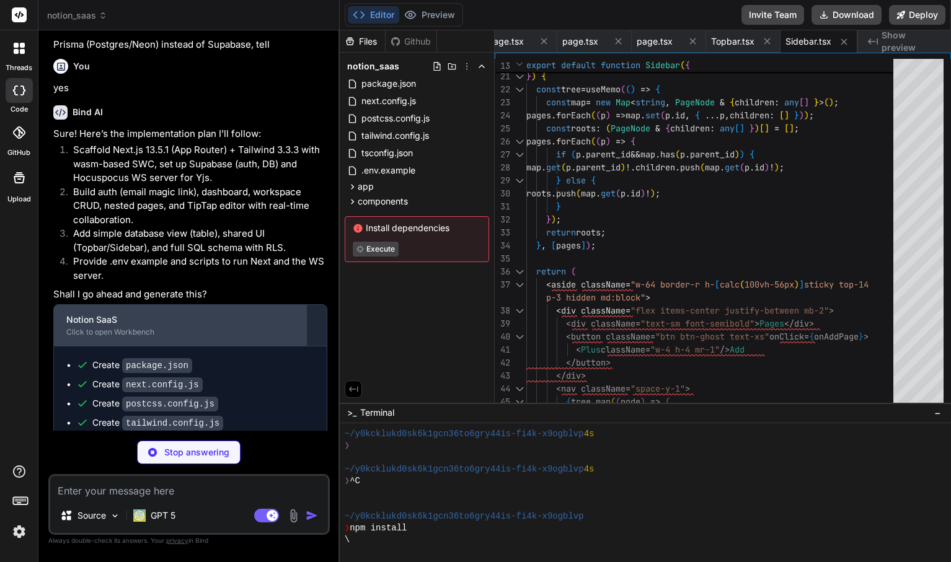
scroll to position [1064, 0]
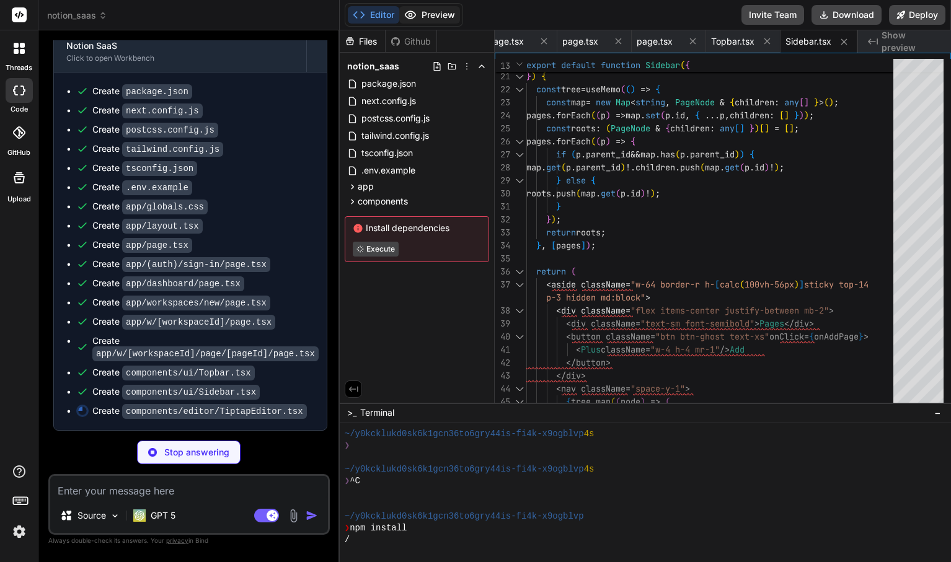
click at [412, 18] on icon at bounding box center [410, 14] width 11 height 7
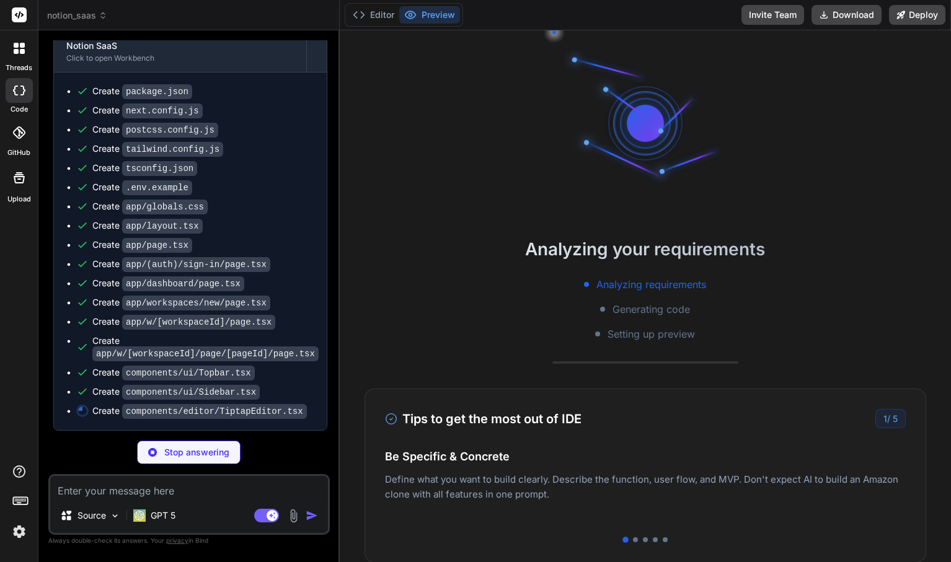
type textarea "x"
type textarea "); }"
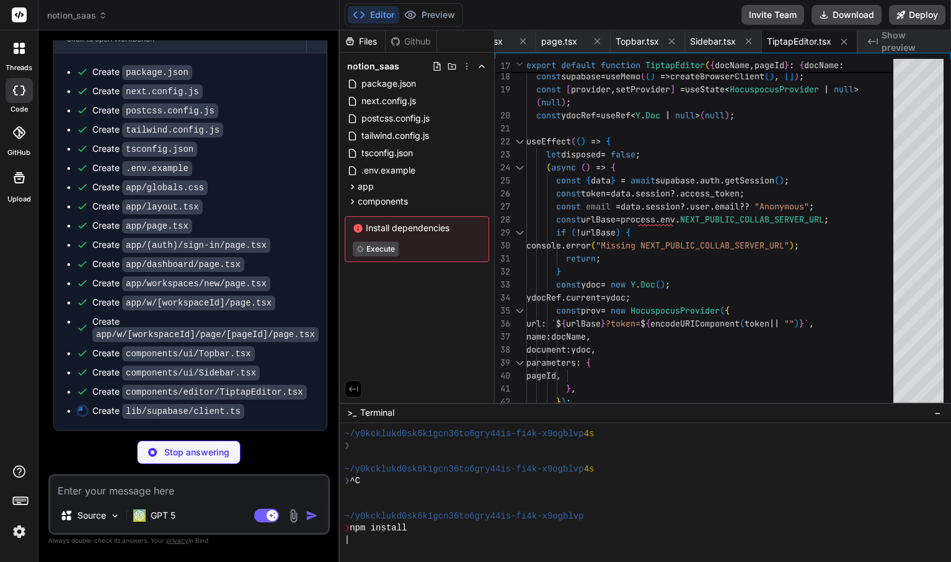
type textarea "x"
type textarea "import { createClient } from "@supabase/supabase-js"; export function createBro…"
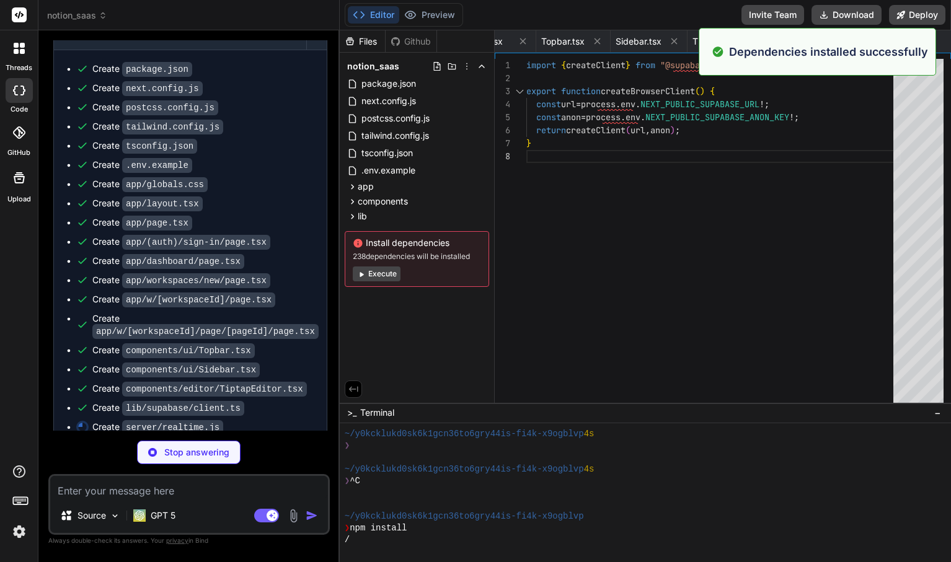
type textarea "x"
type textarea "console.warn("onStoreDocument error:", e); } }, }); server.listen(port); consol…"
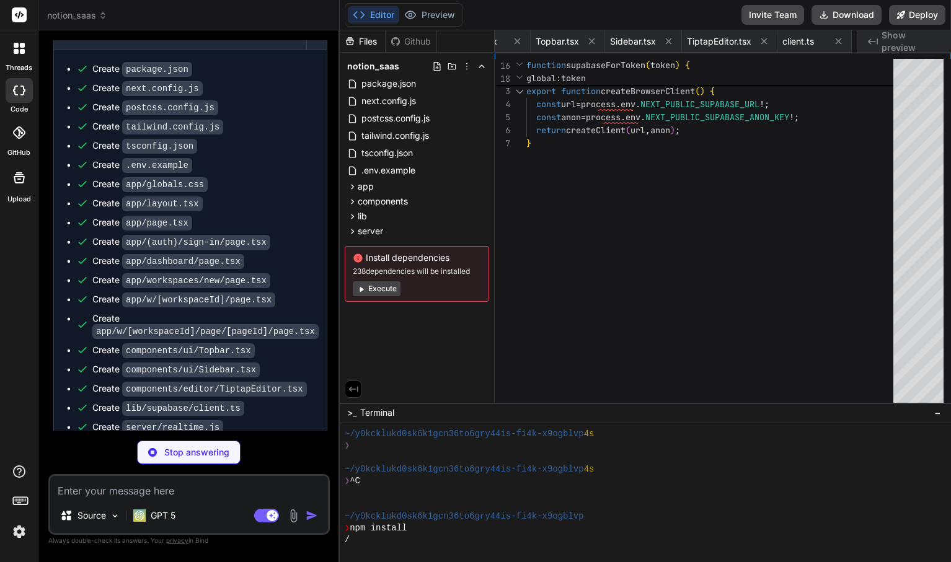
type textarea "x"
type textarea "create policy "db_rows insert/update by members" on public.db_rows for all usin…"
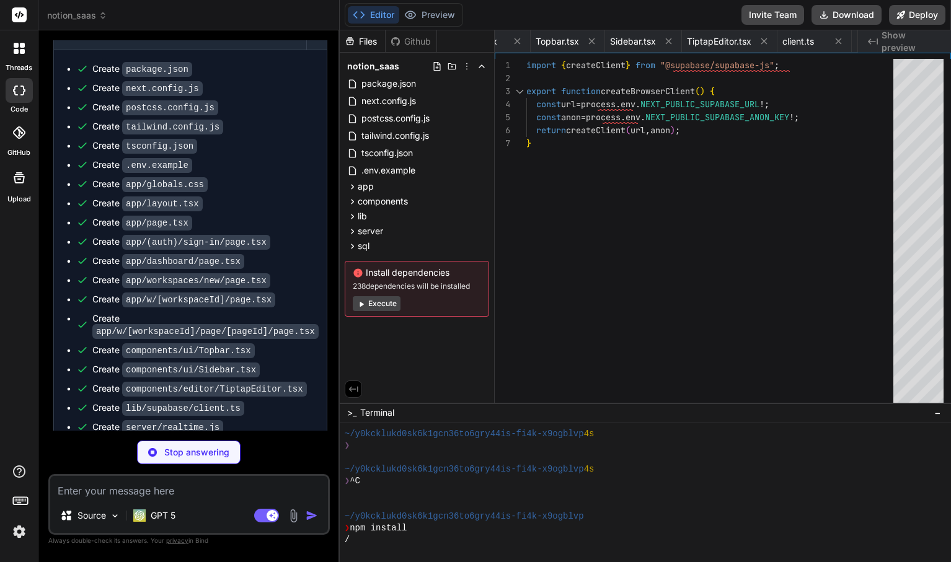
type textarea "x"
type textarea "</table> </div> )} </div> ); }"
type textarea "x"
type textarea "export type MembershipRole = "owner" | "admin" | "member";"
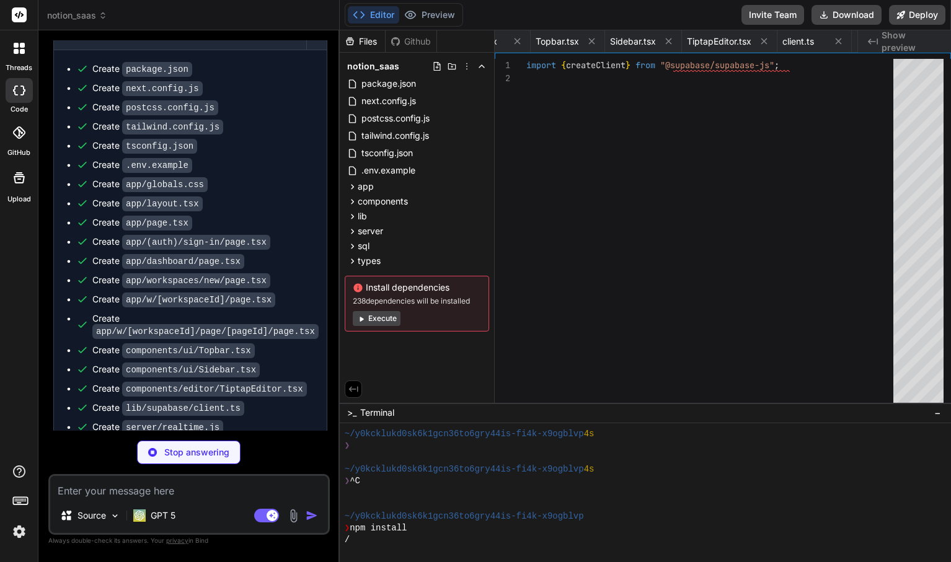
type textarea "x"
type textarea "User-agent: * Allow: /"
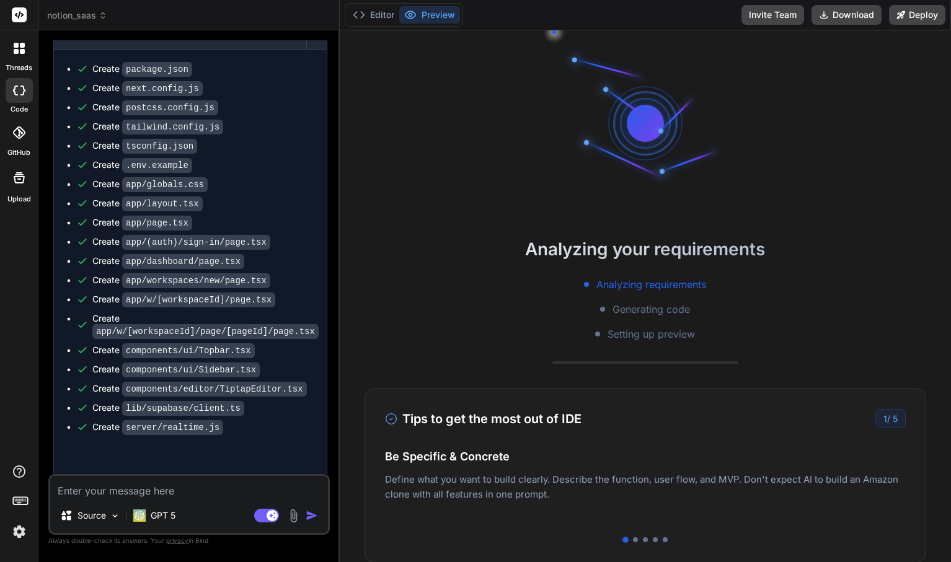
type textarea "x"
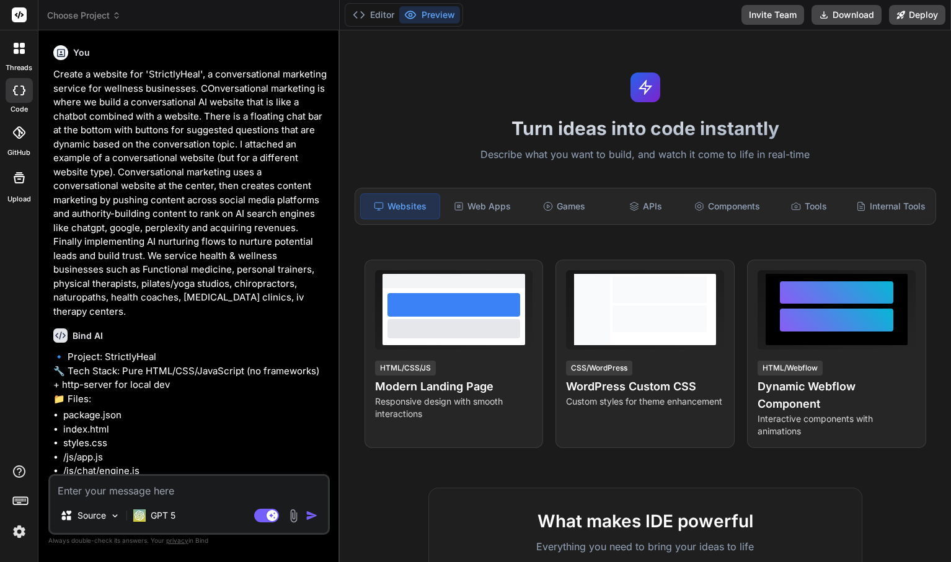
type textarea "x"
